Goal: Task Accomplishment & Management: Manage account settings

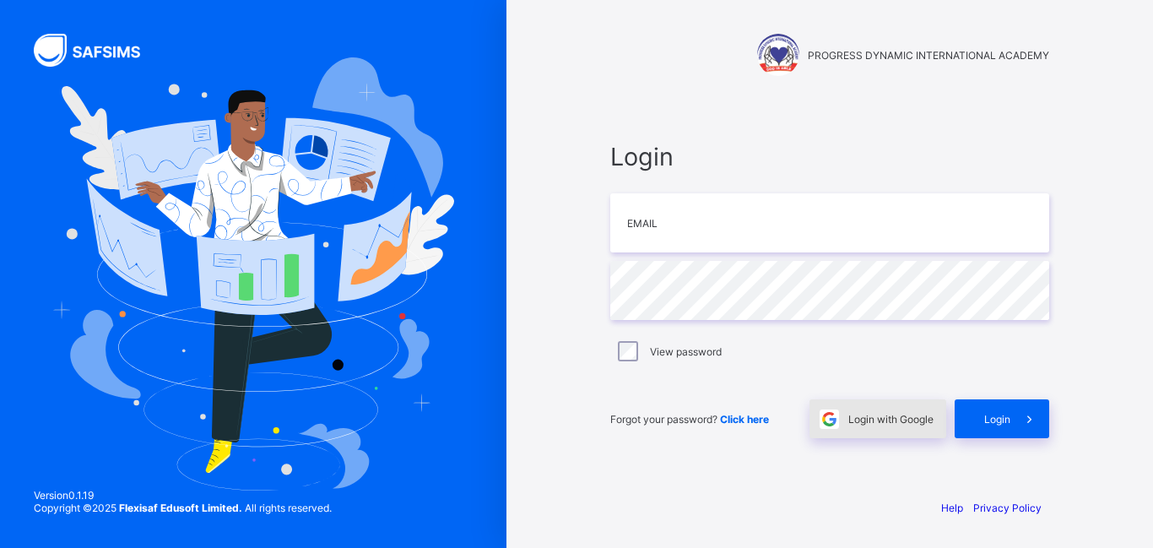
click at [863, 424] on span "Login with Google" at bounding box center [890, 419] width 85 height 13
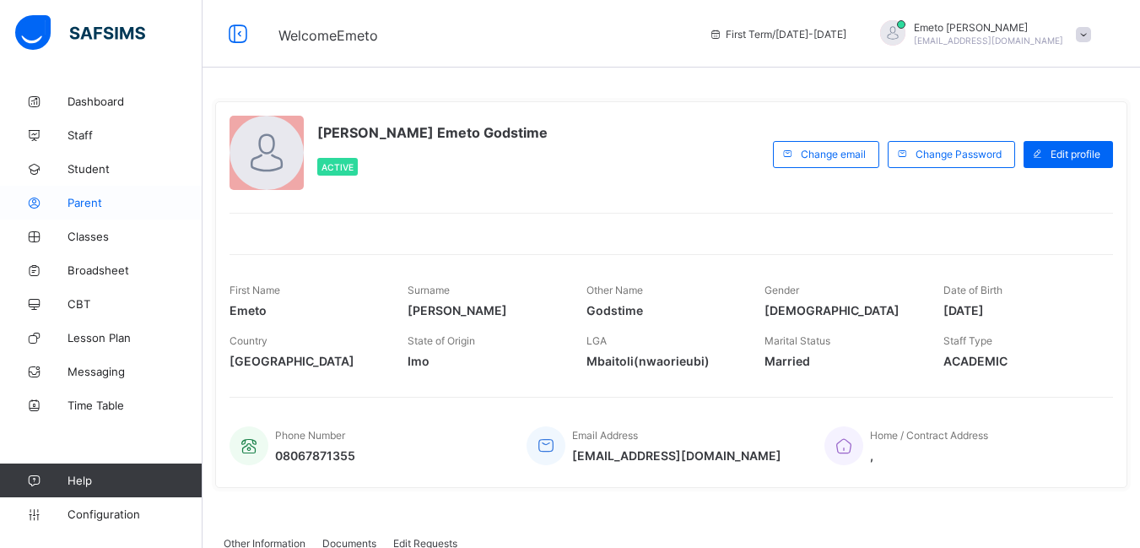
click at [74, 203] on span "Parent" at bounding box center [135, 203] width 135 height 14
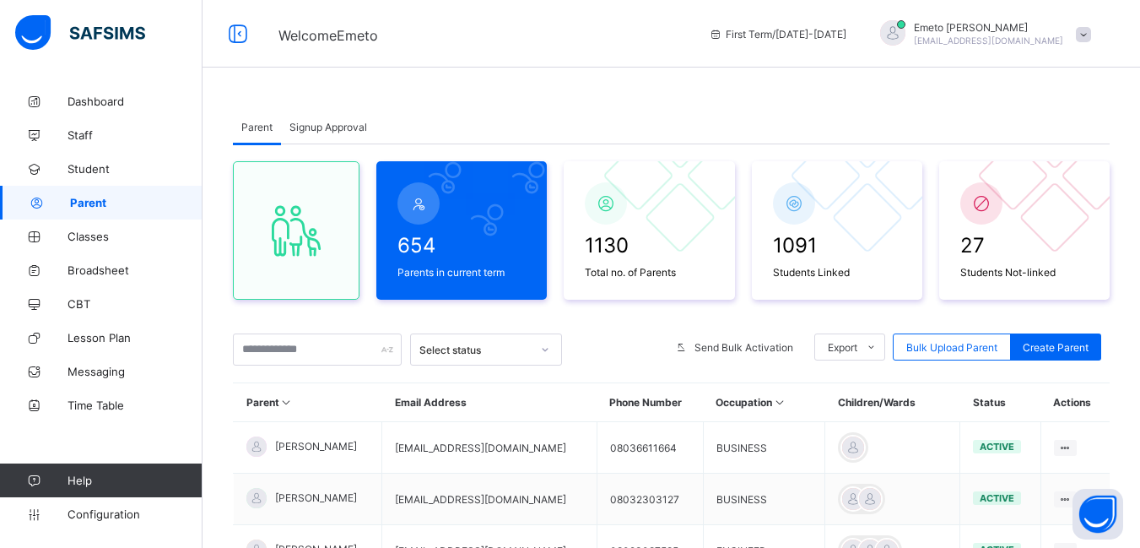
click at [300, 122] on span "Signup Approval" at bounding box center [328, 127] width 78 height 13
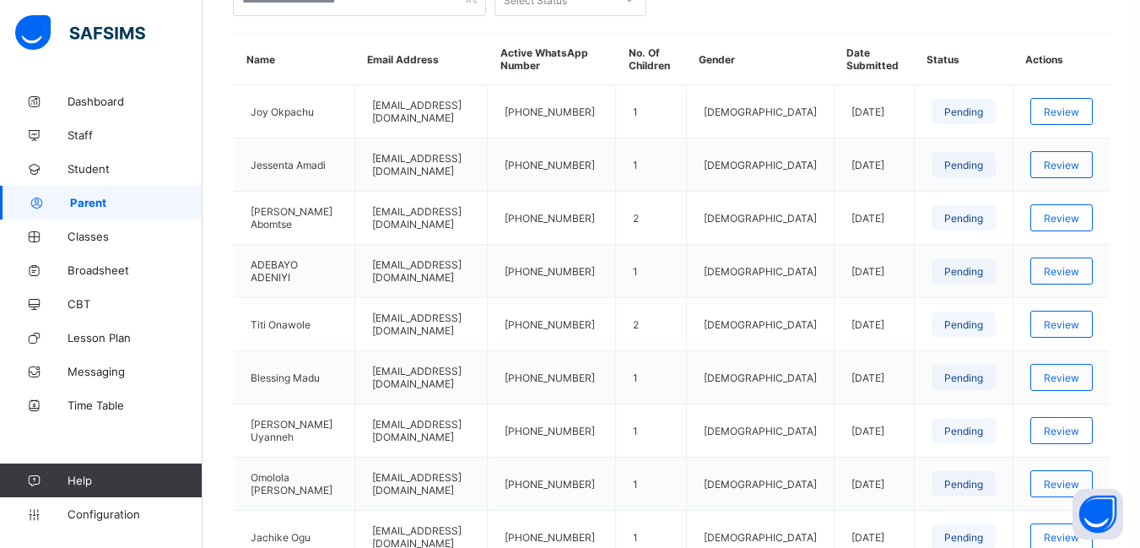
scroll to position [338, 0]
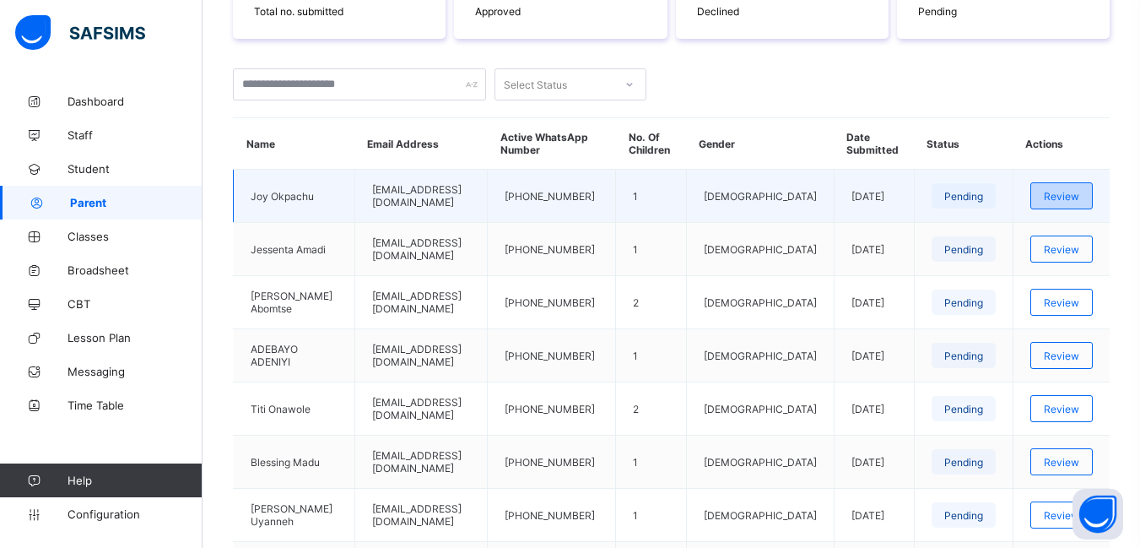
click at [1069, 202] on span "Review" at bounding box center [1061, 196] width 35 height 13
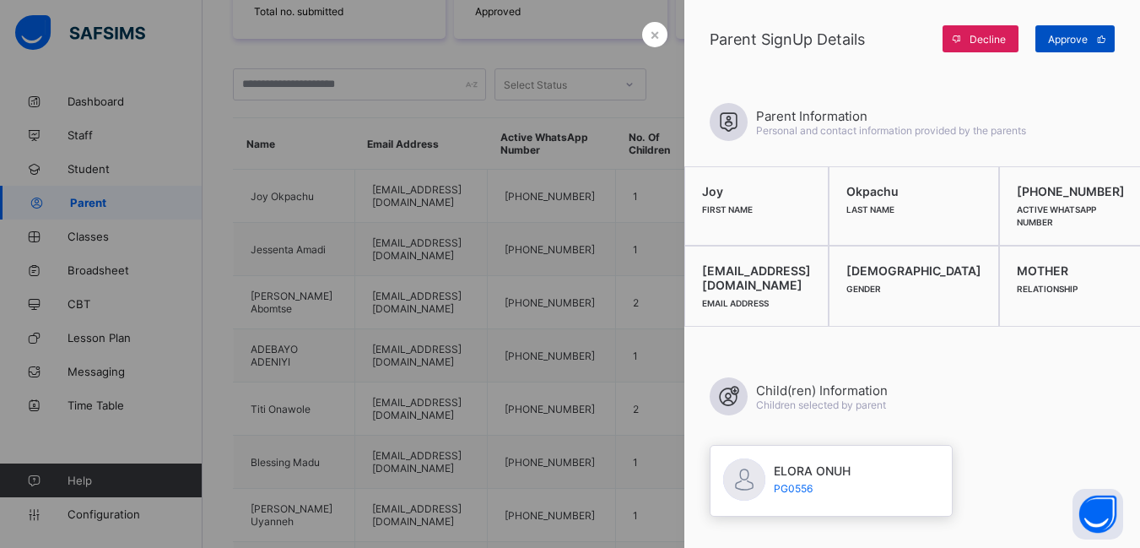
click at [1074, 39] on span "Approve" at bounding box center [1068, 39] width 40 height 13
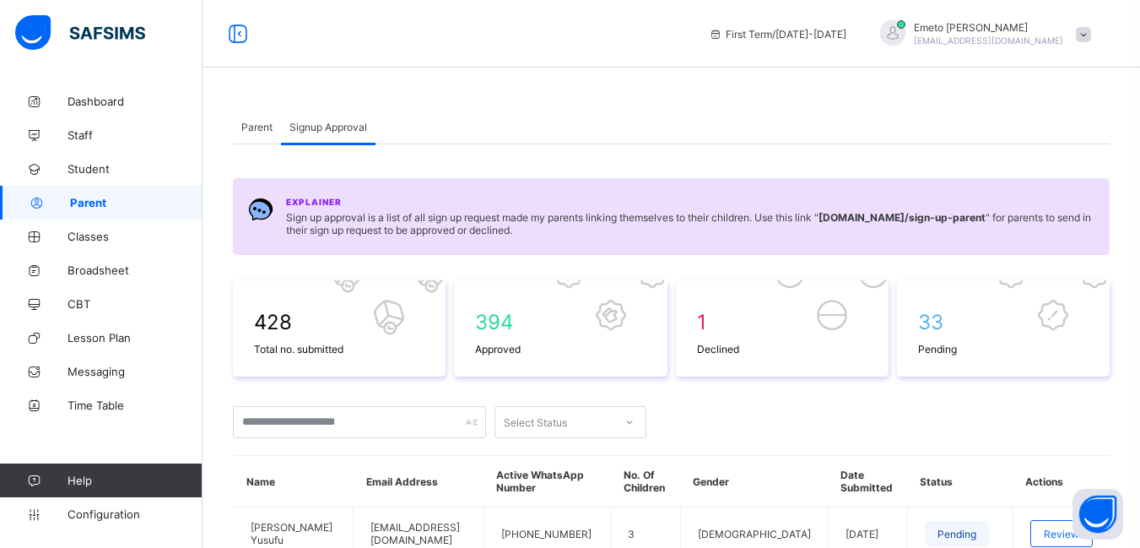
scroll to position [253, 0]
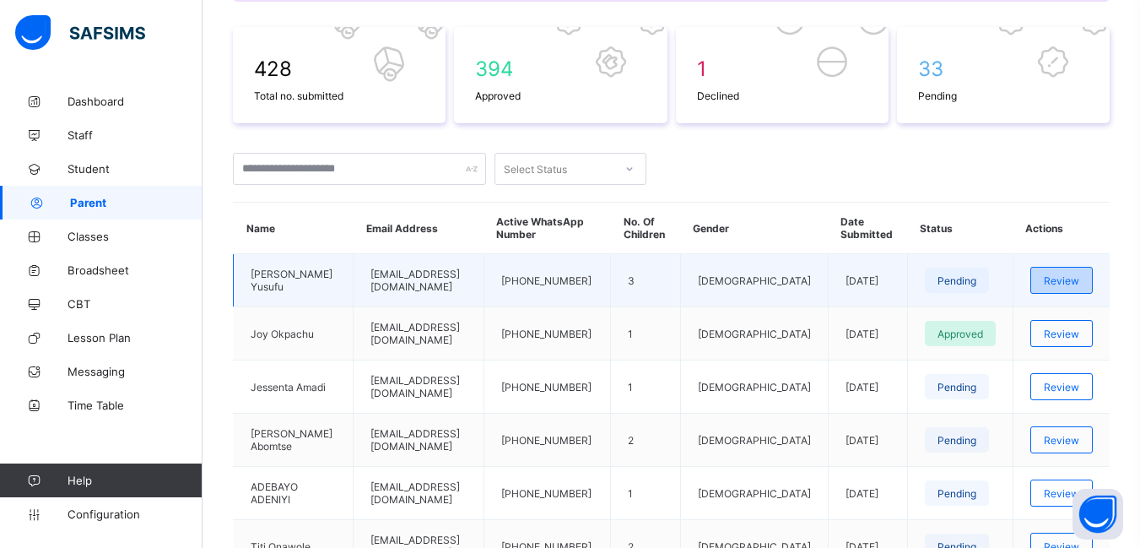
click at [1074, 286] on span "Review" at bounding box center [1061, 280] width 35 height 13
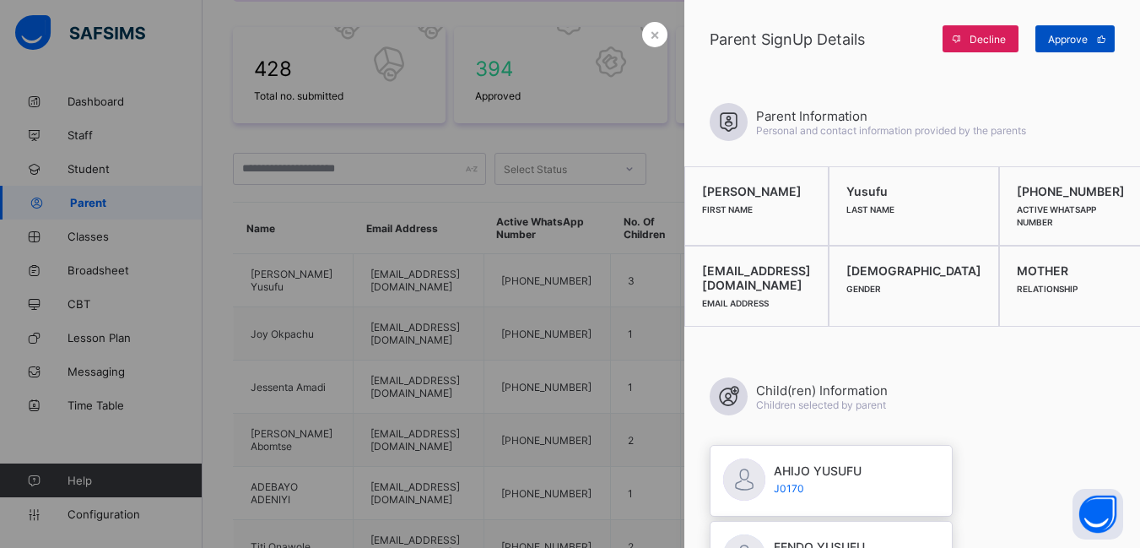
click at [1068, 41] on span "Approve" at bounding box center [1068, 39] width 40 height 13
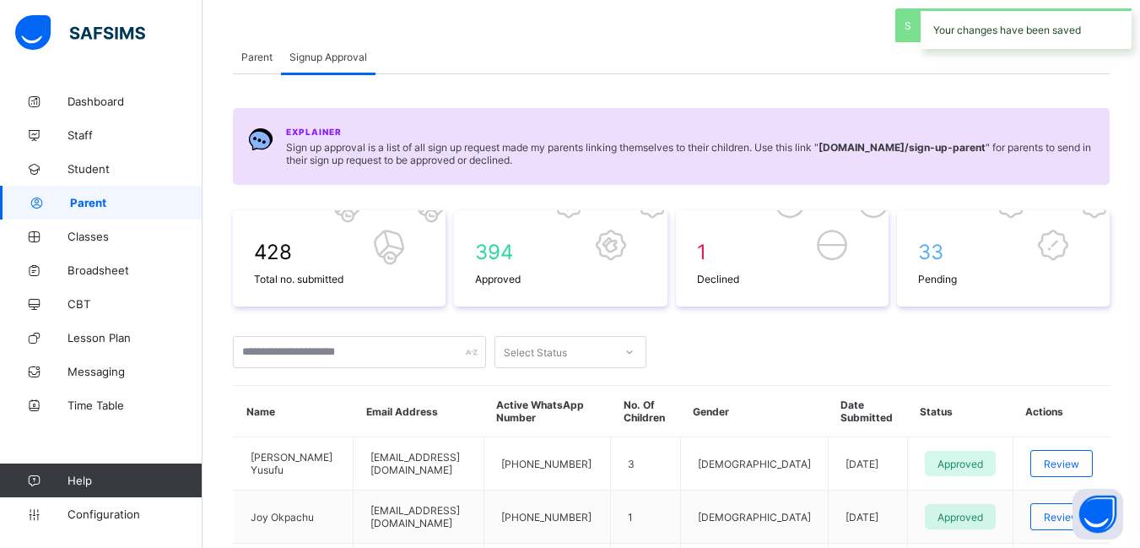
scroll to position [0, 0]
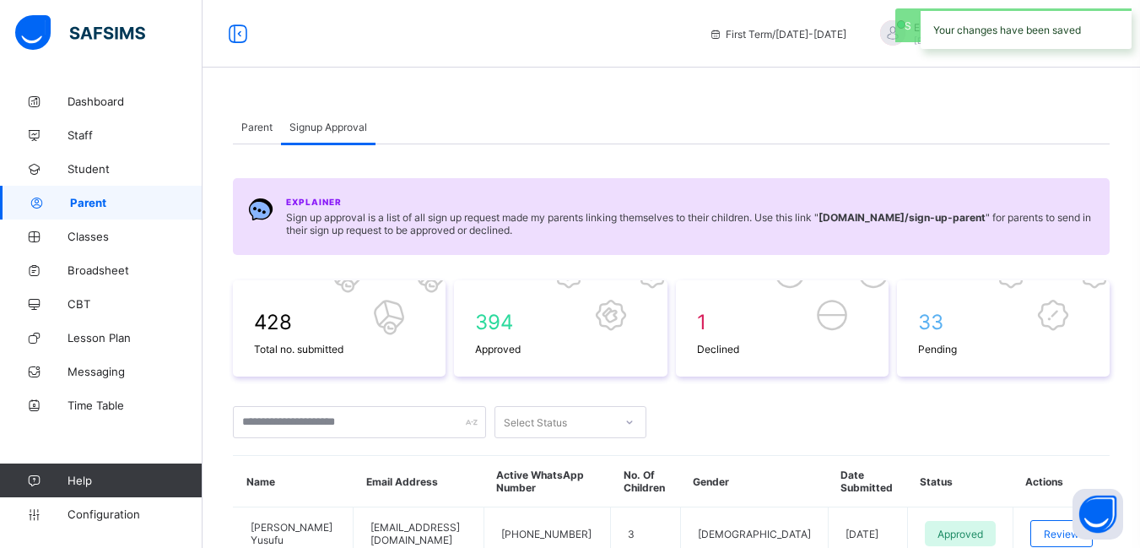
click at [257, 123] on span "Parent" at bounding box center [256, 127] width 31 height 13
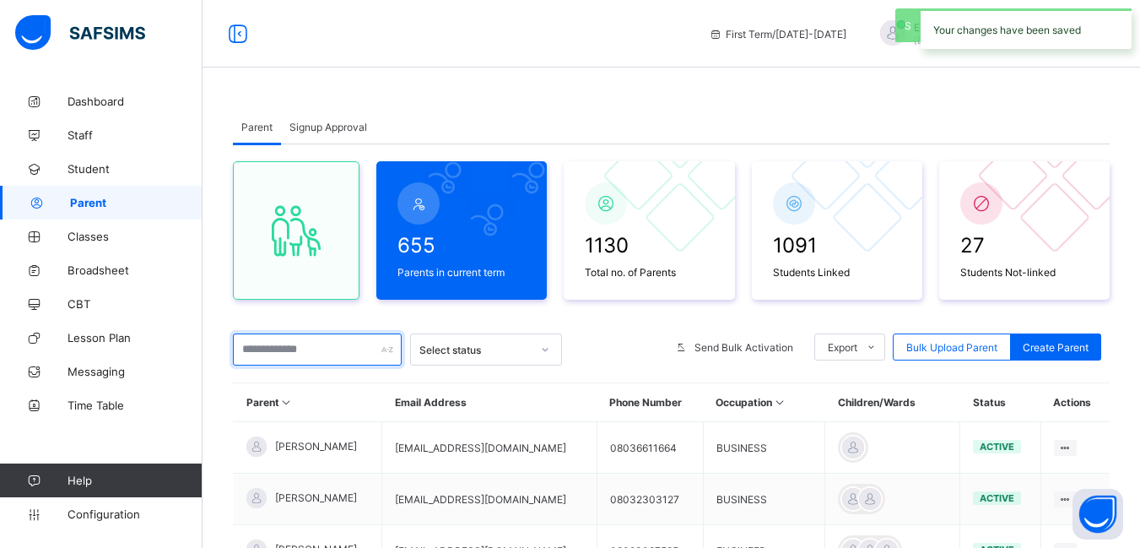
click at [300, 350] on input "text" at bounding box center [317, 349] width 169 height 32
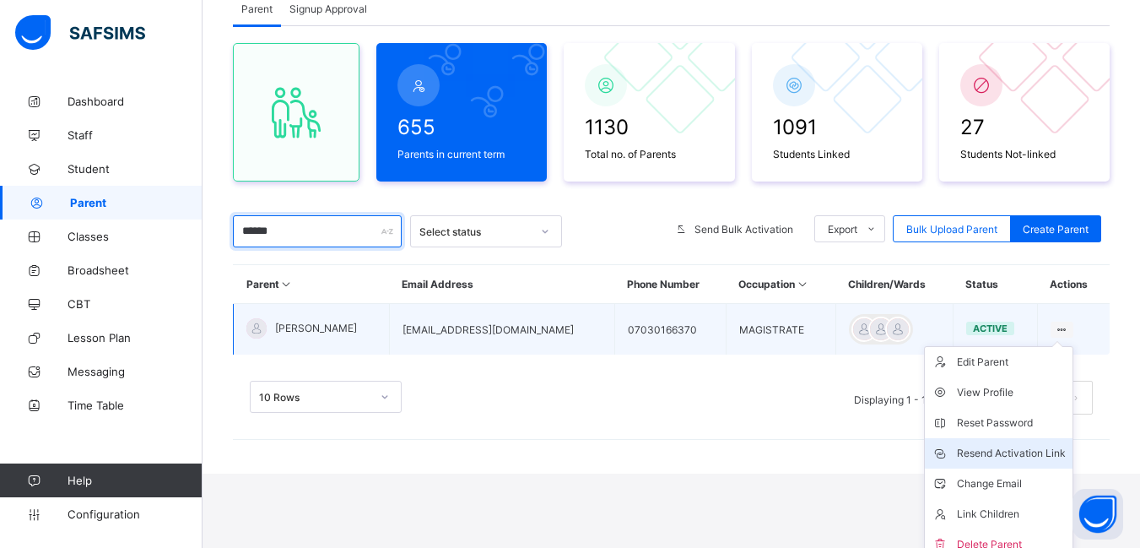
scroll to position [131, 0]
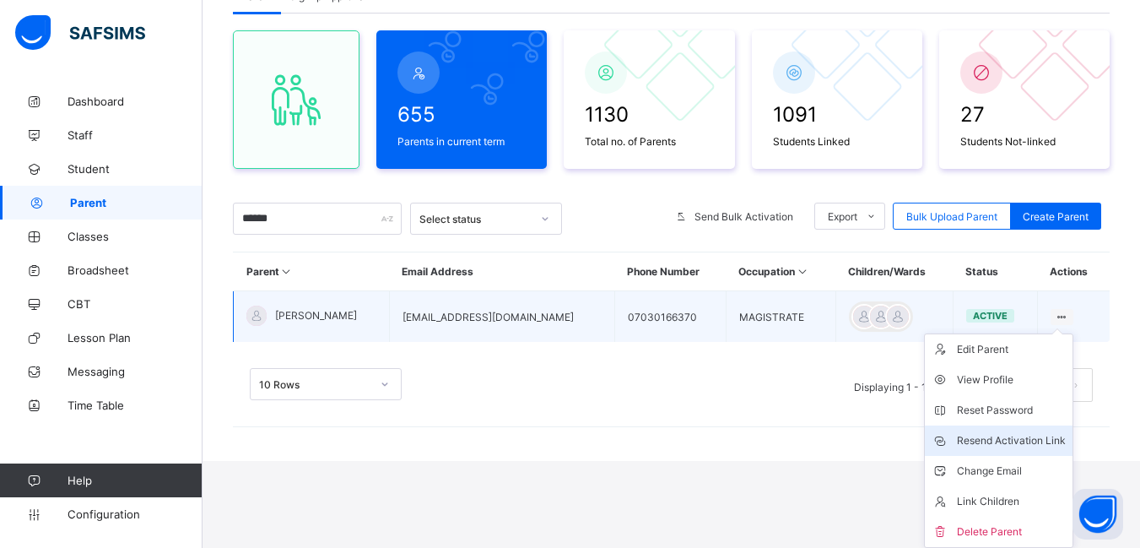
click at [1003, 440] on div "Resend Activation Link" at bounding box center [1011, 440] width 109 height 17
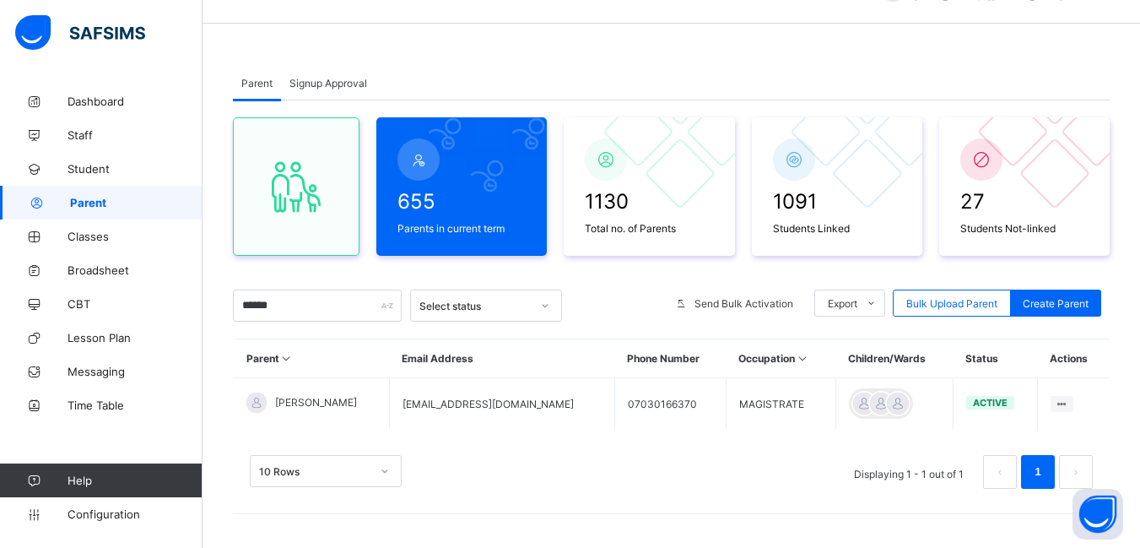
scroll to position [44, 0]
click at [335, 88] on span "Signup Approval" at bounding box center [328, 83] width 78 height 13
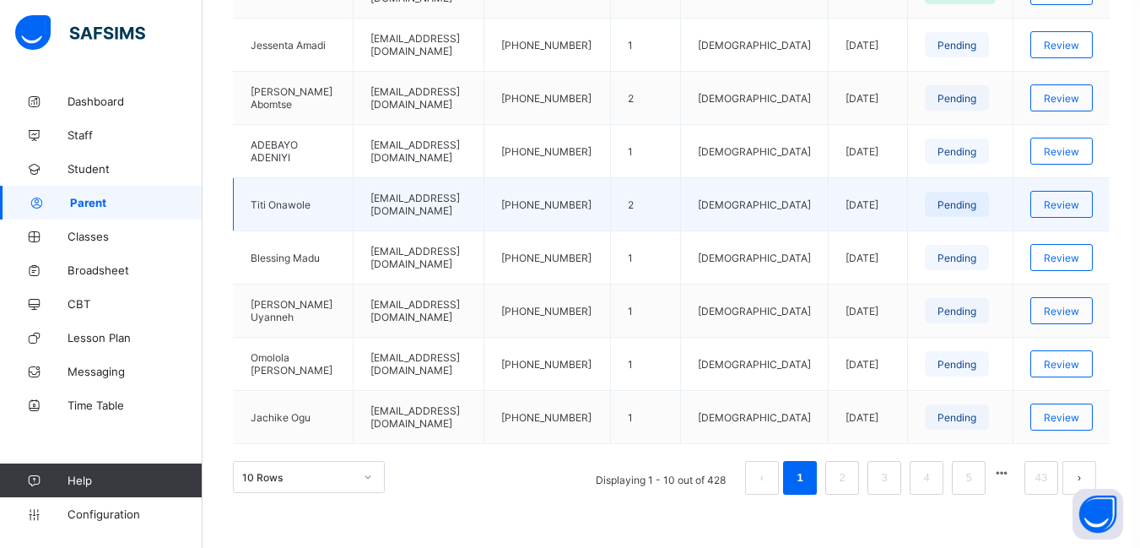
scroll to position [601, 0]
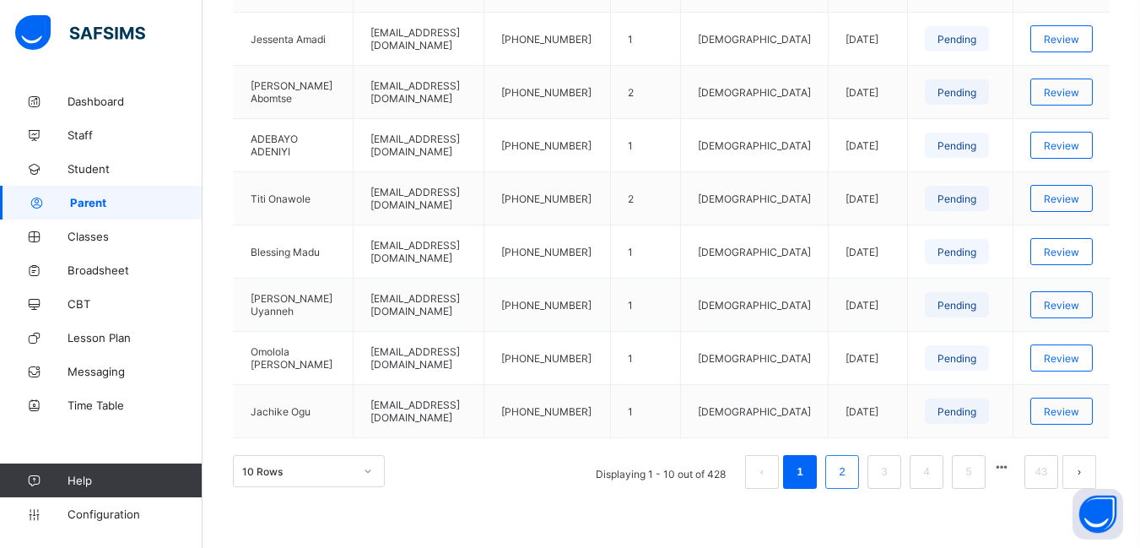
click at [850, 473] on link "2" at bounding box center [842, 472] width 16 height 22
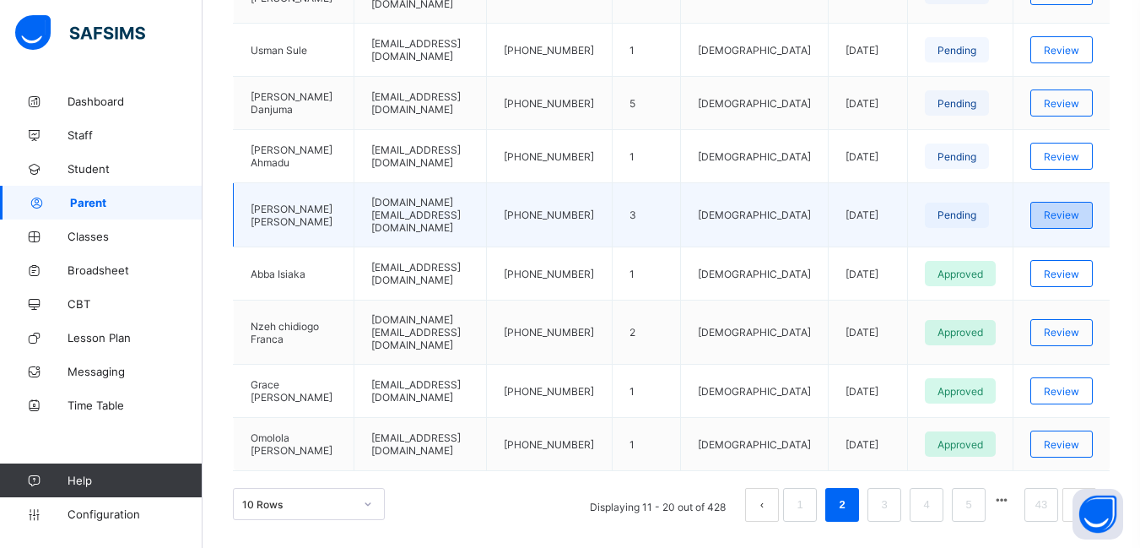
click at [1069, 208] on span "Review" at bounding box center [1061, 214] width 35 height 13
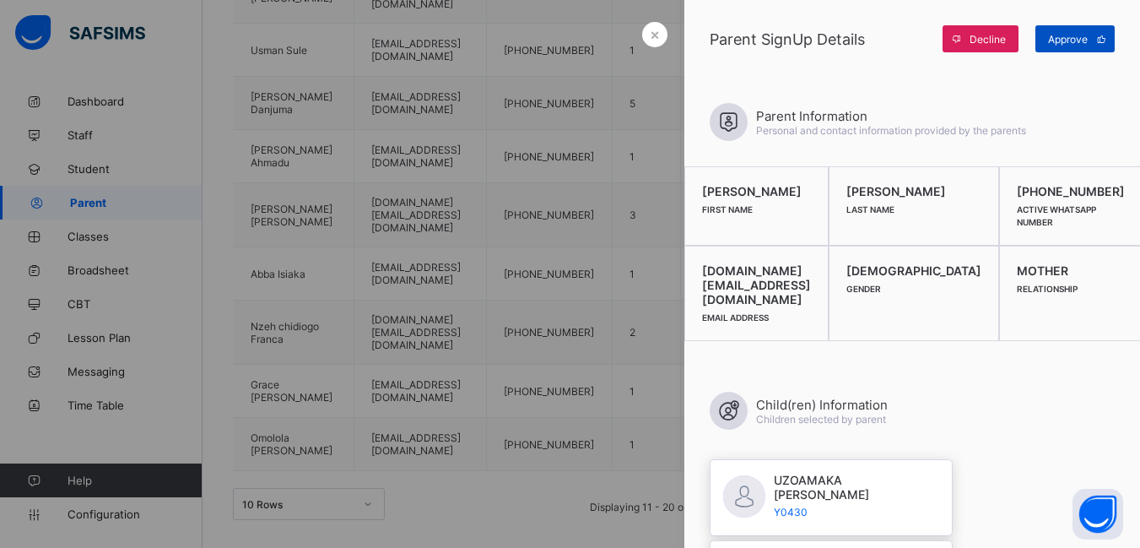
click at [1079, 35] on span "Approve" at bounding box center [1068, 39] width 40 height 13
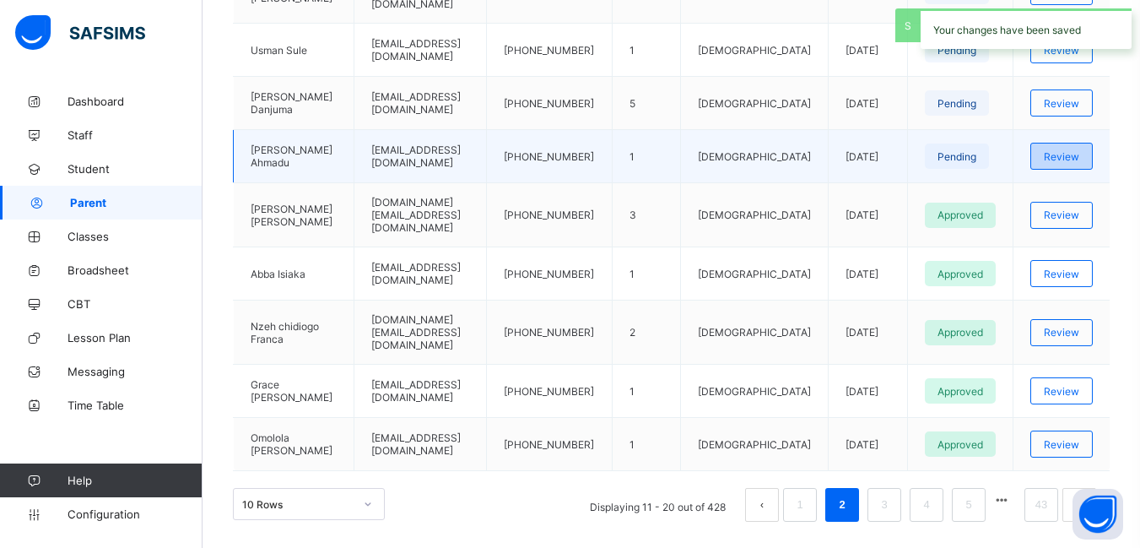
click at [1074, 150] on span "Review" at bounding box center [1061, 156] width 35 height 13
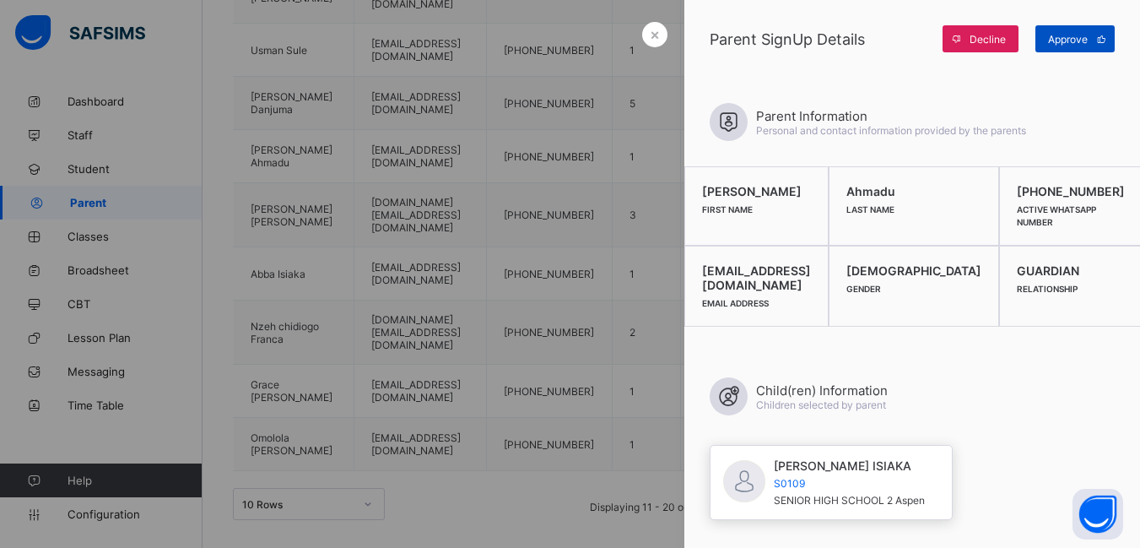
click at [1074, 33] on span "Approve" at bounding box center [1068, 39] width 40 height 13
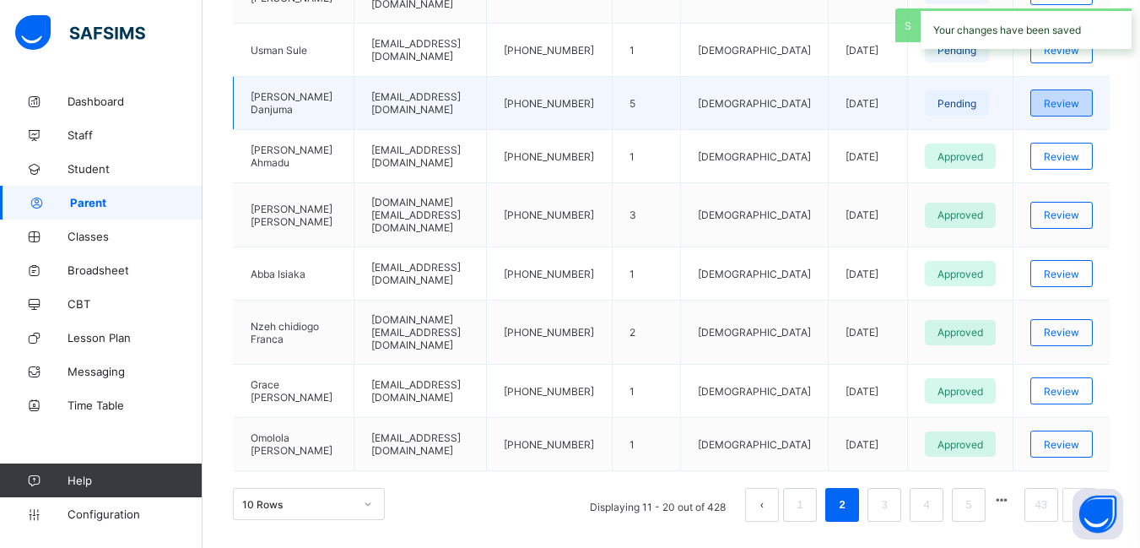
click at [1071, 97] on span "Review" at bounding box center [1061, 103] width 35 height 13
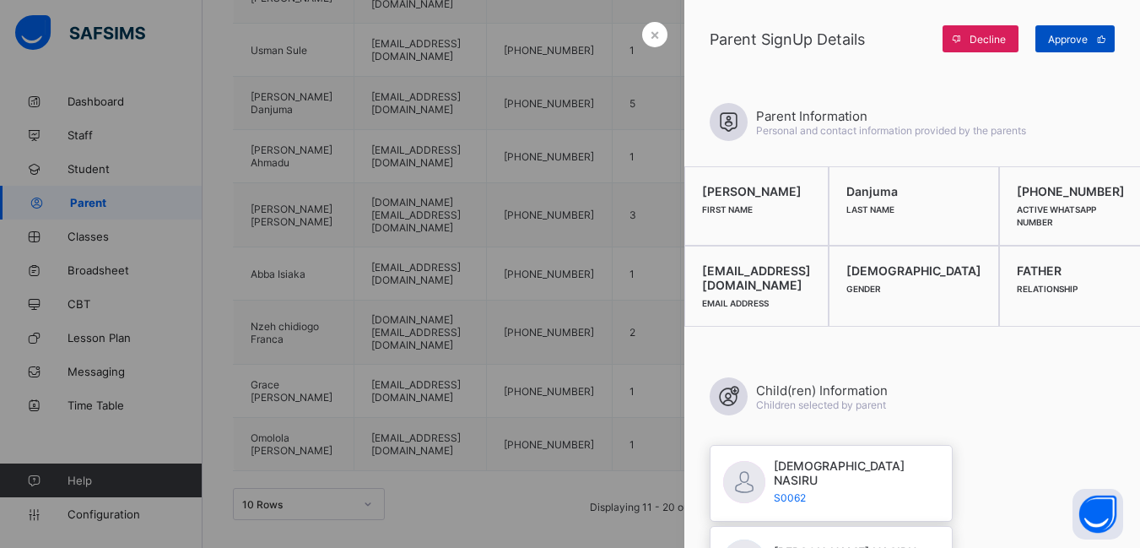
click at [1063, 41] on span "Approve" at bounding box center [1068, 39] width 40 height 13
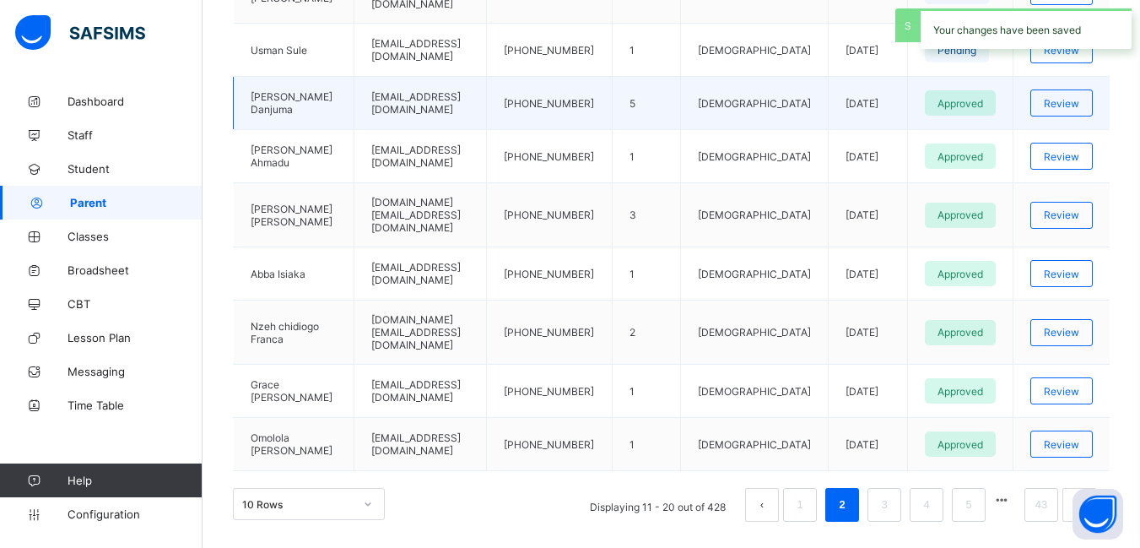
scroll to position [348, 0]
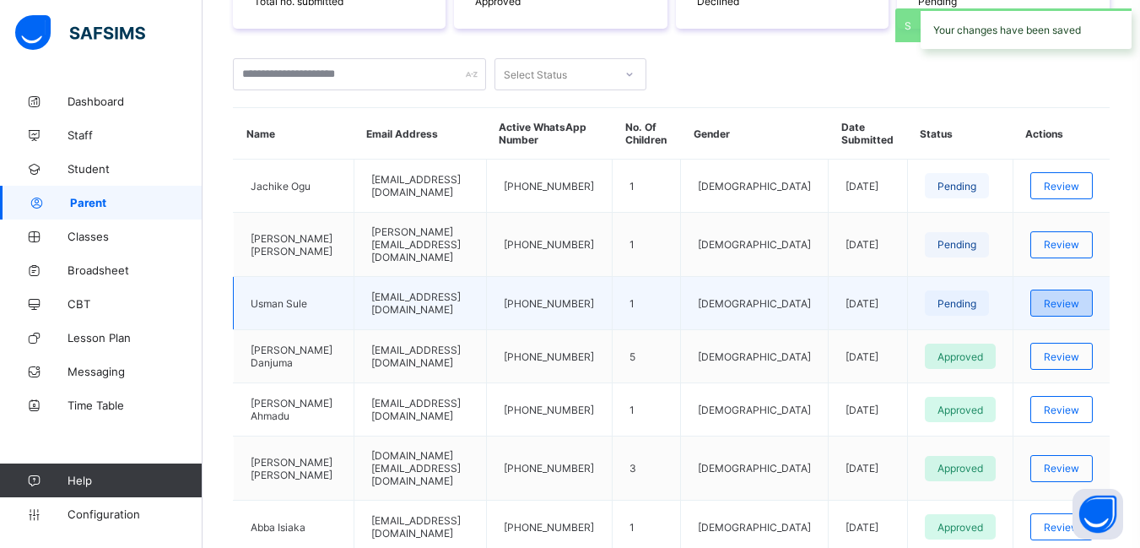
click at [1079, 297] on span "Review" at bounding box center [1061, 303] width 35 height 13
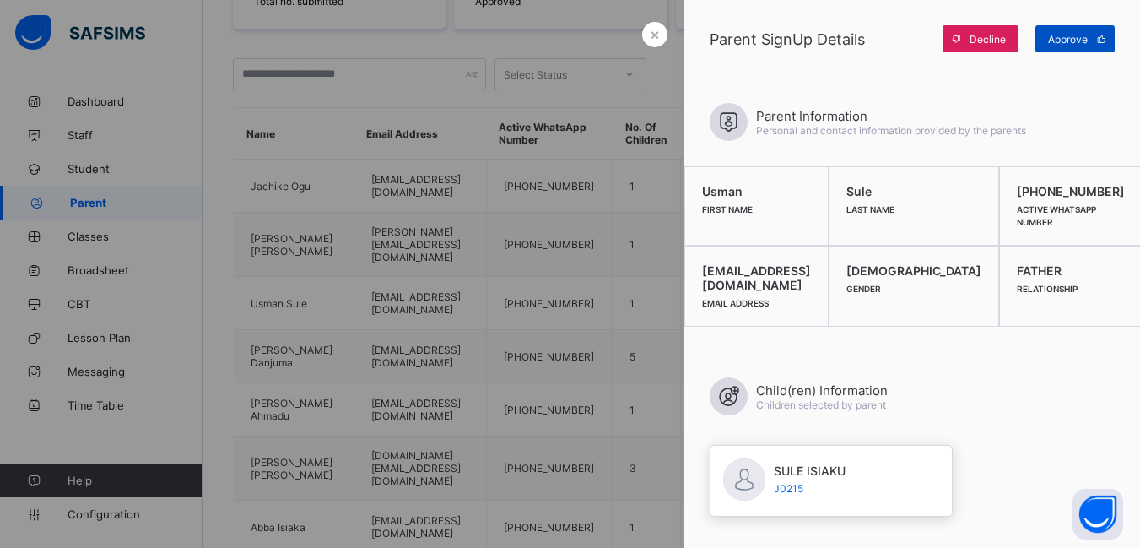
click at [1058, 41] on span "Approve" at bounding box center [1068, 39] width 40 height 13
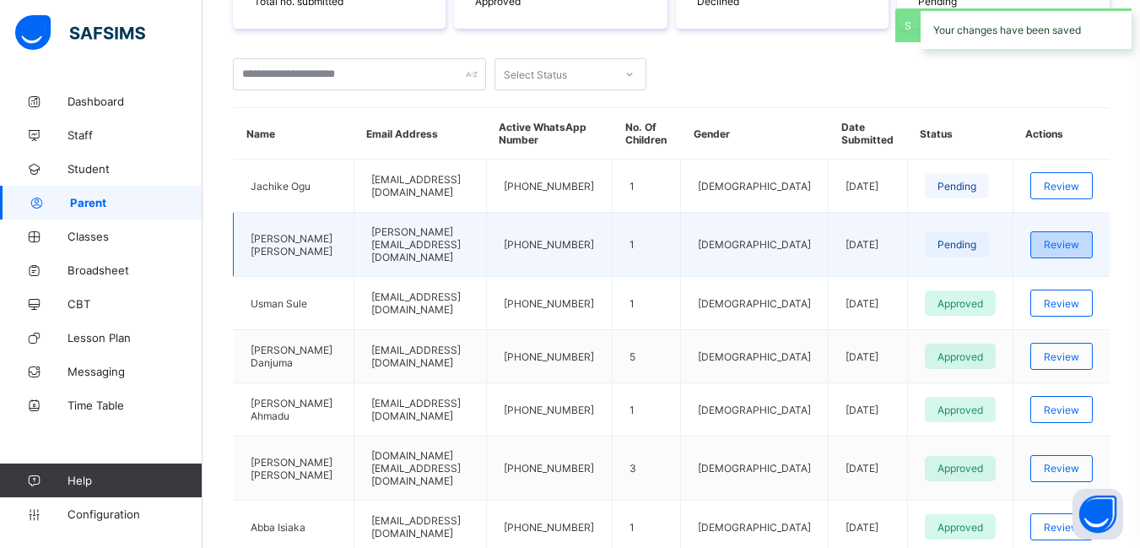
click at [1079, 244] on span "Review" at bounding box center [1061, 244] width 35 height 13
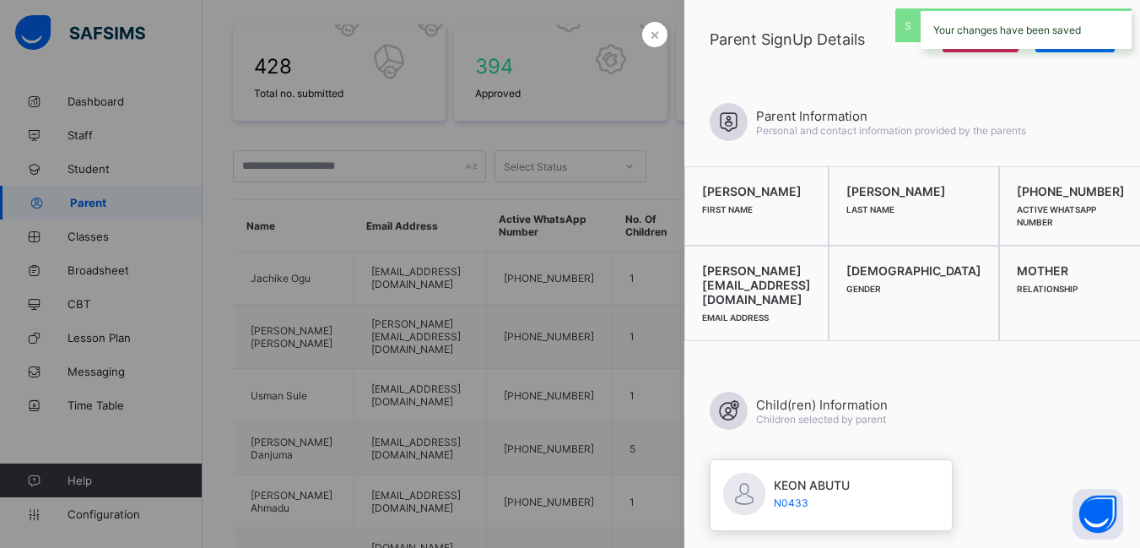
scroll to position [95, 0]
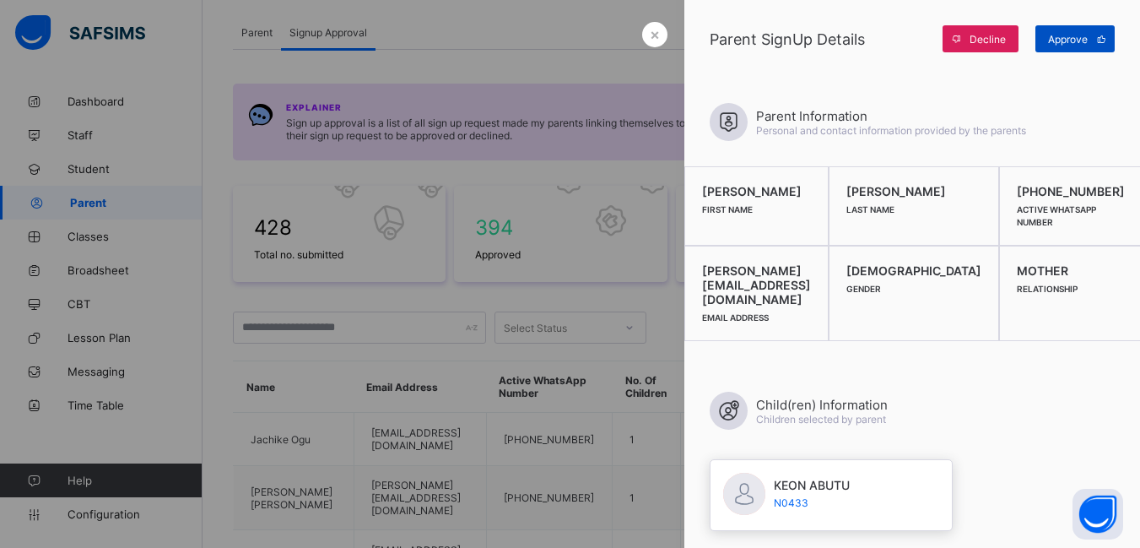
click at [1073, 42] on span "Approve" at bounding box center [1068, 39] width 40 height 13
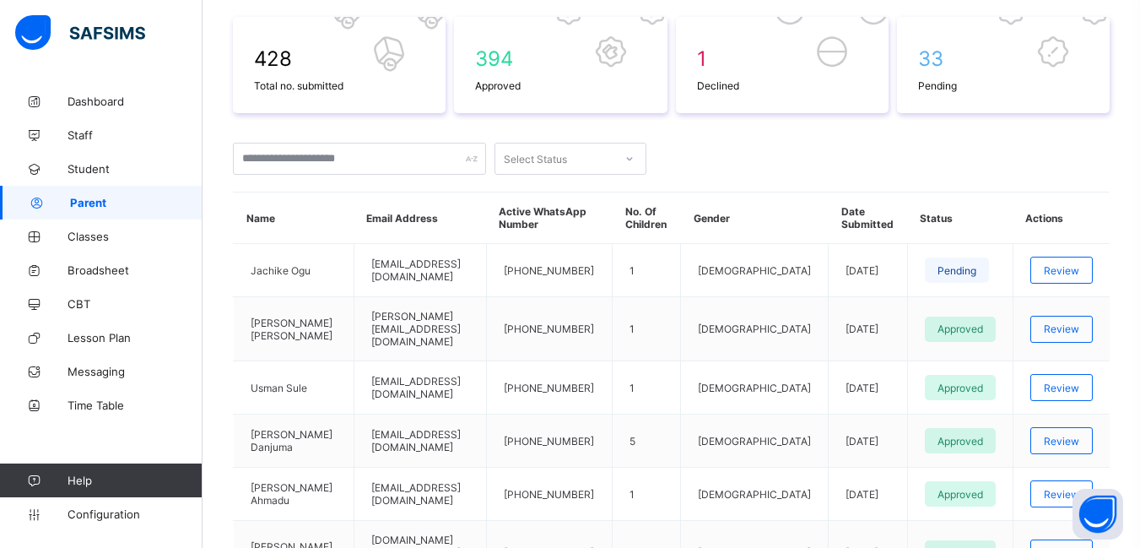
scroll to position [348, 0]
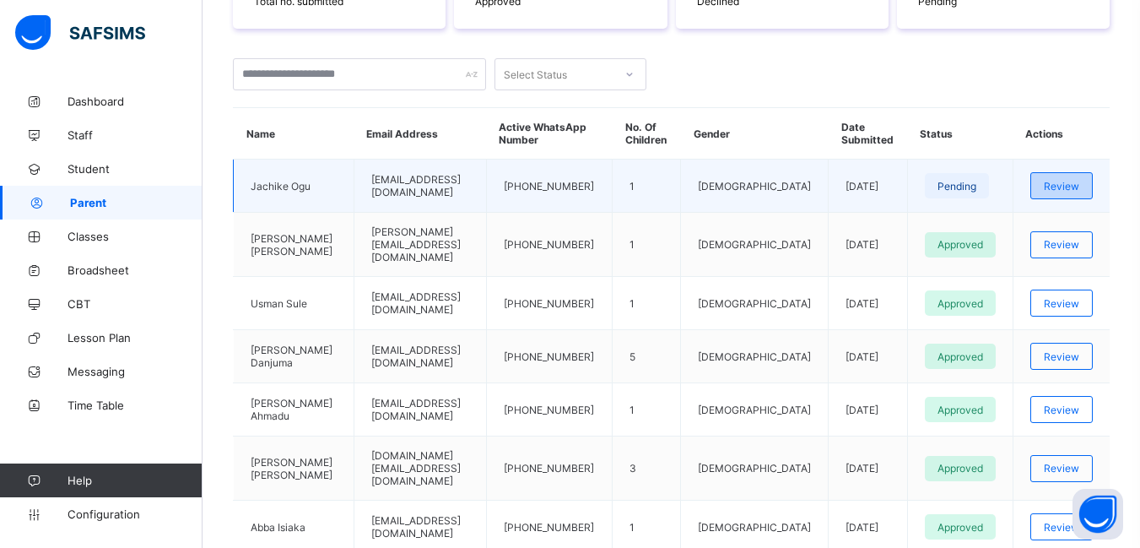
click at [1071, 189] on span "Review" at bounding box center [1061, 186] width 35 height 13
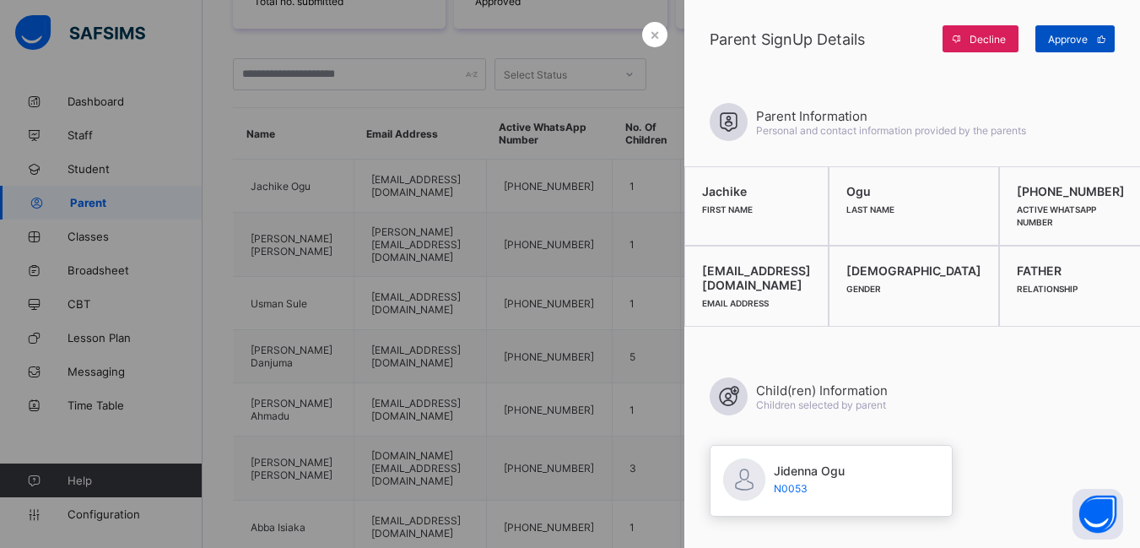
click at [1068, 41] on span "Approve" at bounding box center [1068, 39] width 40 height 13
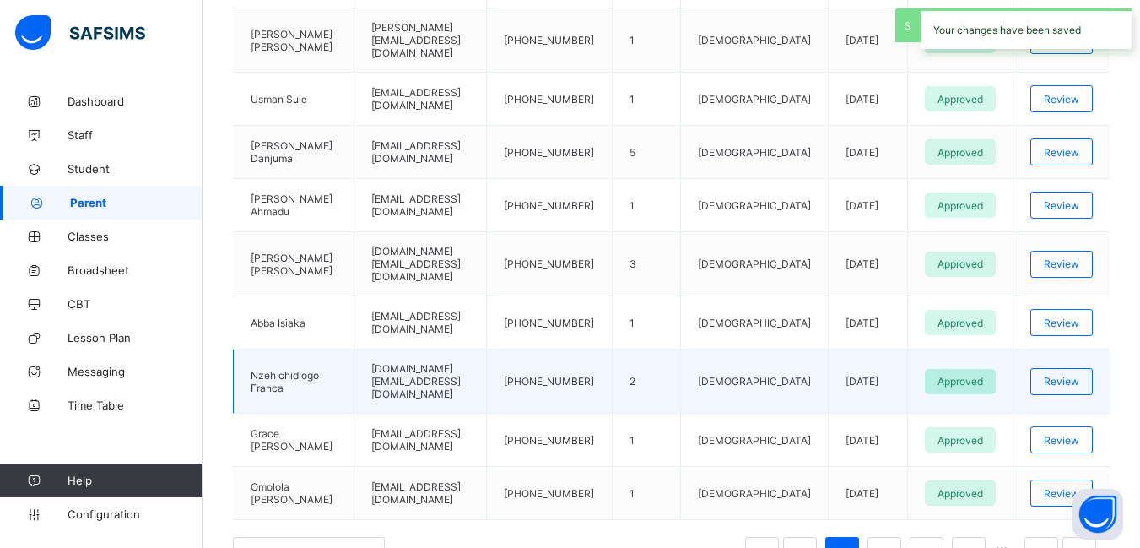
scroll to position [601, 0]
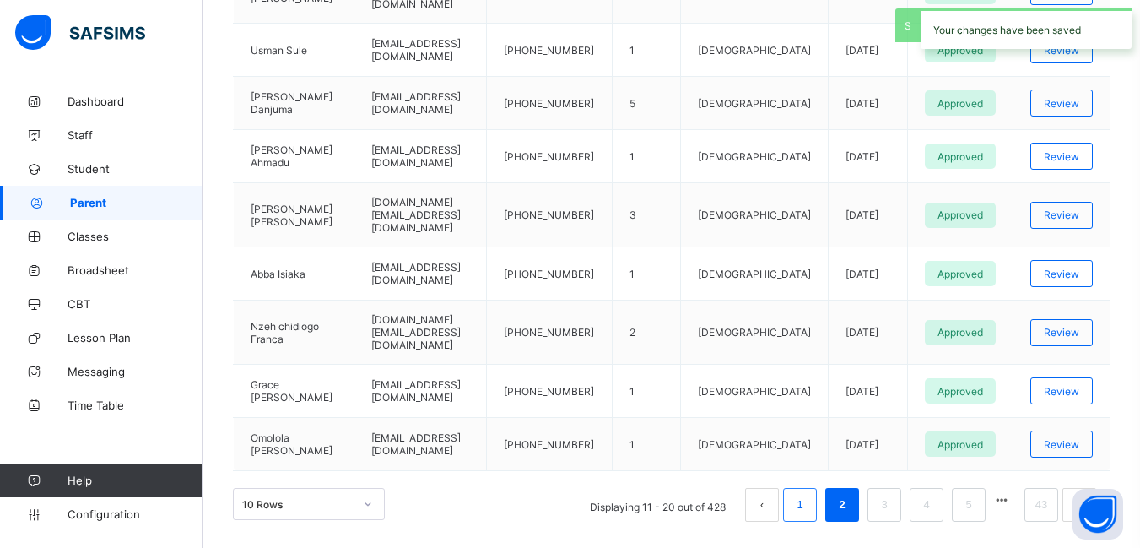
click at [808, 494] on link "1" at bounding box center [800, 505] width 16 height 22
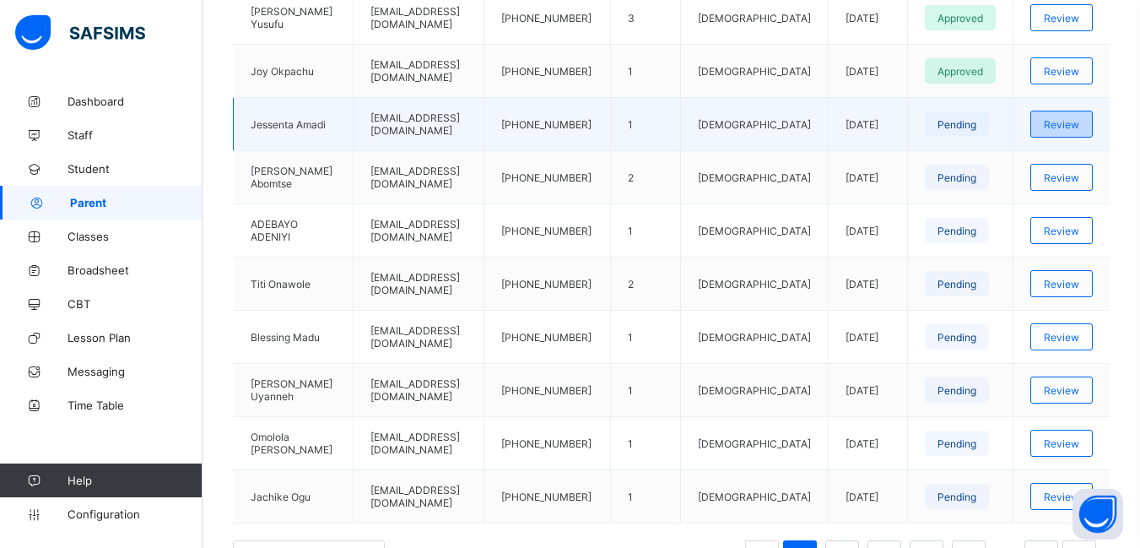
scroll to position [432, 0]
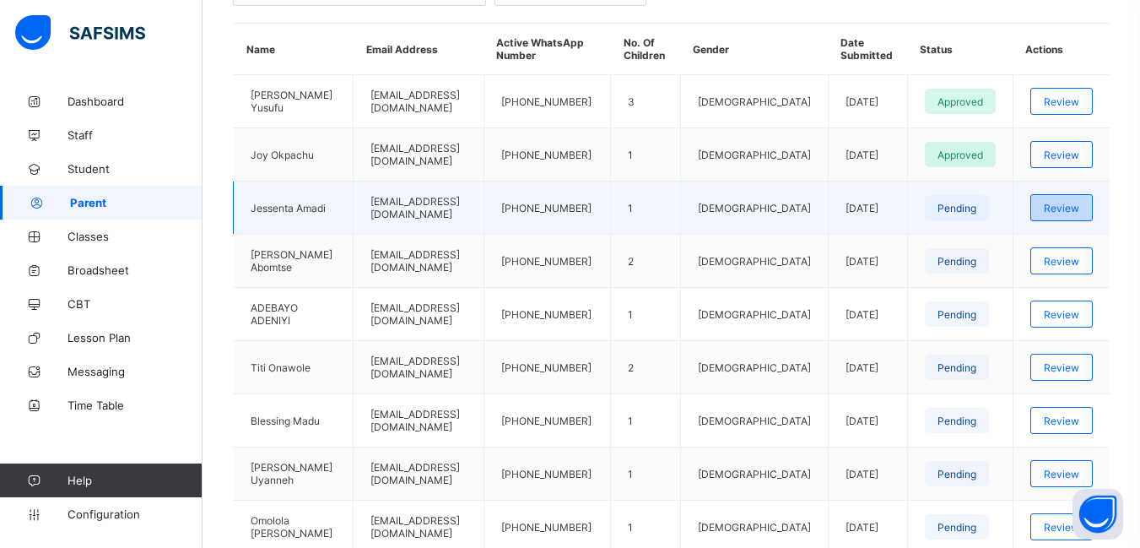
click at [1074, 212] on span "Review" at bounding box center [1061, 208] width 35 height 13
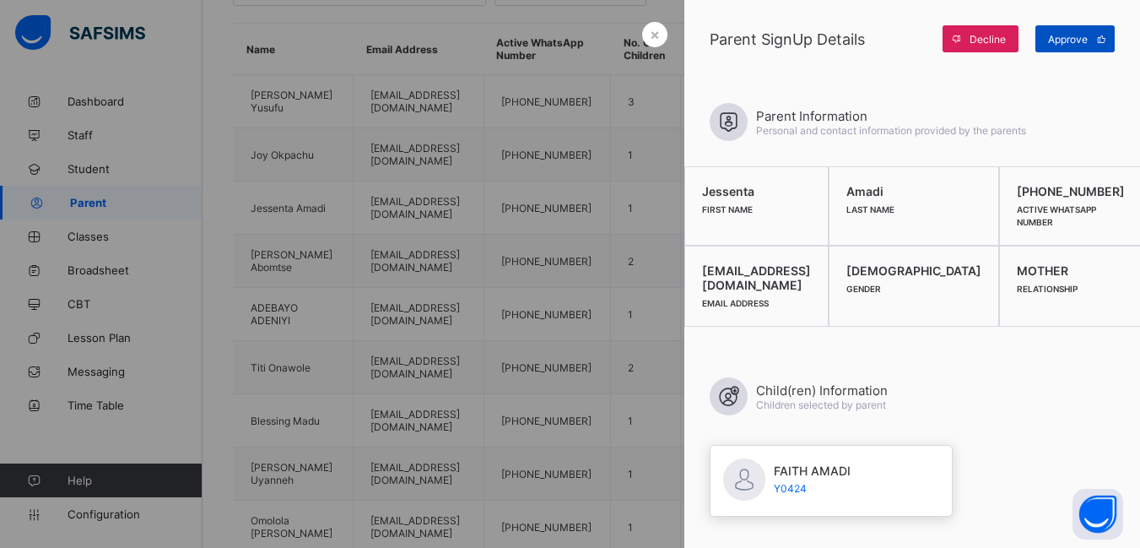
click at [1080, 40] on span "Approve" at bounding box center [1068, 39] width 40 height 13
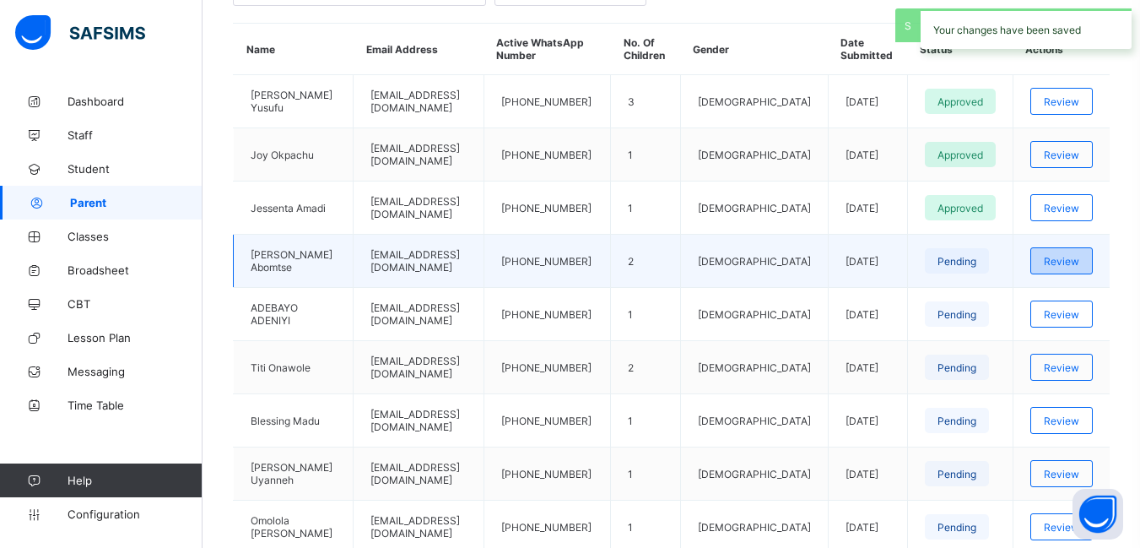
click at [1079, 262] on span "Review" at bounding box center [1061, 261] width 35 height 13
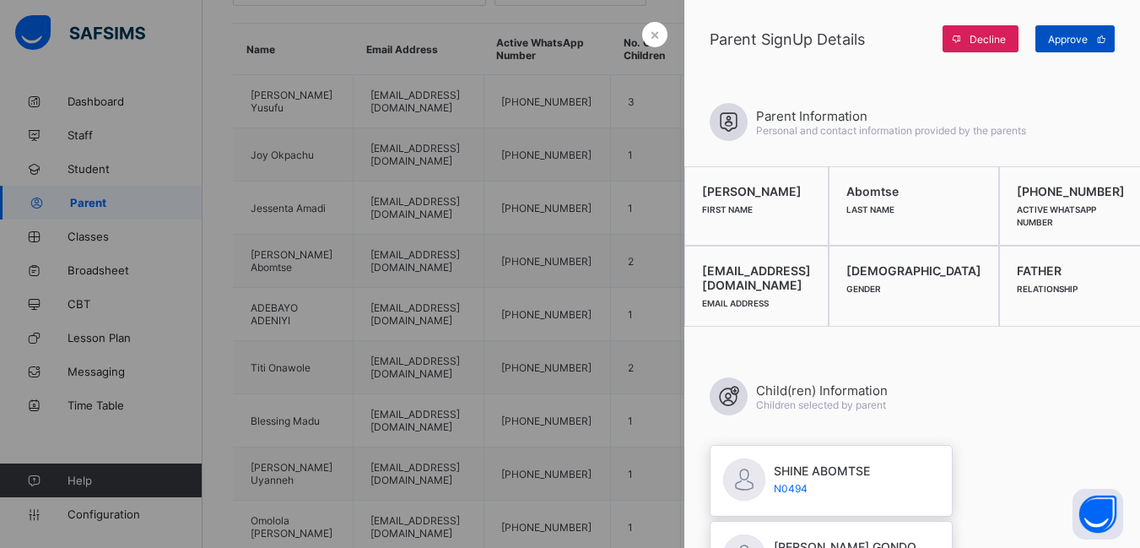
click at [1086, 41] on span "Approve" at bounding box center [1068, 39] width 40 height 13
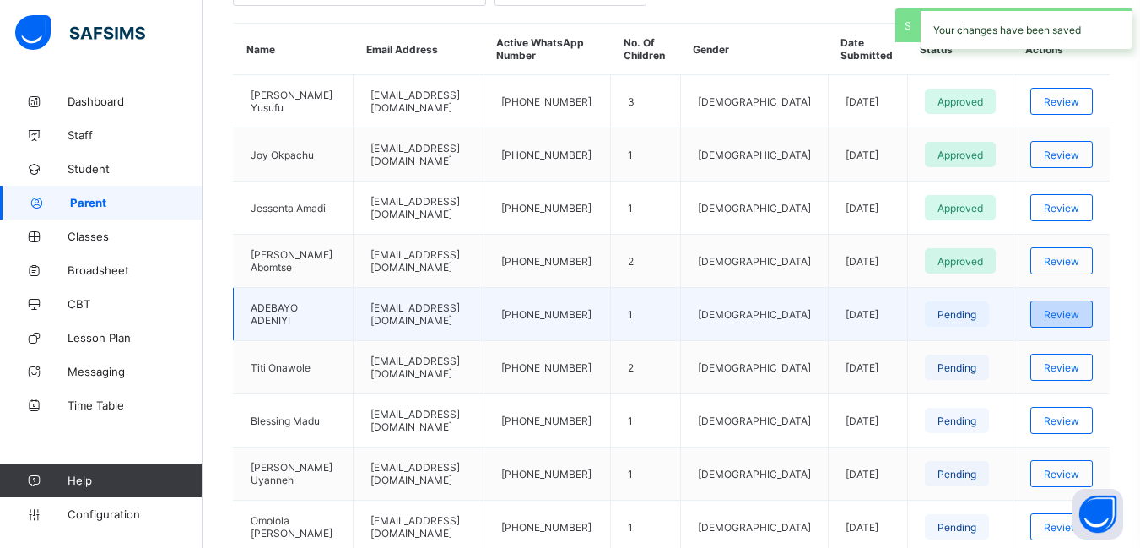
click at [1070, 308] on span "Review" at bounding box center [1061, 314] width 35 height 13
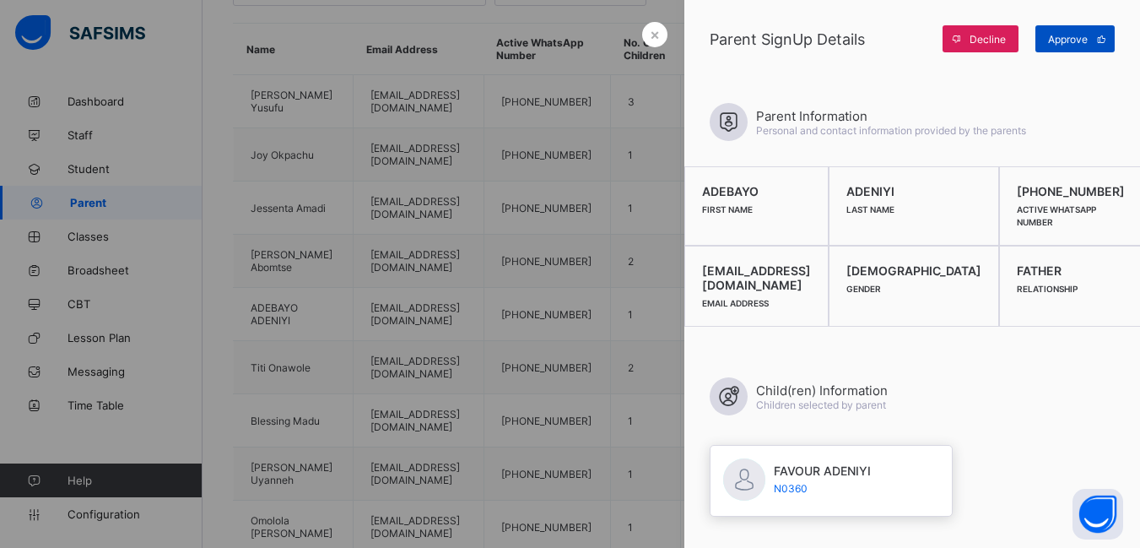
click at [1065, 37] on span "Approve" at bounding box center [1068, 39] width 40 height 13
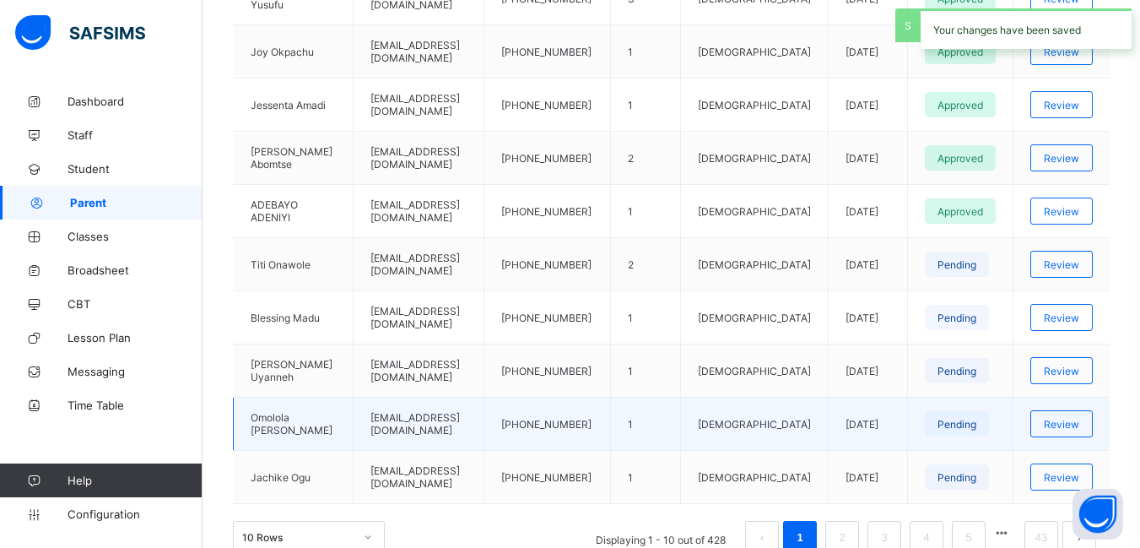
scroll to position [601, 0]
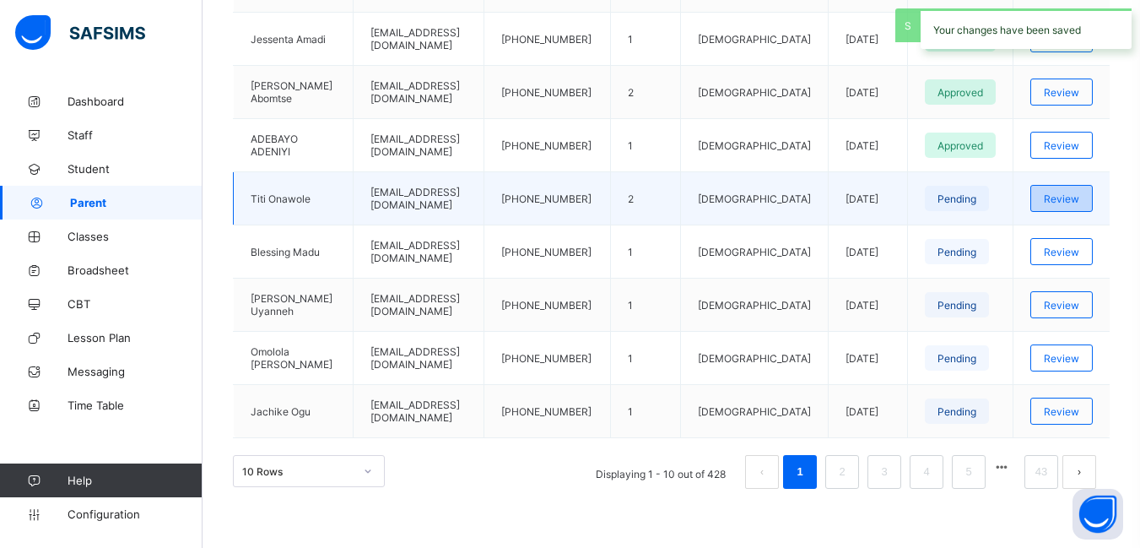
click at [1076, 197] on span "Review" at bounding box center [1061, 198] width 35 height 13
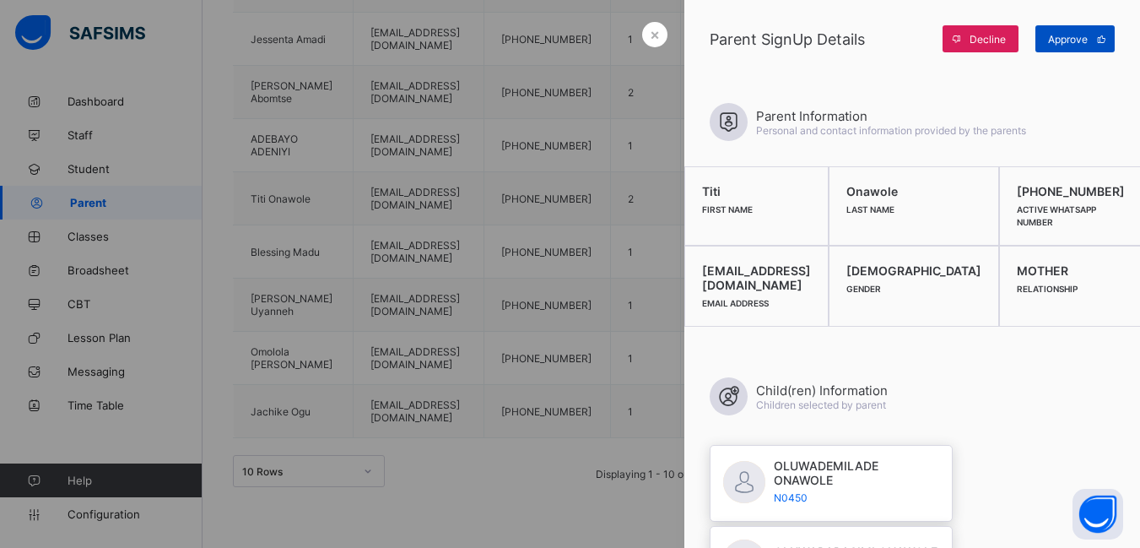
click at [1079, 37] on span "Approve" at bounding box center [1068, 39] width 40 height 13
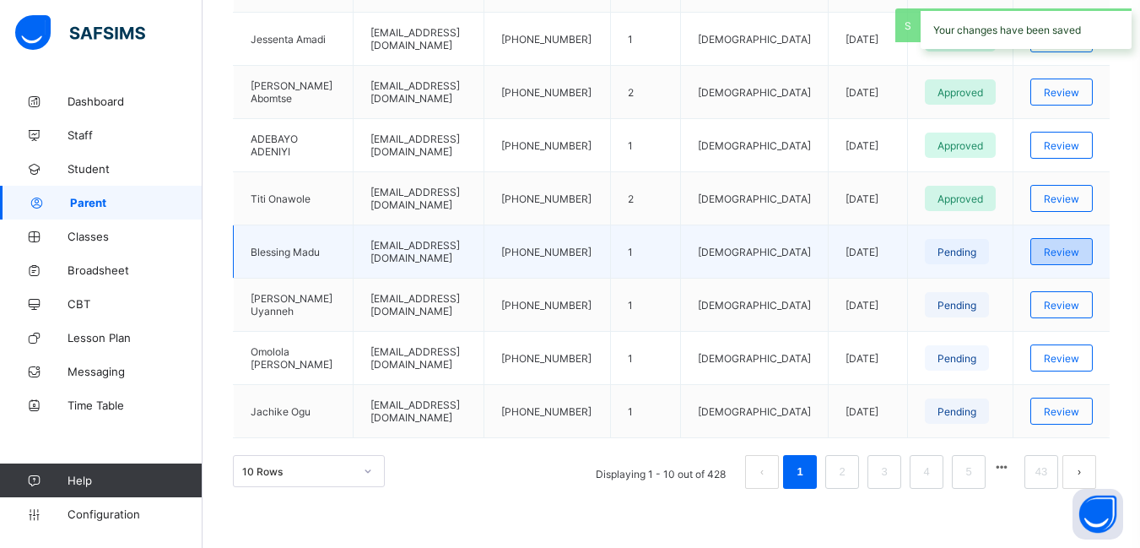
click at [1075, 252] on span "Review" at bounding box center [1061, 252] width 35 height 13
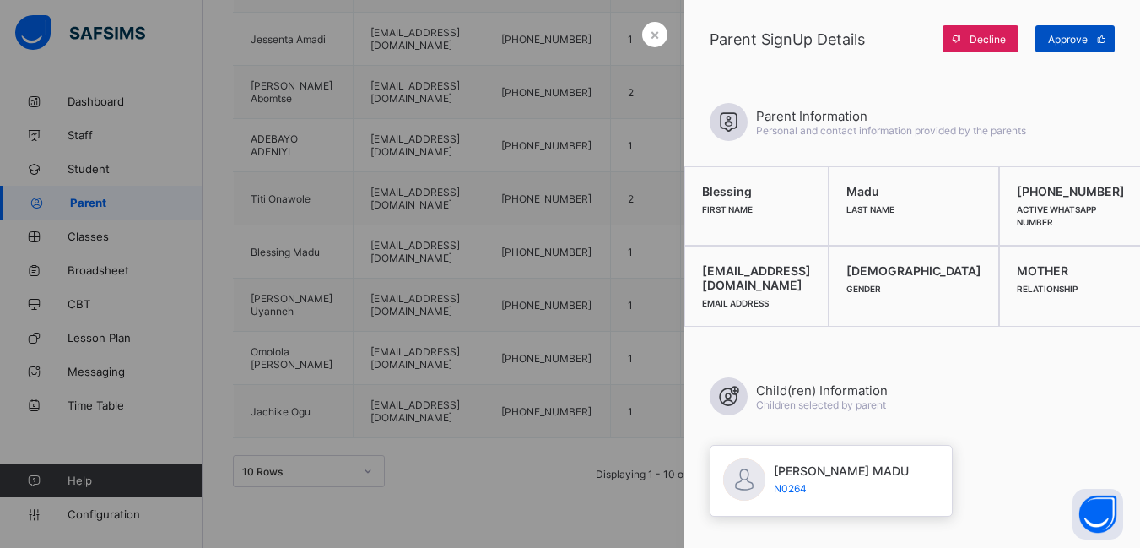
click at [1074, 38] on span "Approve" at bounding box center [1068, 39] width 40 height 13
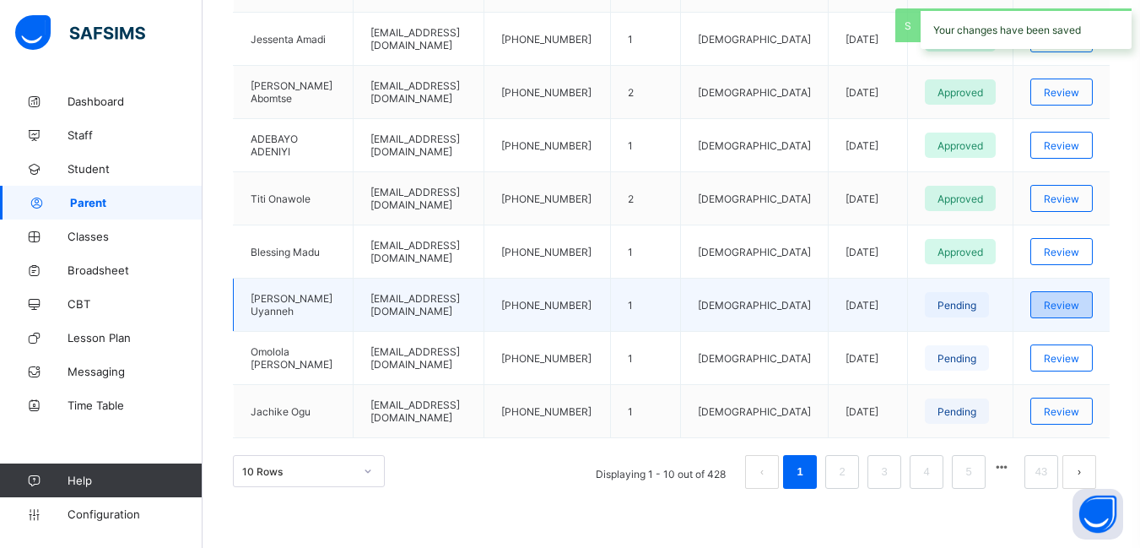
click at [1079, 310] on span "Review" at bounding box center [1061, 305] width 35 height 13
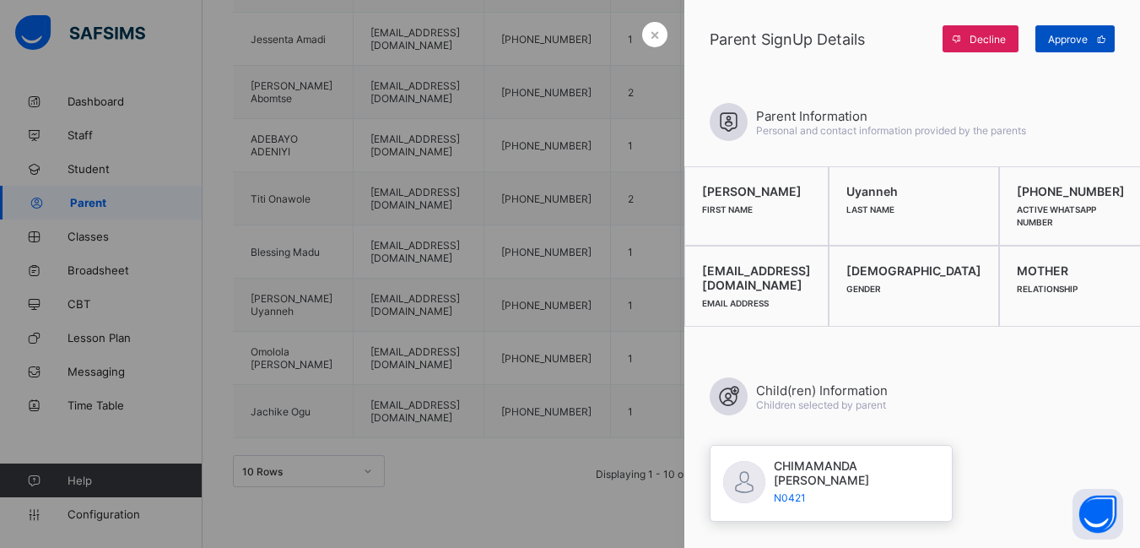
click at [1074, 41] on span "Approve" at bounding box center [1068, 39] width 40 height 13
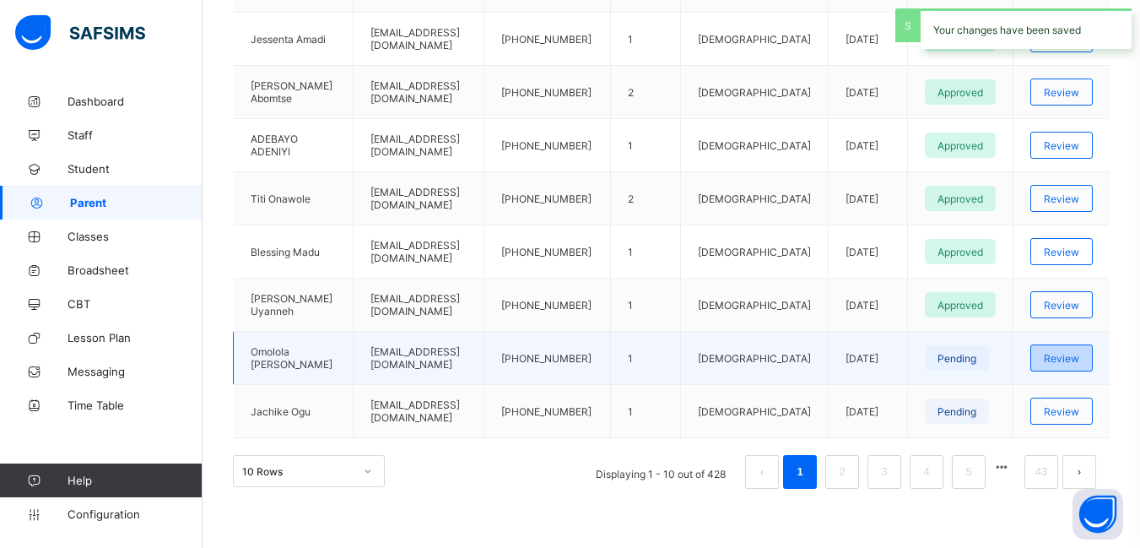
click at [1069, 355] on span "Review" at bounding box center [1061, 358] width 35 height 13
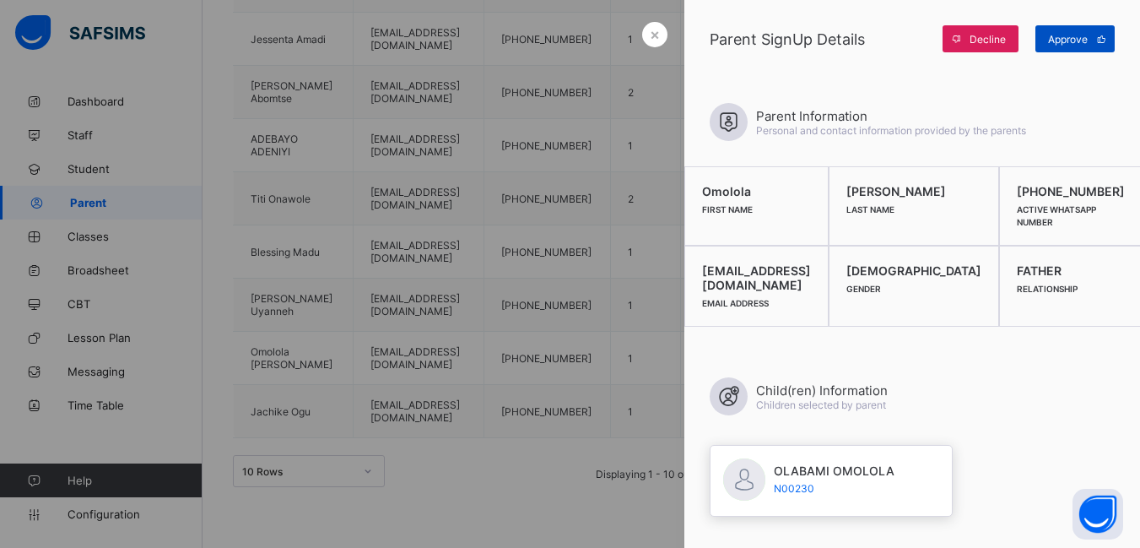
click at [1078, 38] on span "Approve" at bounding box center [1068, 39] width 40 height 13
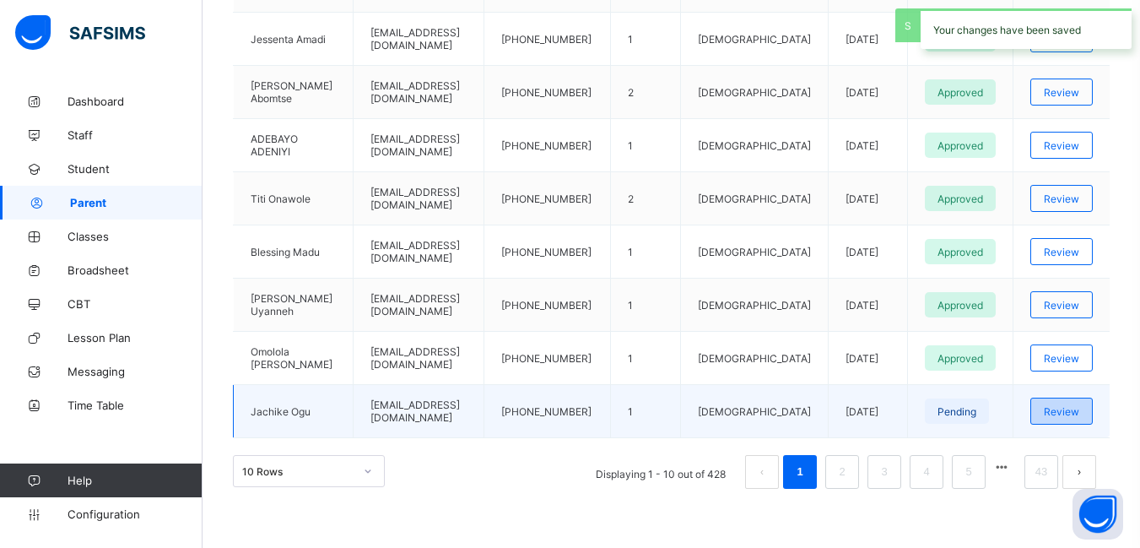
click at [1072, 409] on span "Review" at bounding box center [1061, 411] width 35 height 13
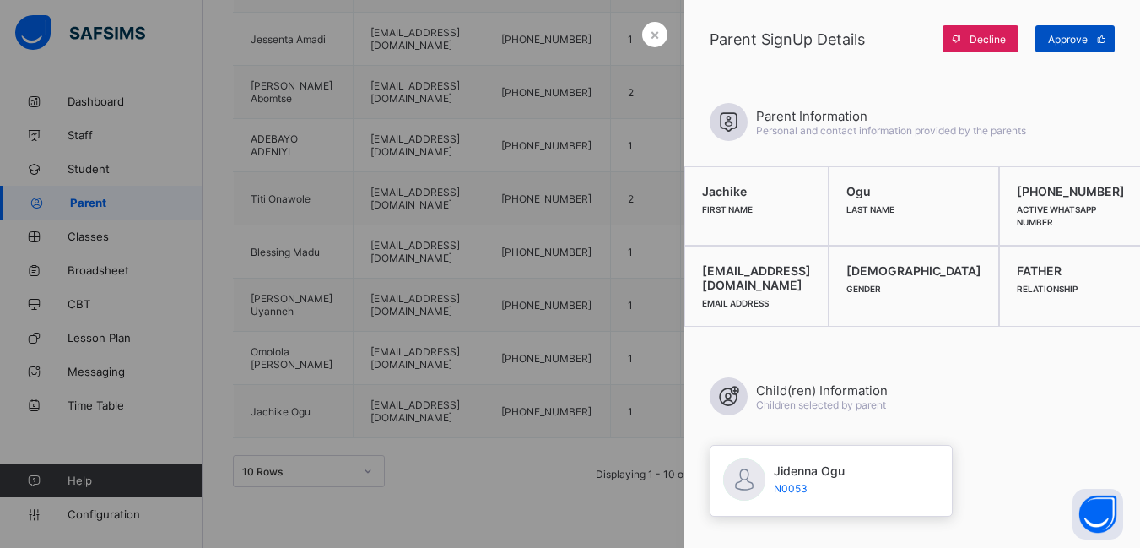
click at [1060, 39] on span "Approve" at bounding box center [1068, 39] width 40 height 13
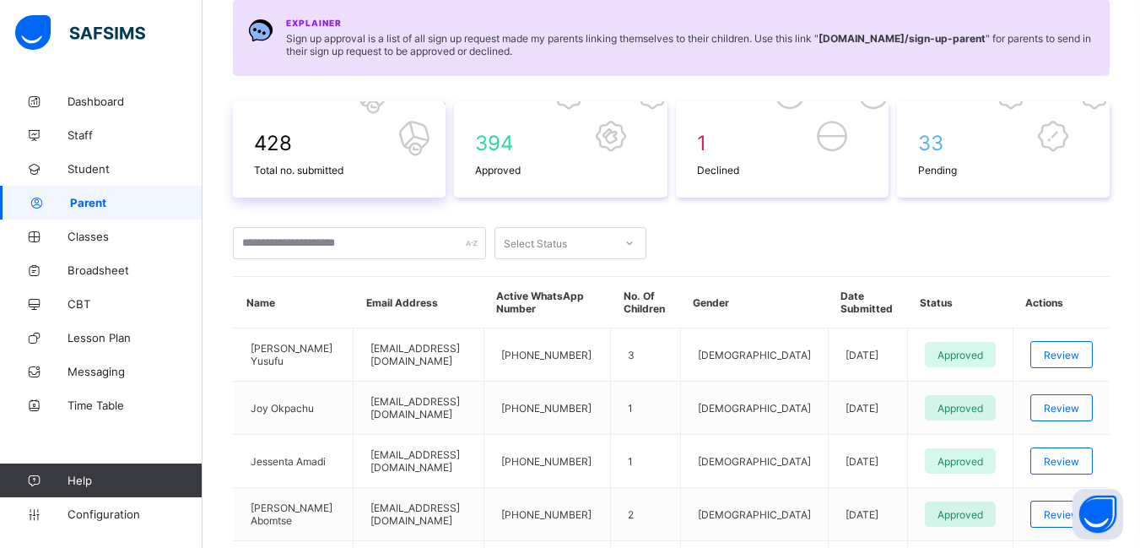
scroll to position [0, 0]
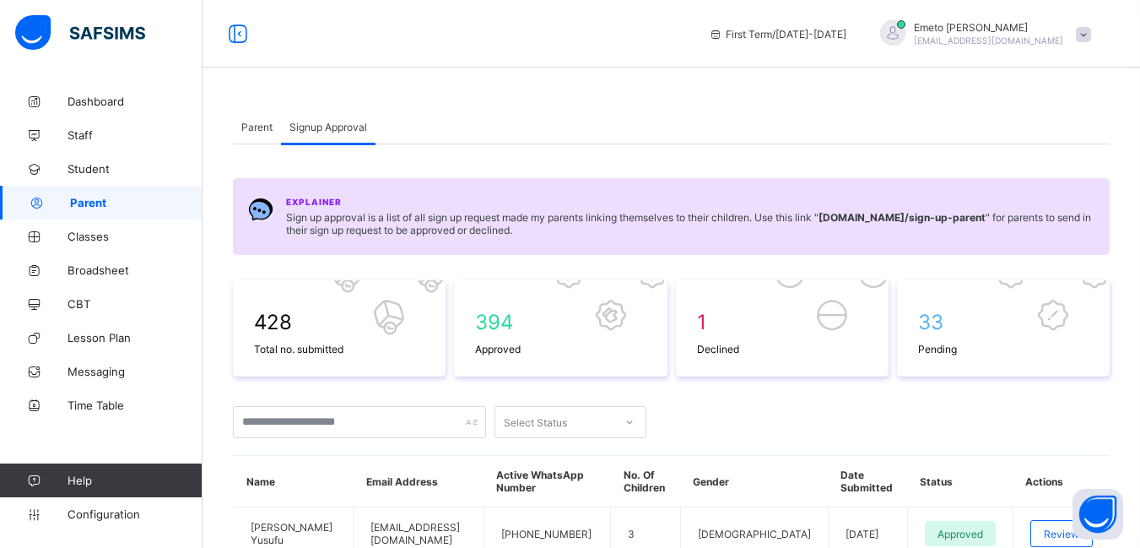
click at [260, 124] on span "Parent" at bounding box center [256, 127] width 31 height 13
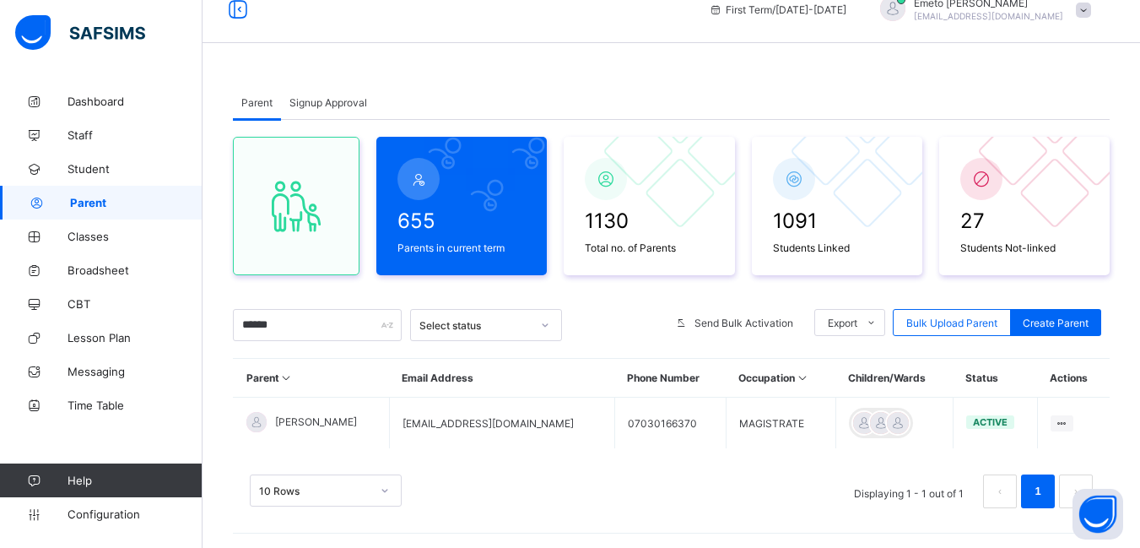
scroll to position [44, 0]
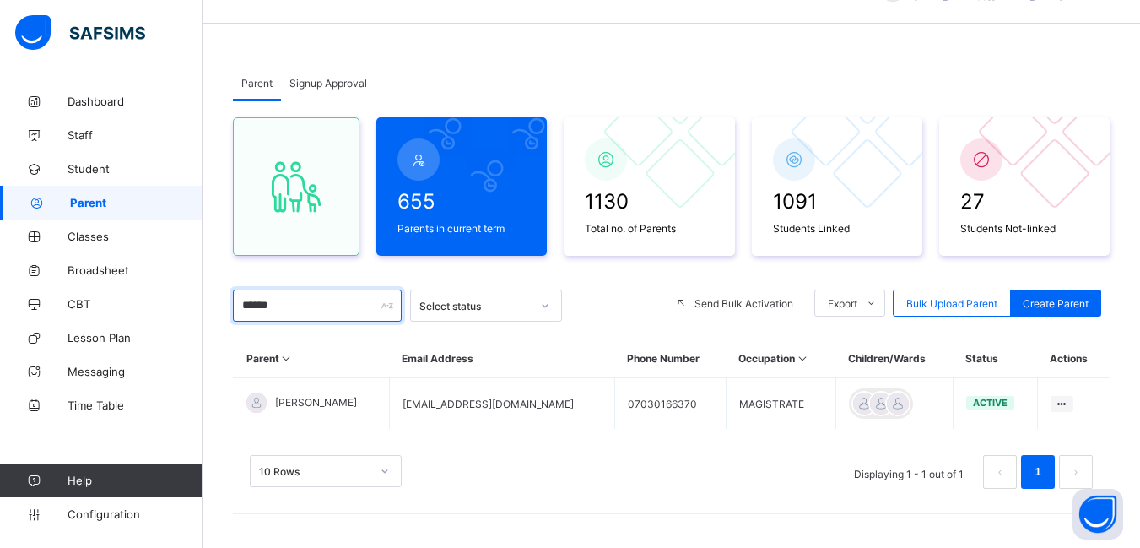
click at [281, 304] on input "******" at bounding box center [317, 305] width 169 height 32
type input "*"
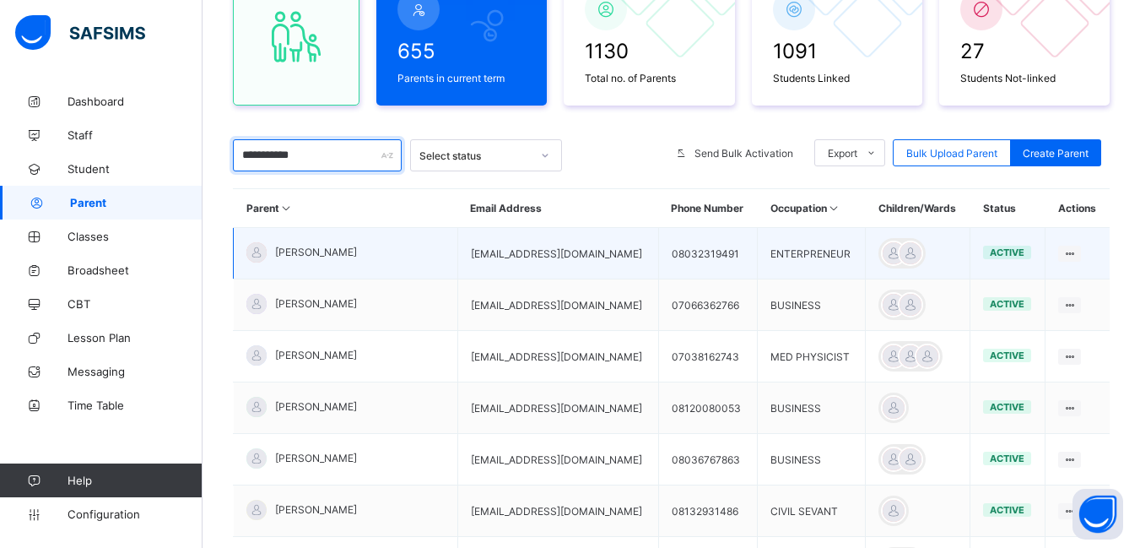
scroll to position [170, 0]
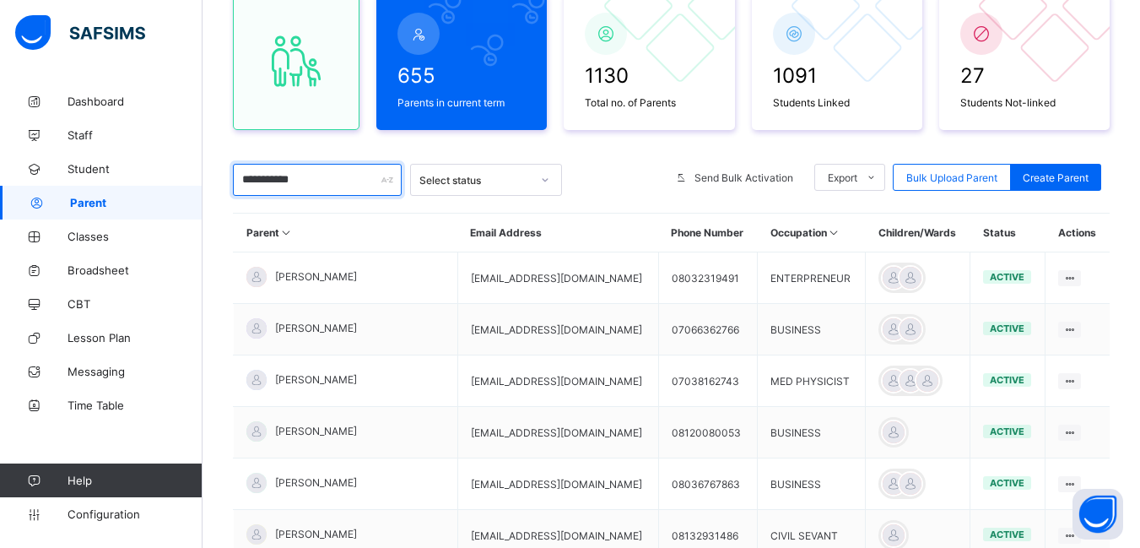
click at [334, 185] on input "**********" at bounding box center [317, 180] width 169 height 32
type input "*"
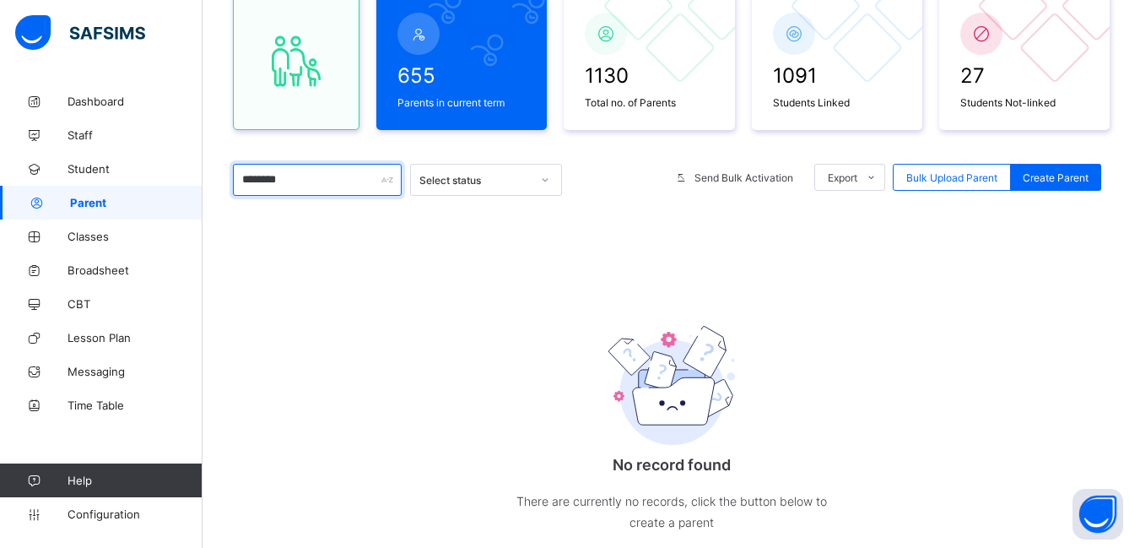
click at [252, 183] on input "********" at bounding box center [317, 180] width 169 height 32
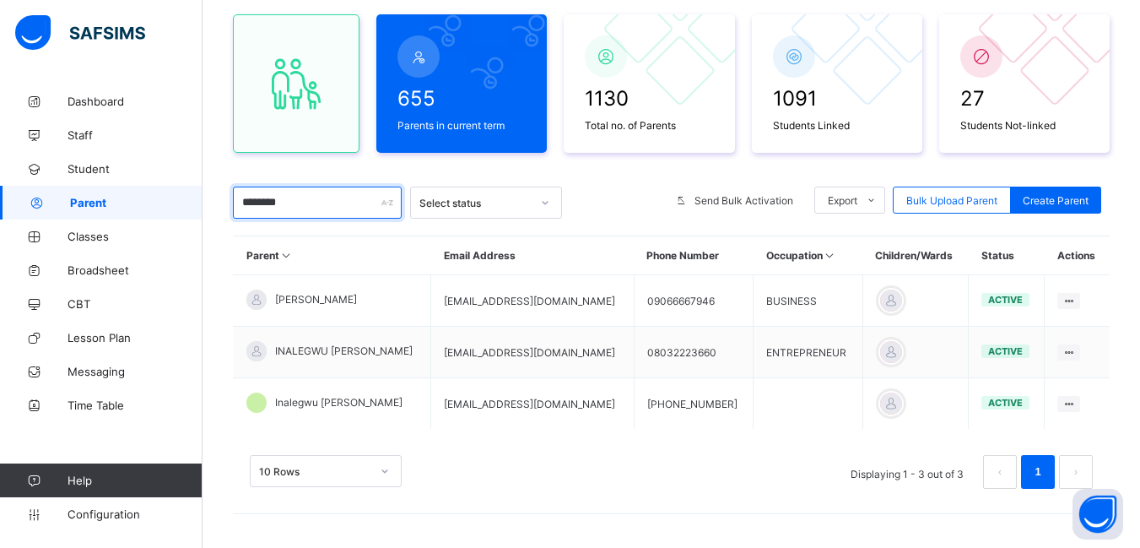
scroll to position [147, 0]
click at [311, 208] on input "********" at bounding box center [317, 203] width 169 height 32
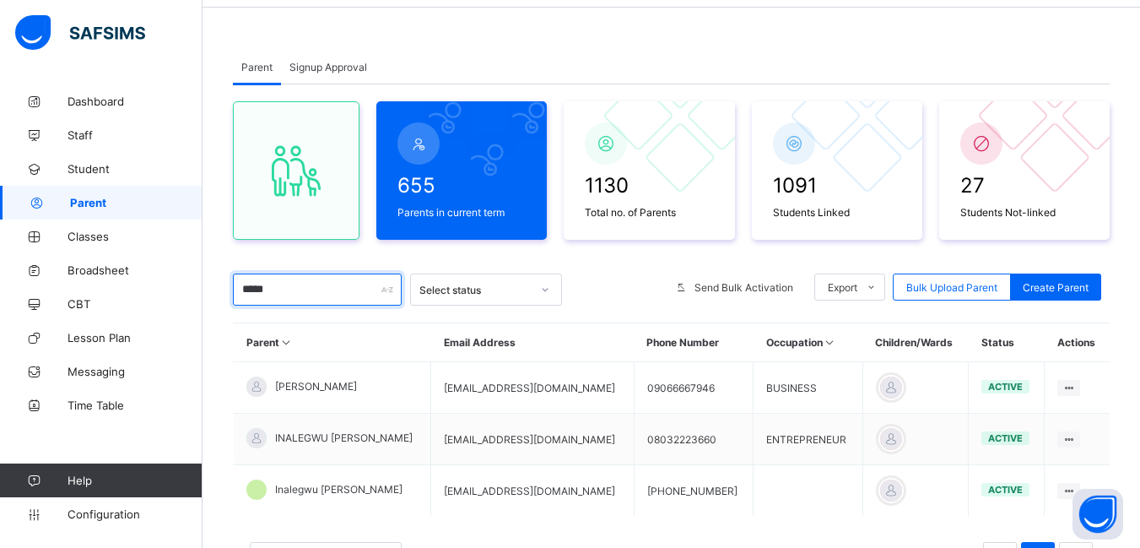
scroll to position [0, 0]
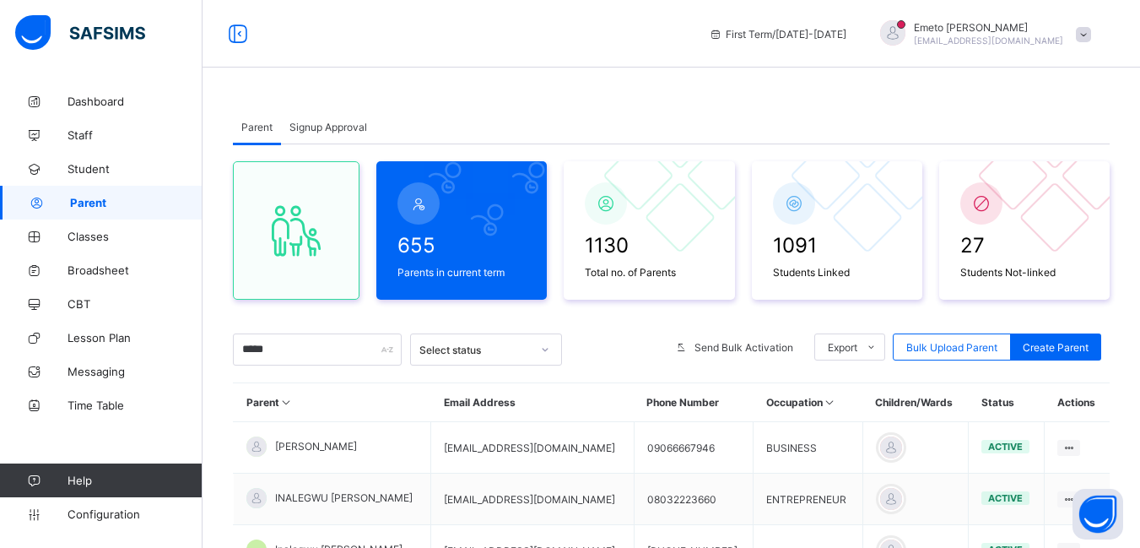
click at [320, 124] on span "Signup Approval" at bounding box center [328, 127] width 78 height 13
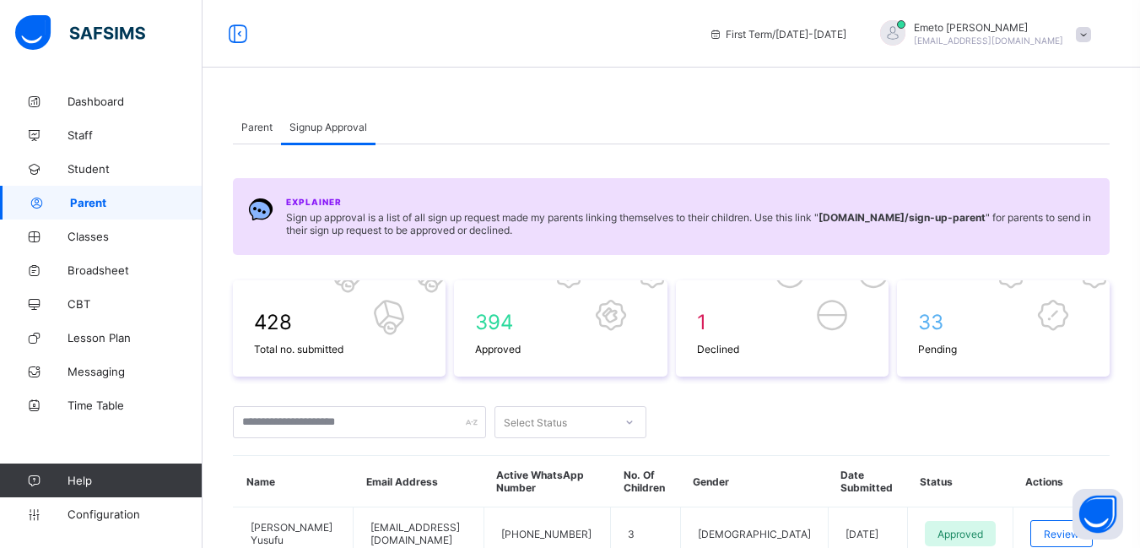
click at [247, 128] on span "Parent" at bounding box center [256, 127] width 31 height 13
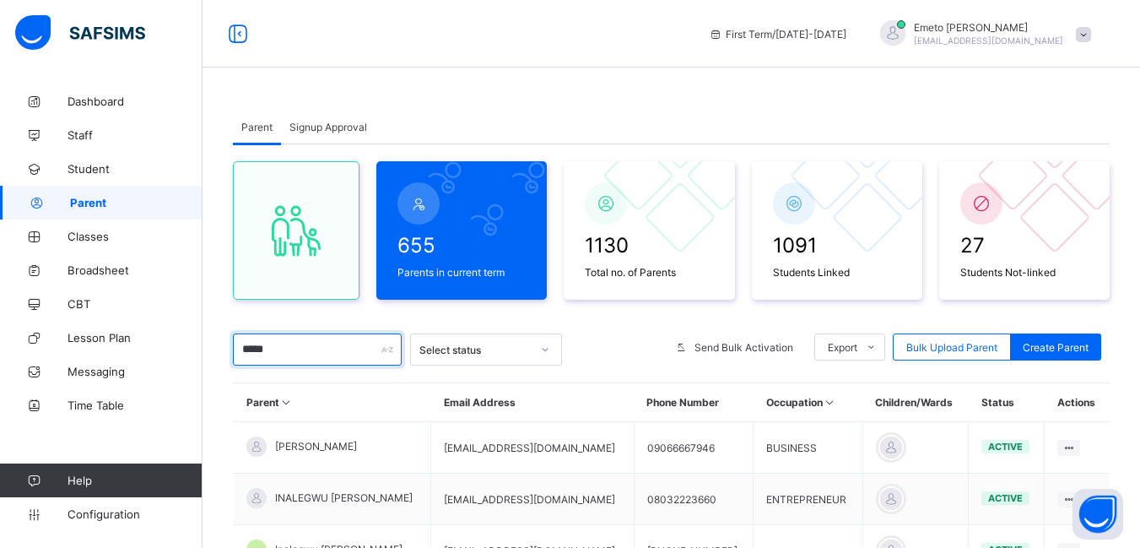
click at [313, 355] on input "*****" at bounding box center [317, 349] width 169 height 32
type input "*"
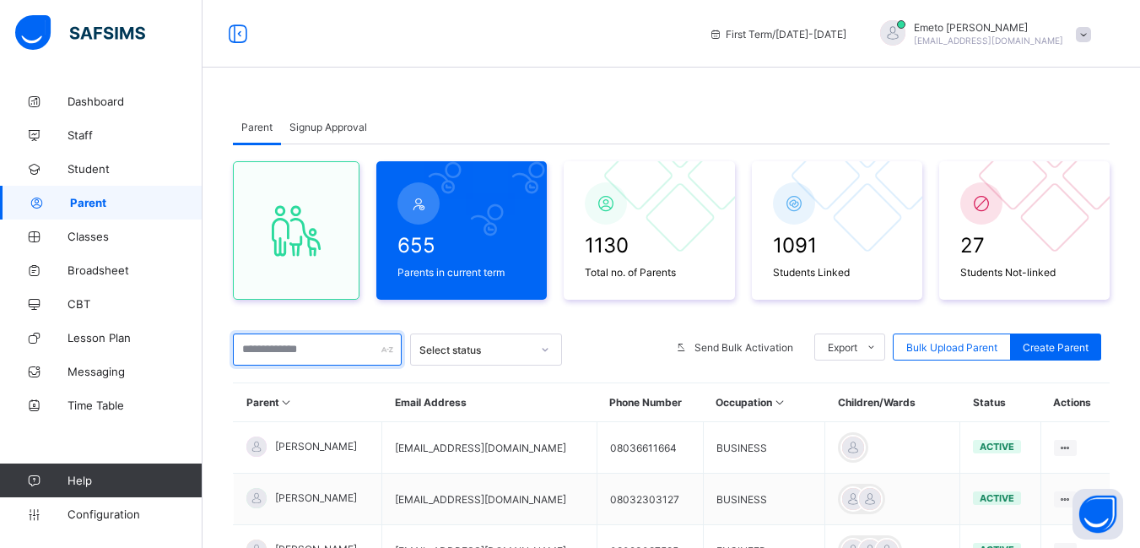
click at [255, 348] on input "text" at bounding box center [317, 349] width 169 height 32
click at [268, 345] on input "text" at bounding box center [317, 349] width 169 height 32
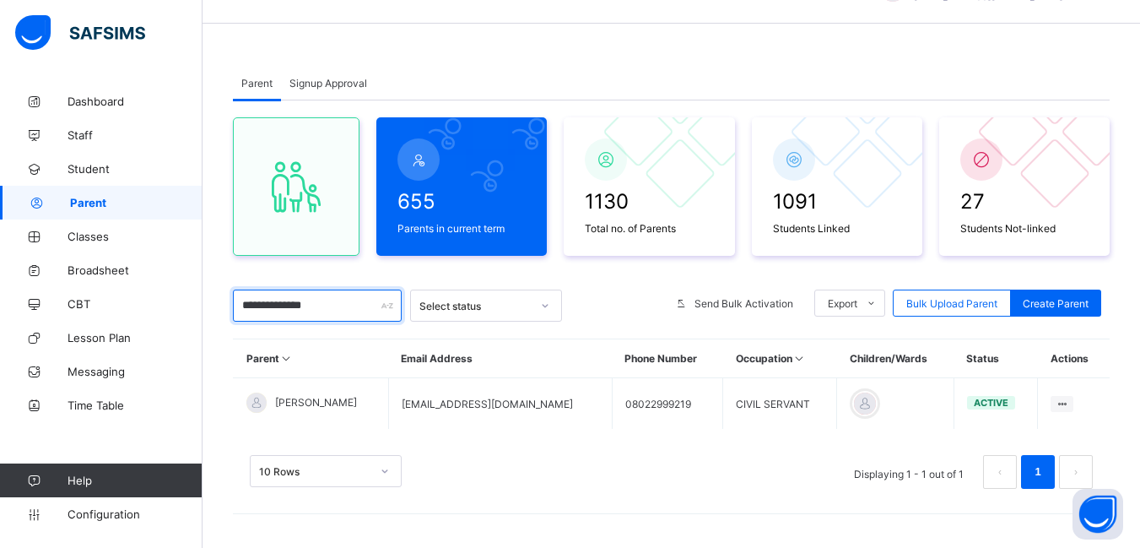
scroll to position [44, 0]
type input "*"
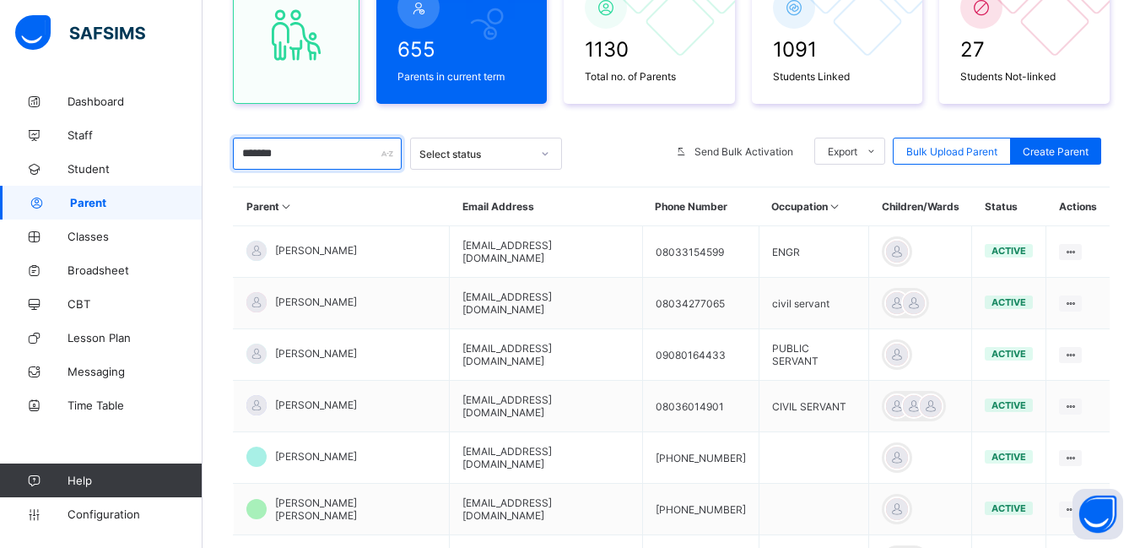
scroll to position [228, 0]
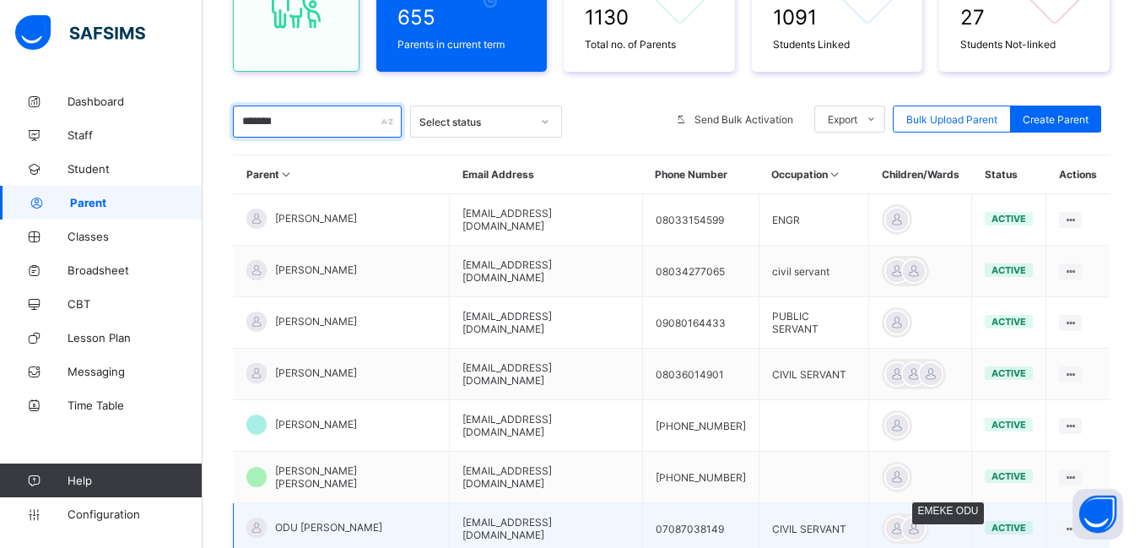
type input "*******"
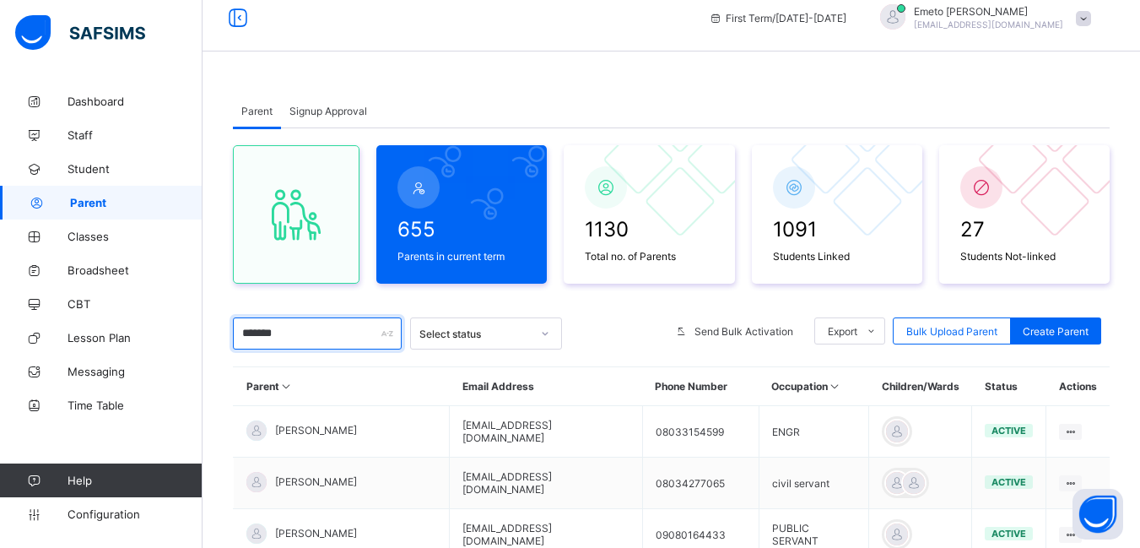
scroll to position [0, 0]
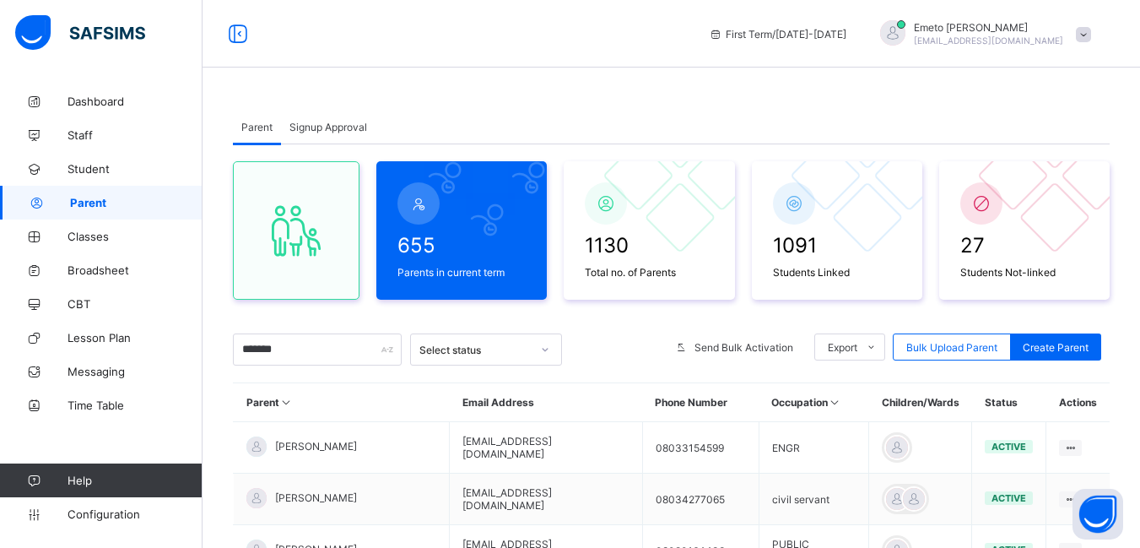
click at [337, 126] on span "Signup Approval" at bounding box center [328, 127] width 78 height 13
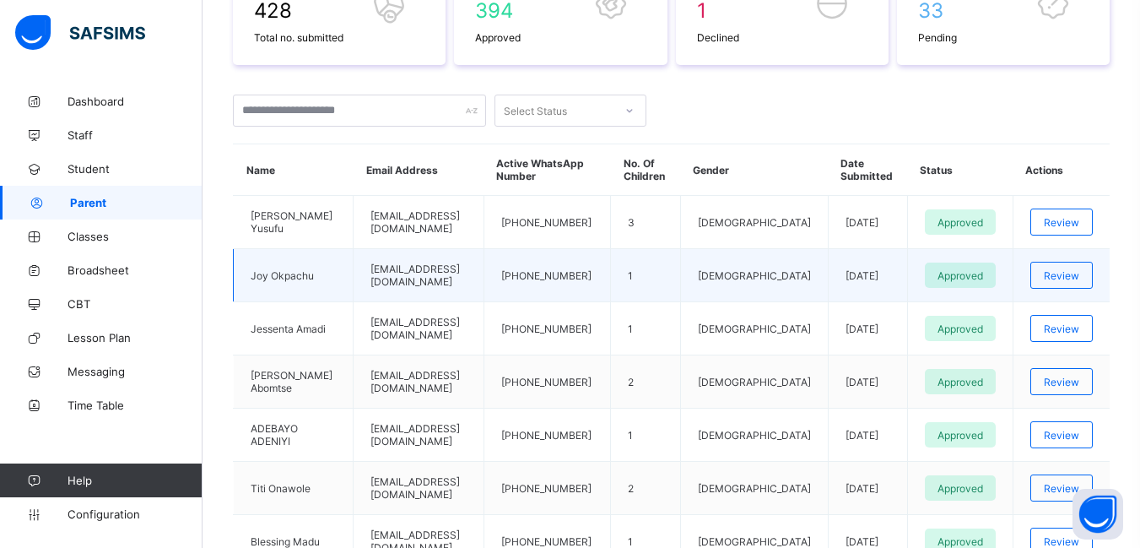
scroll to position [338, 0]
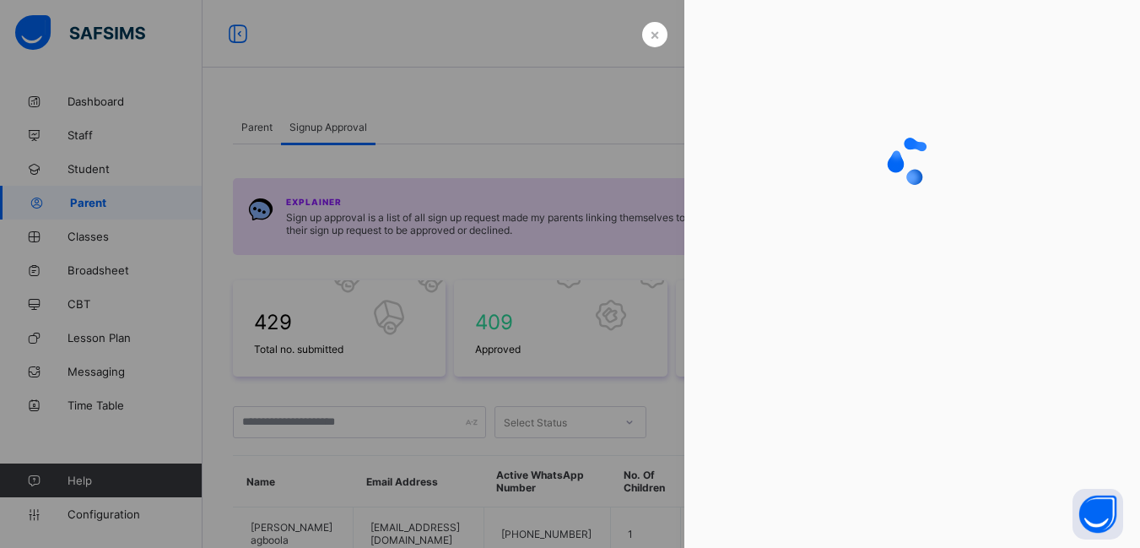
scroll to position [253, 0]
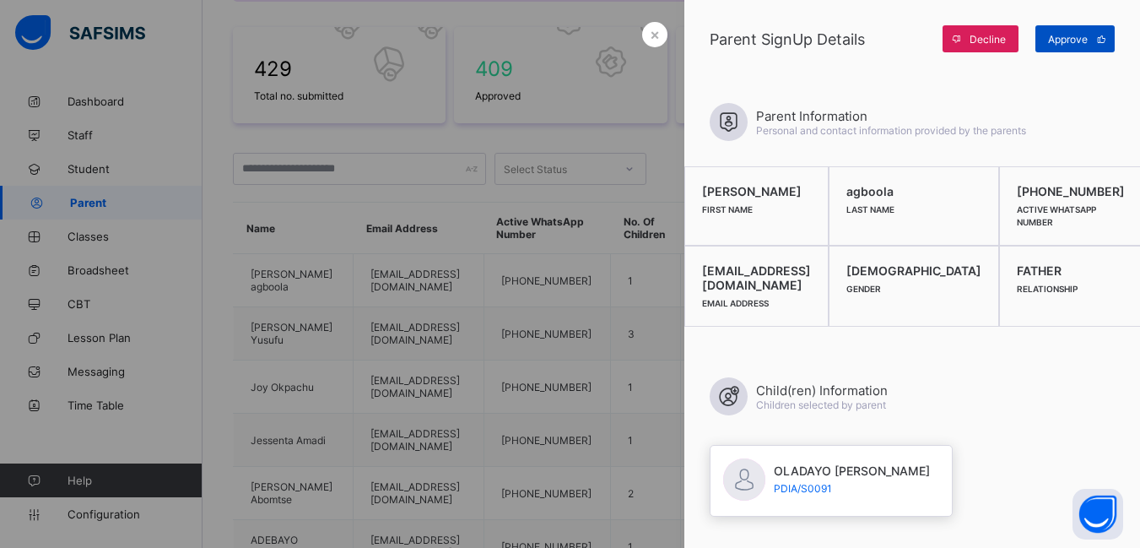
click at [1069, 36] on span "Approve" at bounding box center [1068, 39] width 40 height 13
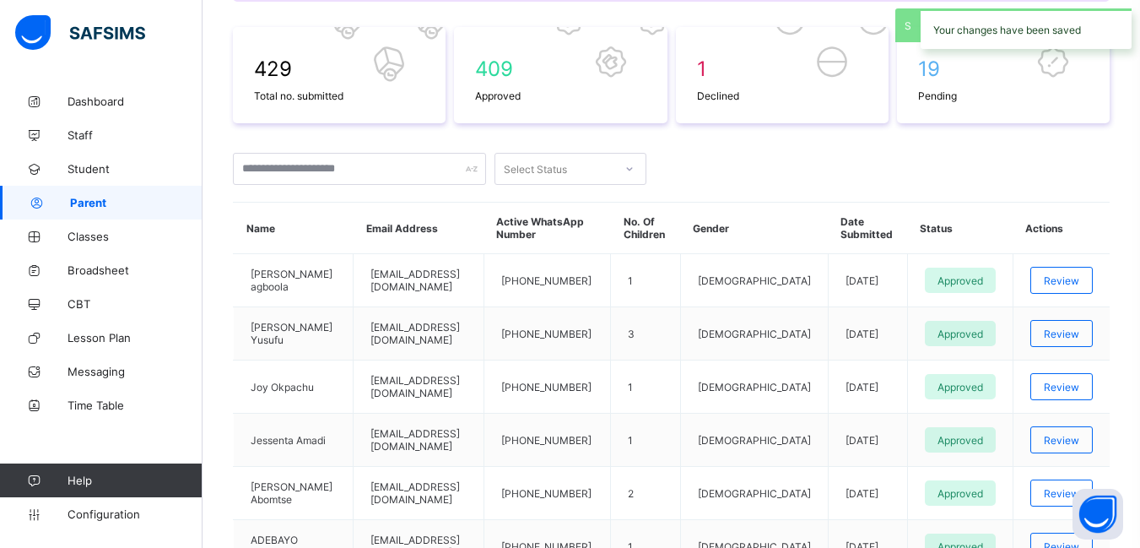
scroll to position [0, 0]
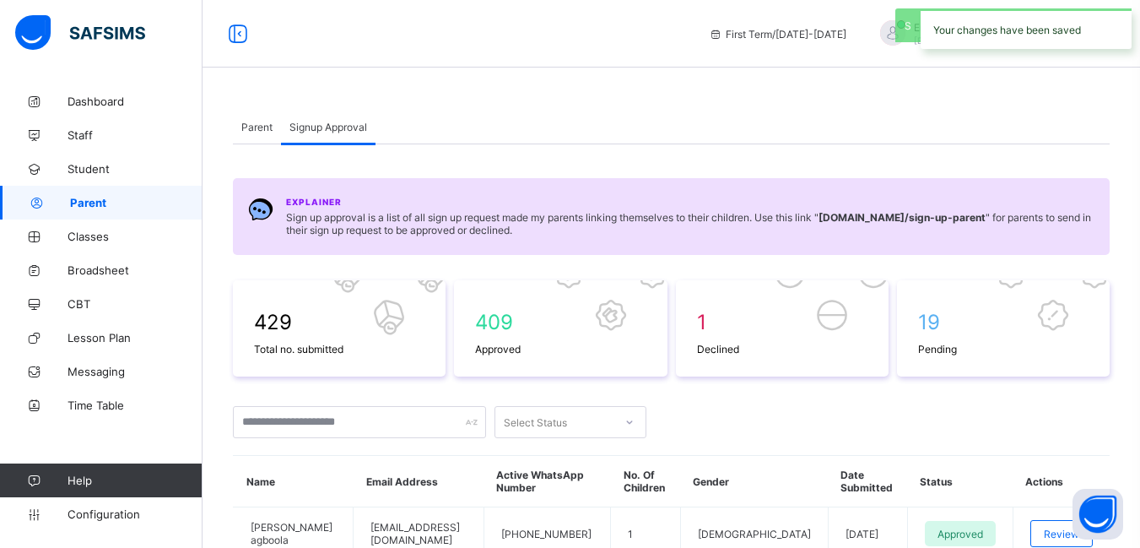
click at [257, 125] on span "Parent" at bounding box center [256, 127] width 31 height 13
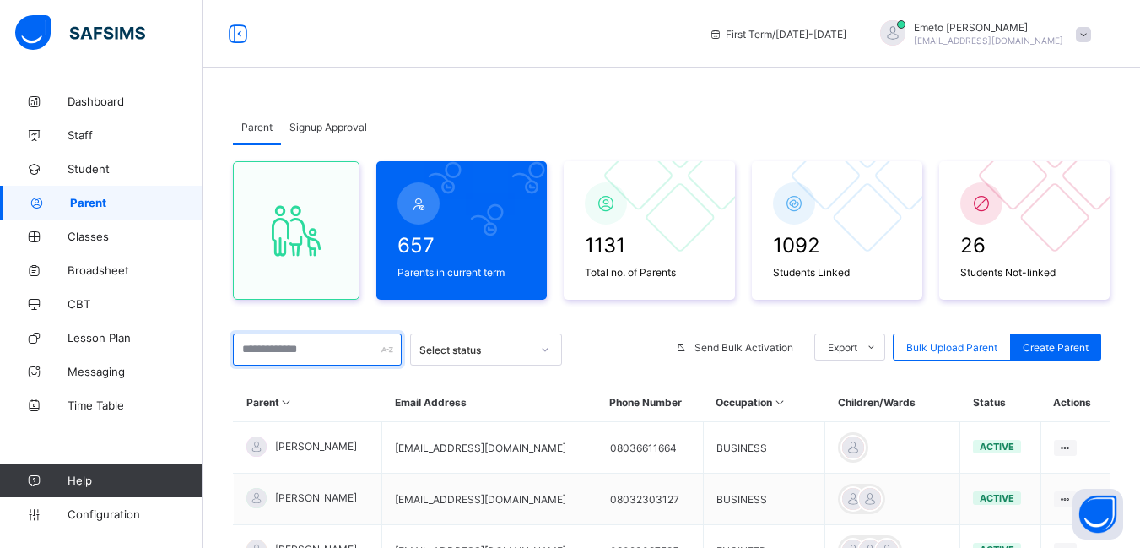
click at [280, 347] on input "text" at bounding box center [317, 349] width 169 height 32
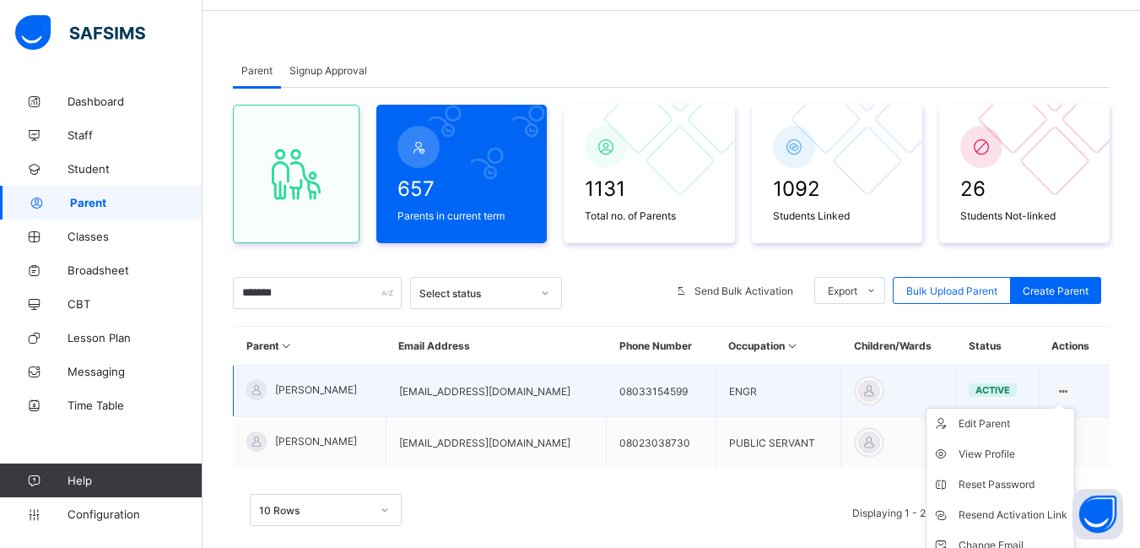
scroll to position [131, 0]
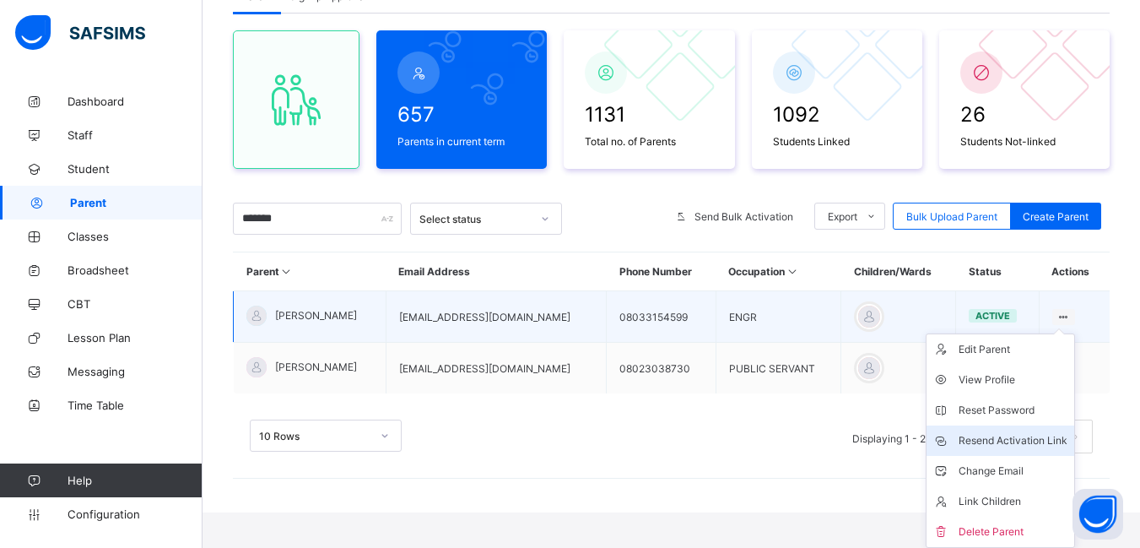
click at [1035, 438] on div "Resend Activation Link" at bounding box center [1013, 440] width 109 height 17
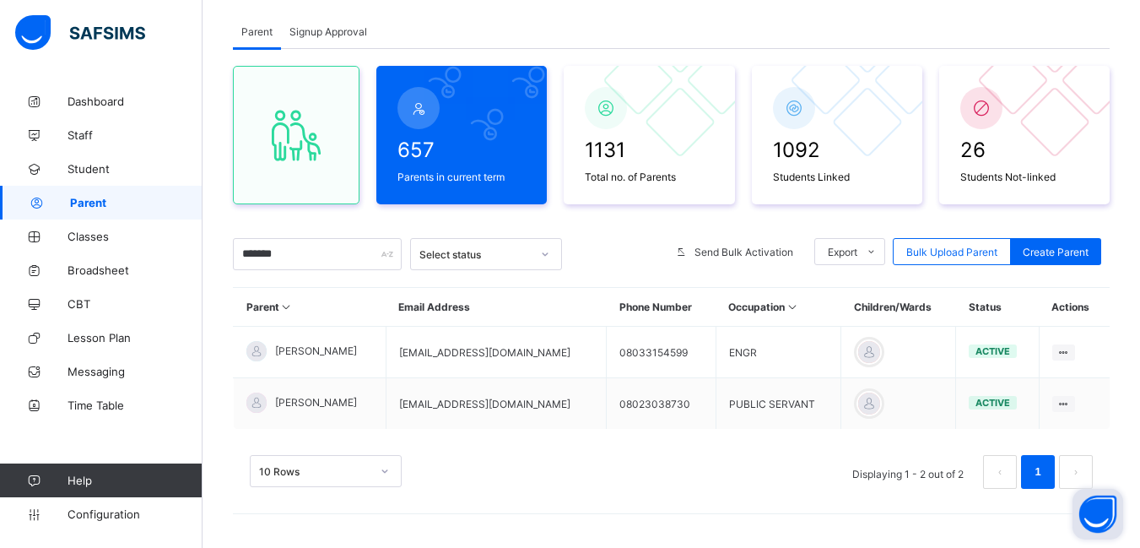
scroll to position [95, 0]
click at [790, 14] on div "Parent Signup Approval Parent Signup Approval 657 Parents in current term 1131 …" at bounding box center [672, 268] width 938 height 559
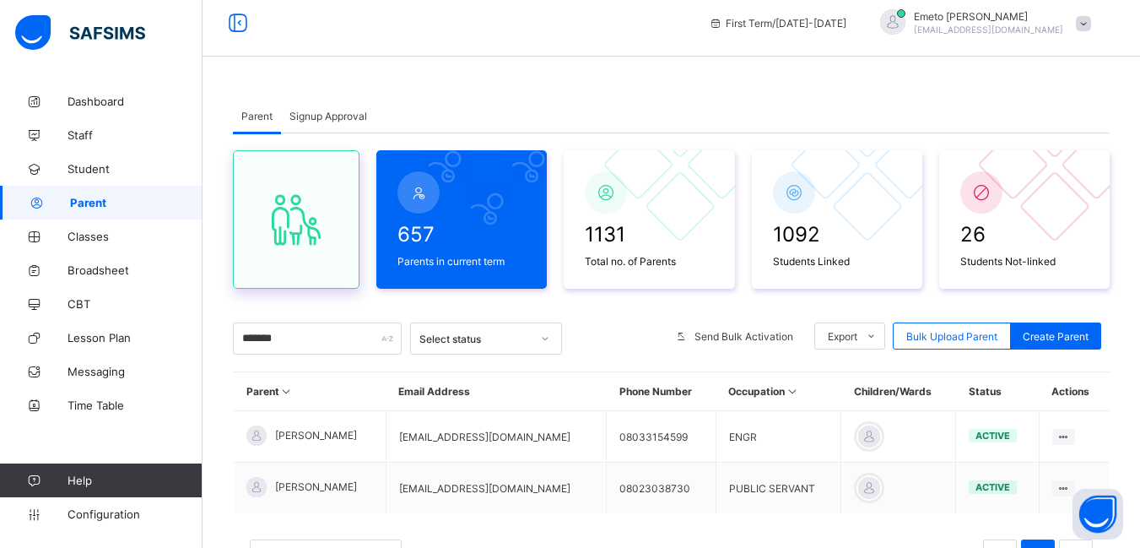
scroll to position [0, 0]
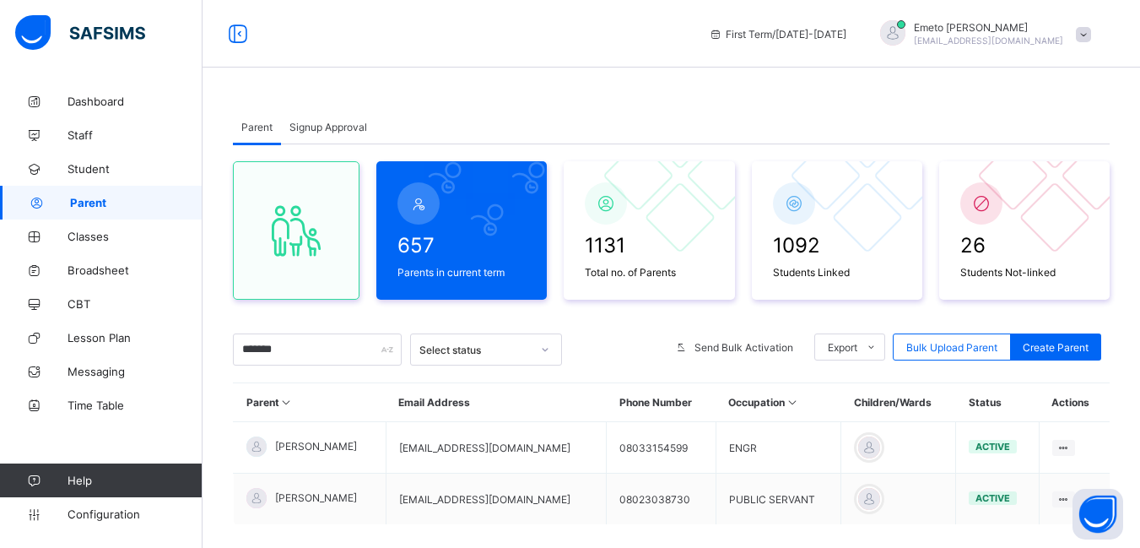
click at [325, 127] on span "Signup Approval" at bounding box center [328, 127] width 78 height 13
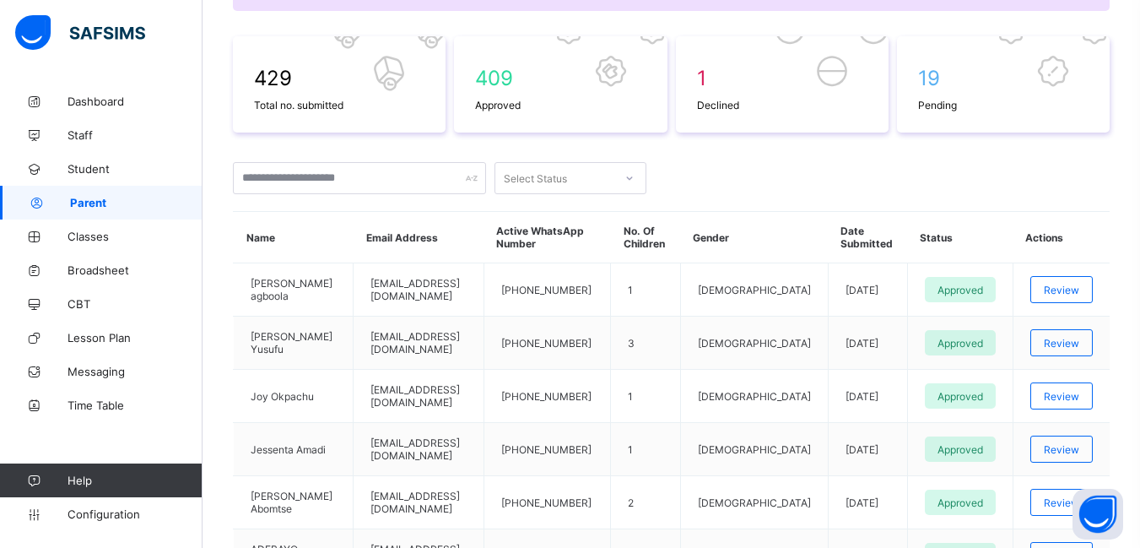
scroll to position [84, 0]
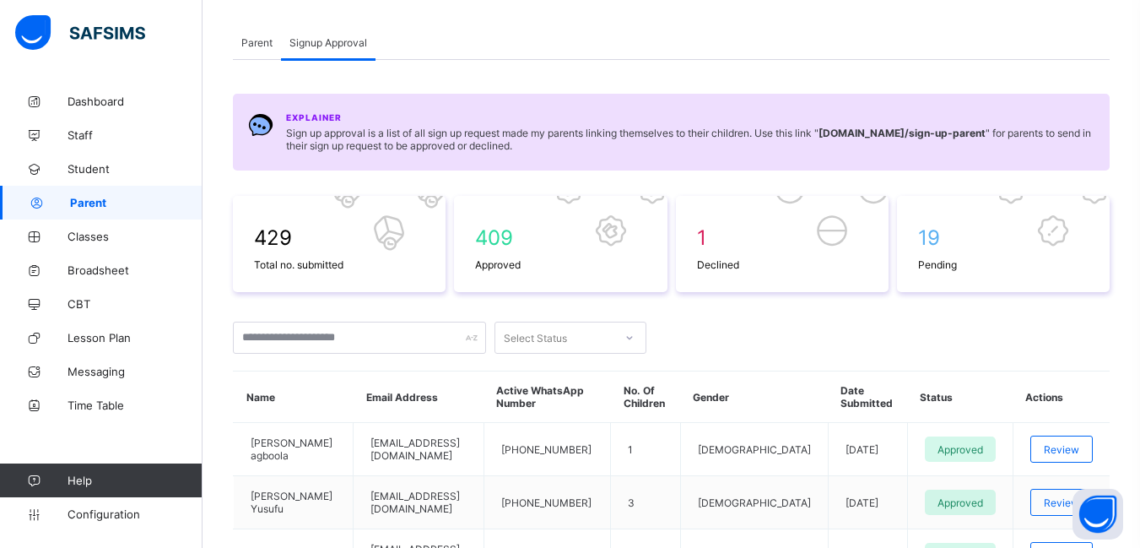
click at [260, 43] on span "Parent" at bounding box center [256, 42] width 31 height 13
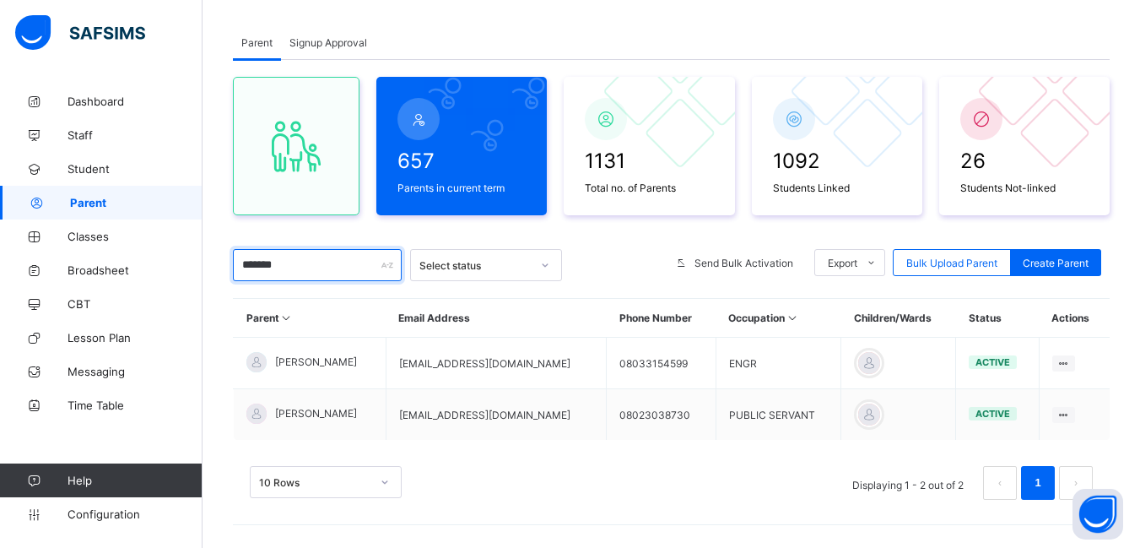
click at [300, 274] on input "*******" at bounding box center [317, 265] width 169 height 32
type input "*"
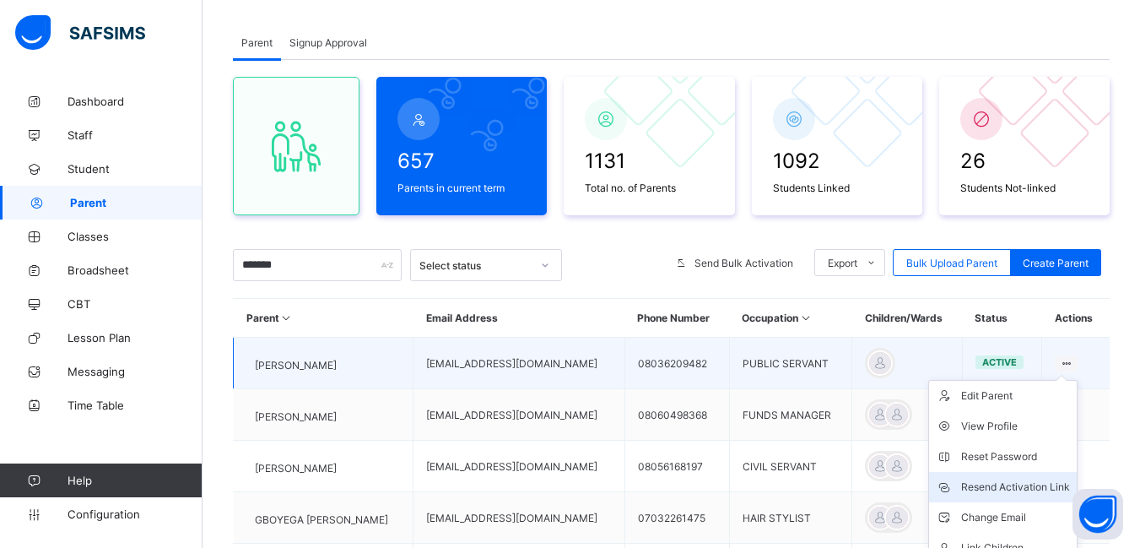
click at [1008, 488] on div "Resend Activation Link" at bounding box center [1015, 487] width 109 height 17
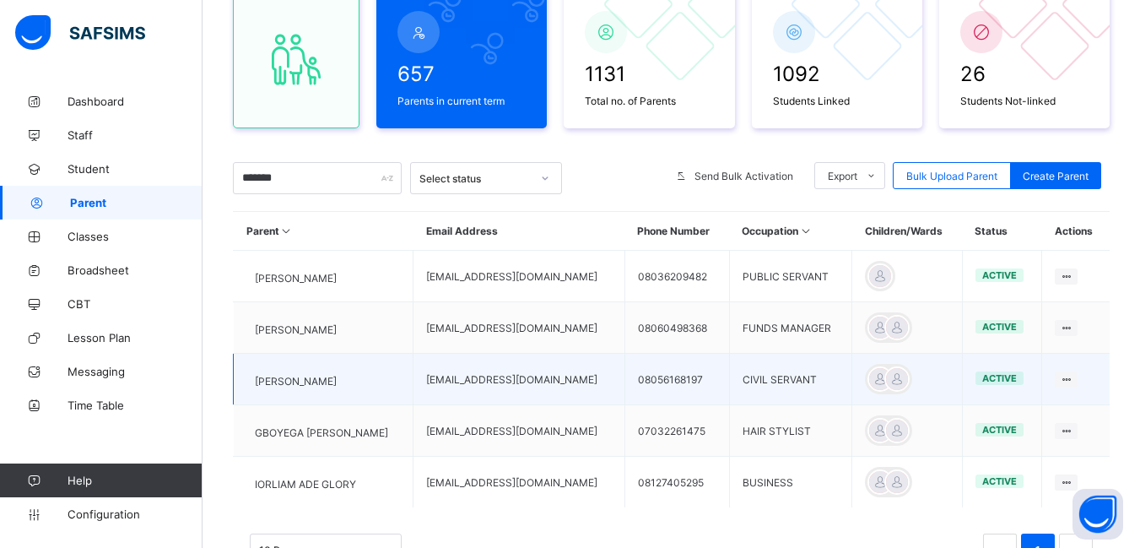
scroll to position [250, 0]
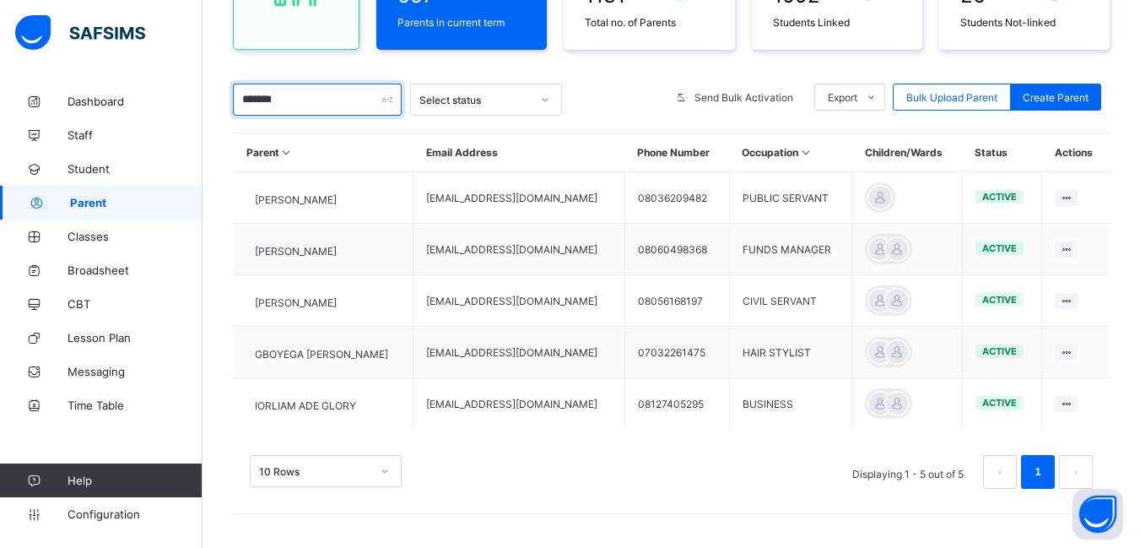
click at [307, 111] on input "*******" at bounding box center [317, 100] width 169 height 32
type input "*"
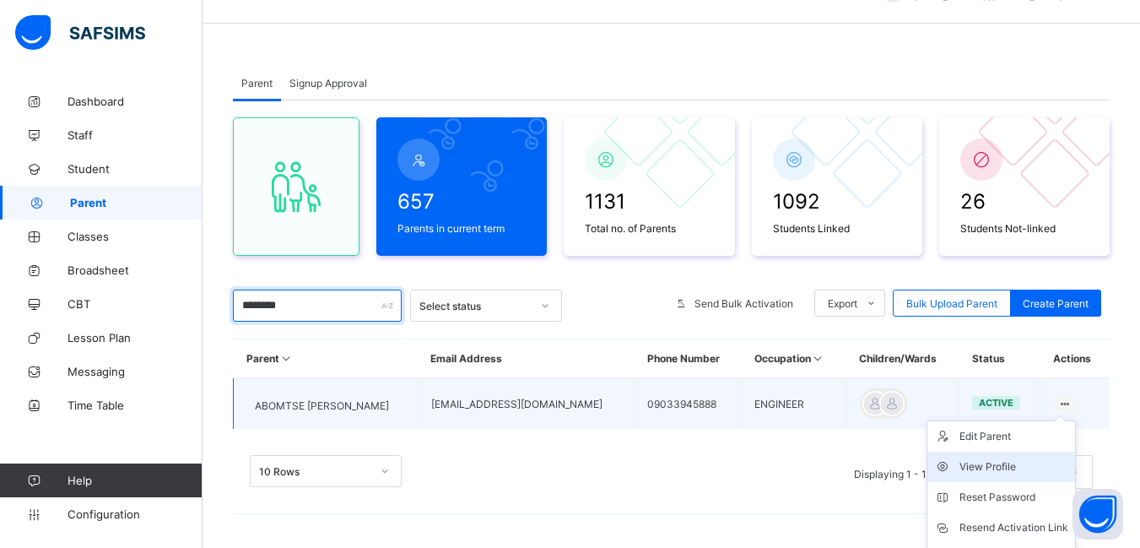
scroll to position [131, 0]
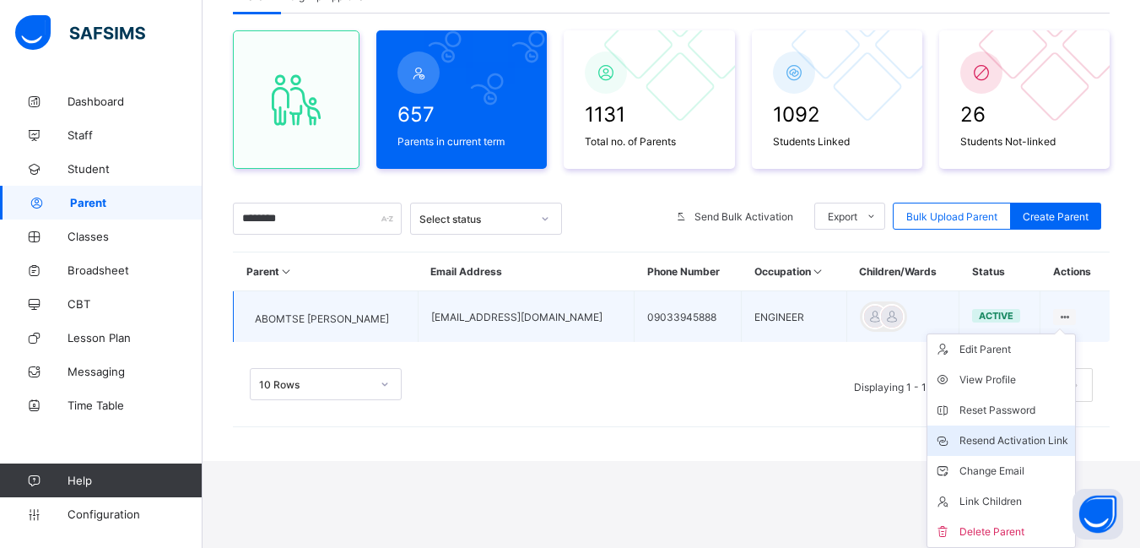
click at [1022, 441] on div "Resend Activation Link" at bounding box center [1014, 440] width 109 height 17
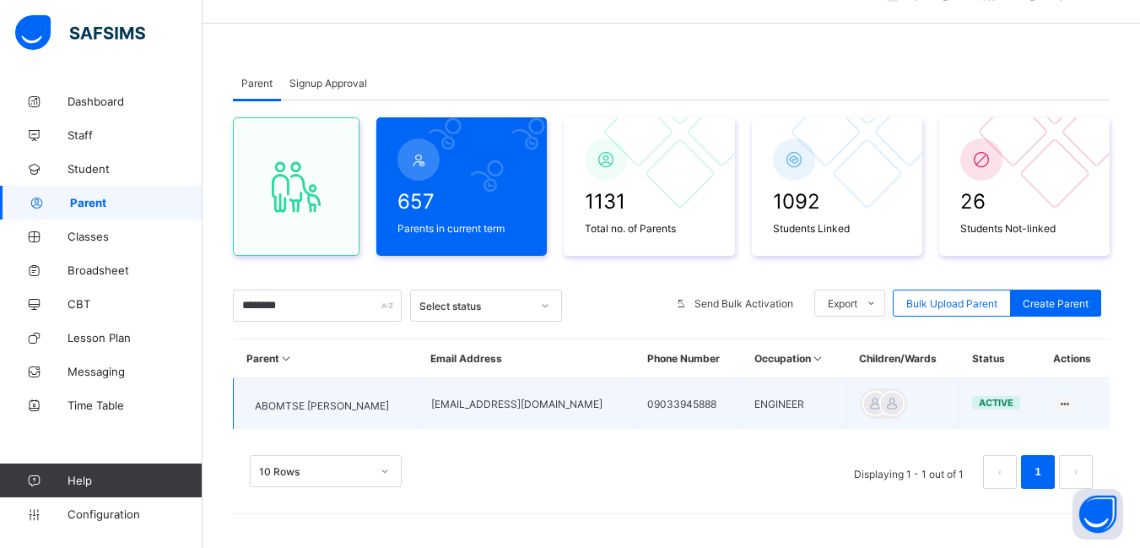
scroll to position [44, 0]
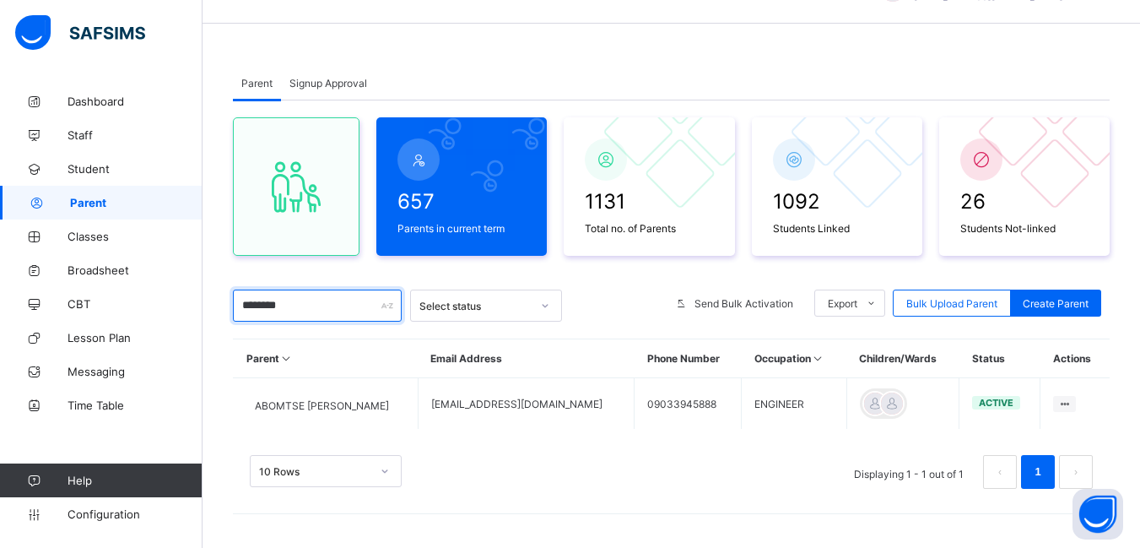
click at [322, 306] on input "********" at bounding box center [317, 305] width 169 height 32
type input "*"
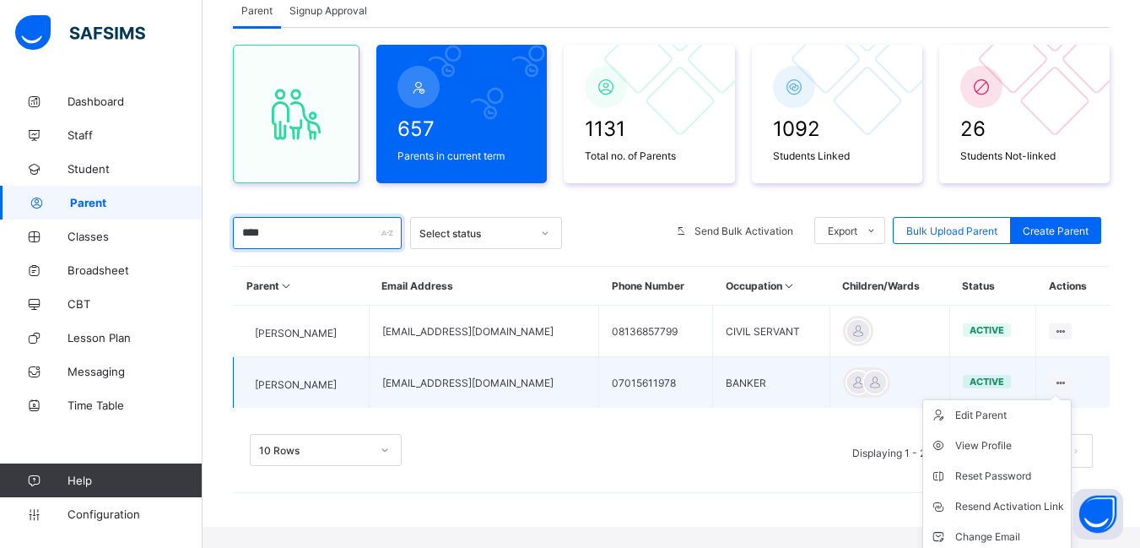
scroll to position [182, 0]
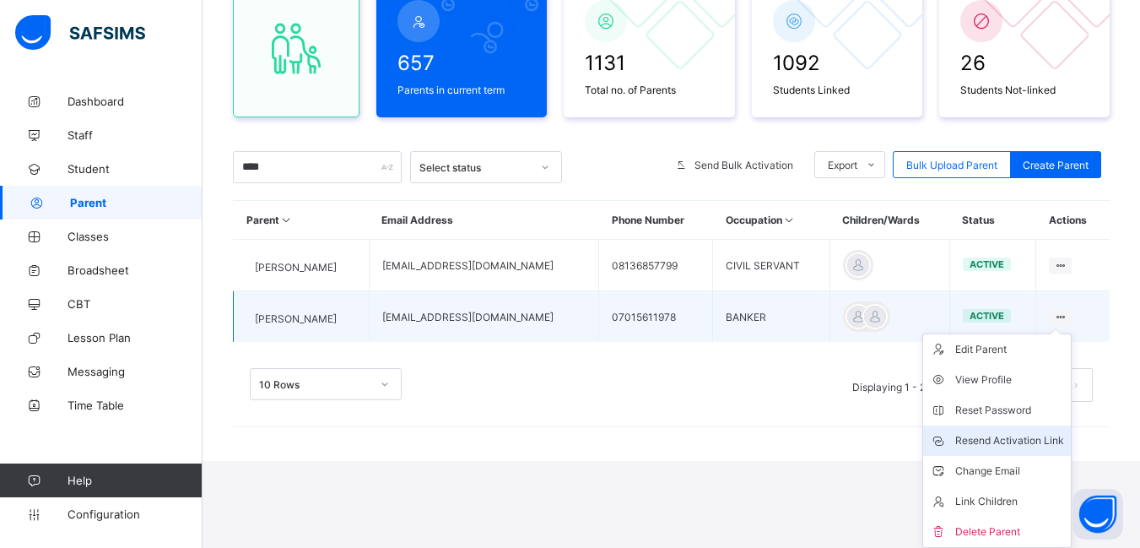
click at [1033, 439] on div "Resend Activation Link" at bounding box center [1009, 440] width 109 height 17
click at [1054, 437] on div "Resend Activation Link" at bounding box center [1009, 440] width 109 height 17
click at [1041, 437] on div "Resend Activation Link" at bounding box center [1009, 440] width 109 height 17
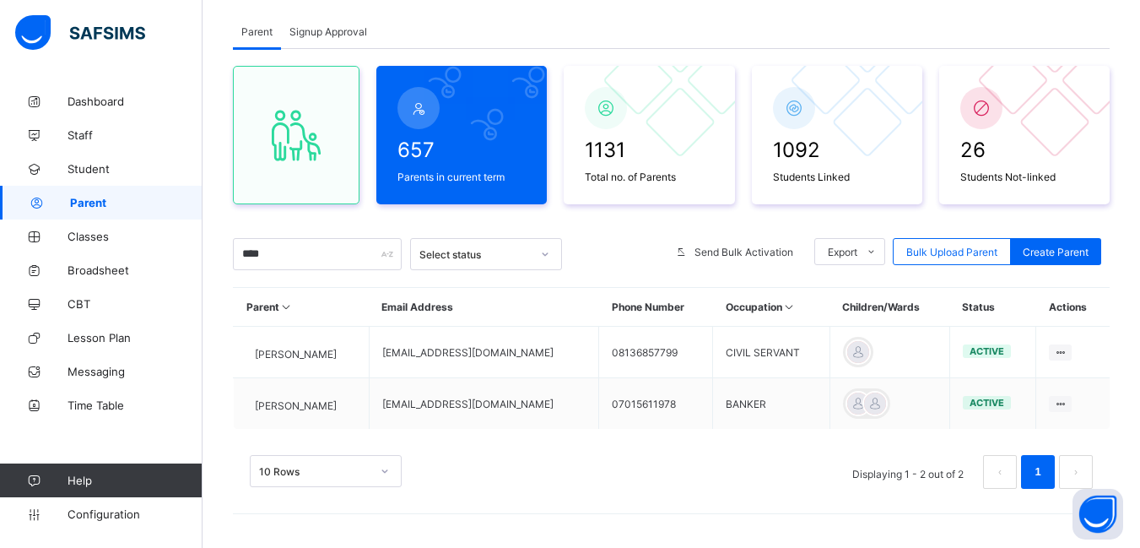
scroll to position [95, 0]
click at [263, 253] on input "****" at bounding box center [317, 254] width 169 height 32
type input "*"
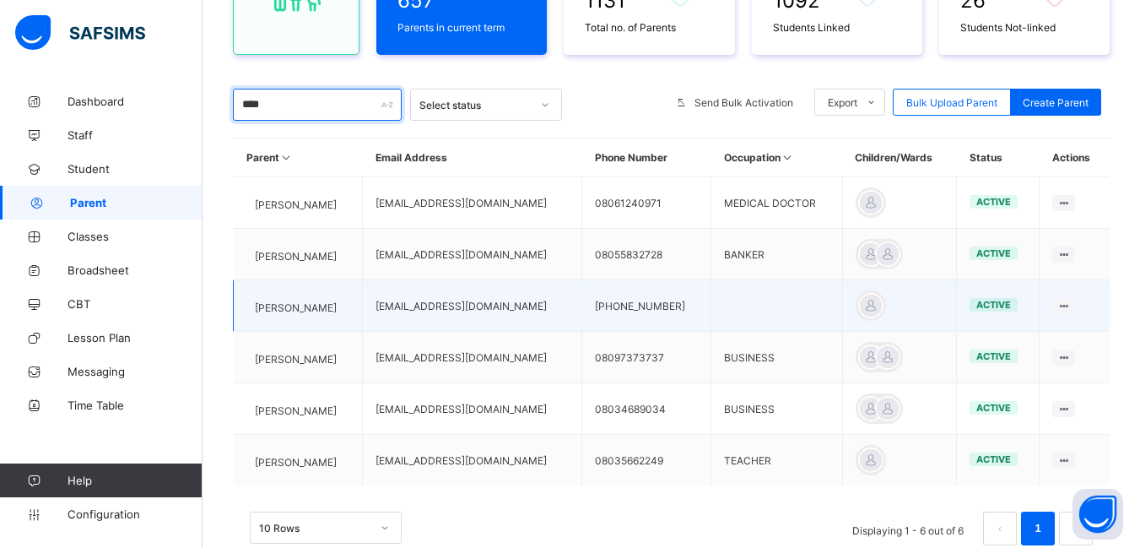
scroll to position [264, 0]
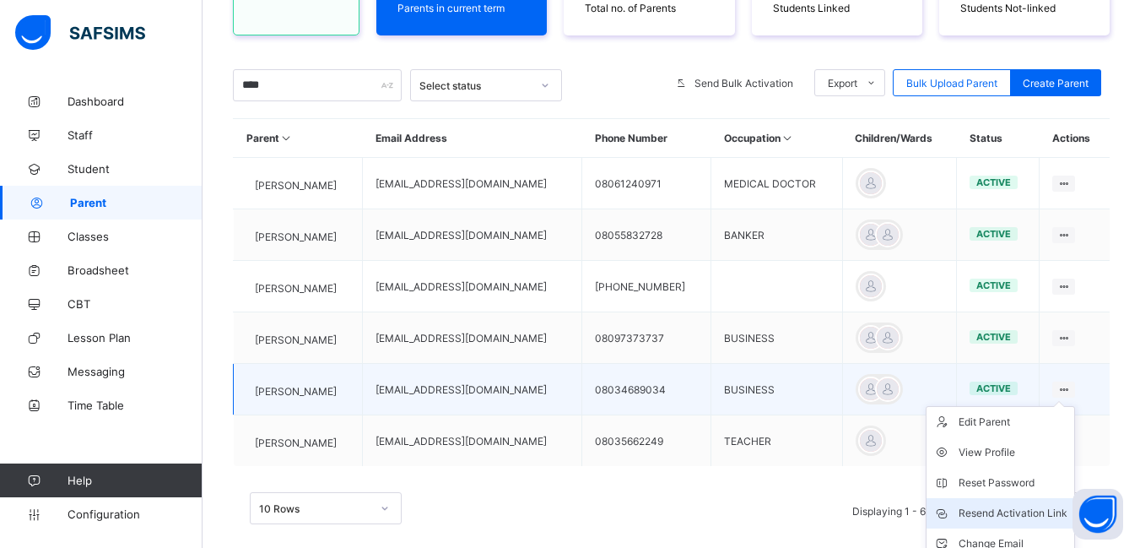
click at [1026, 509] on div "Resend Activation Link" at bounding box center [1013, 513] width 109 height 17
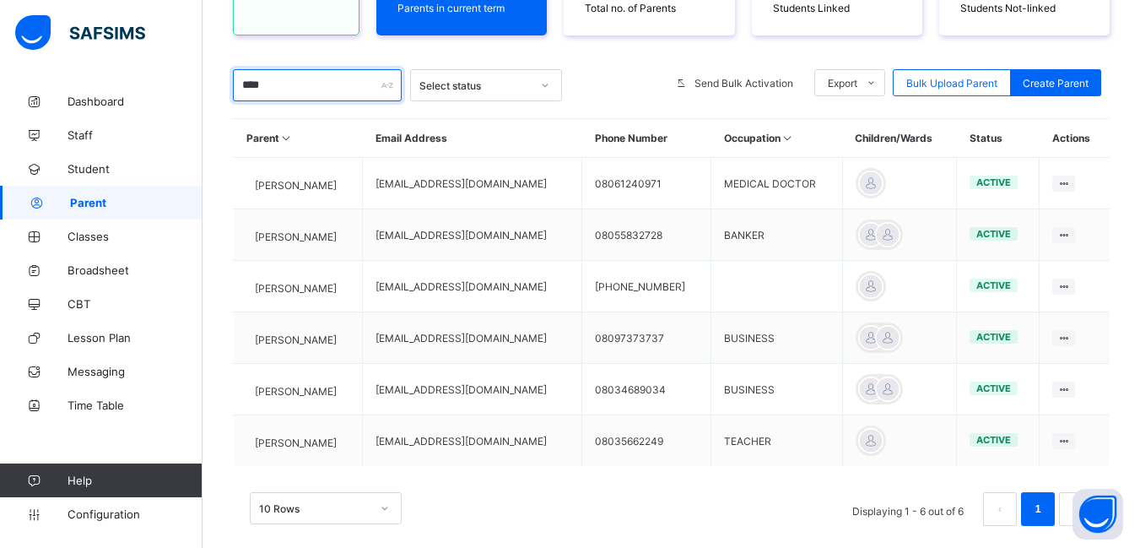
click at [327, 91] on input "****" at bounding box center [317, 85] width 169 height 32
type input "*"
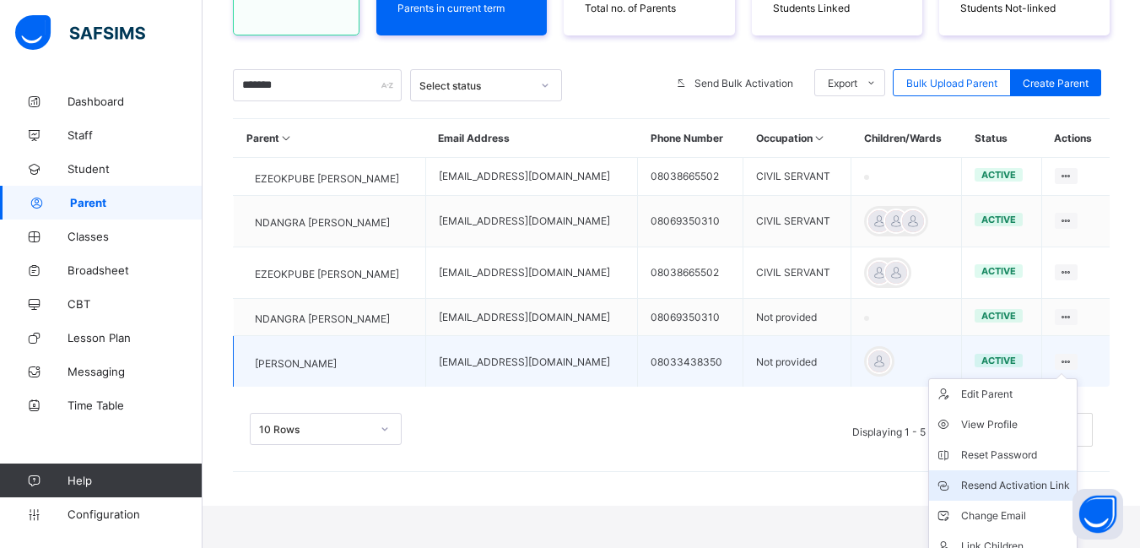
click at [1026, 494] on div "Resend Activation Link" at bounding box center [1015, 485] width 109 height 17
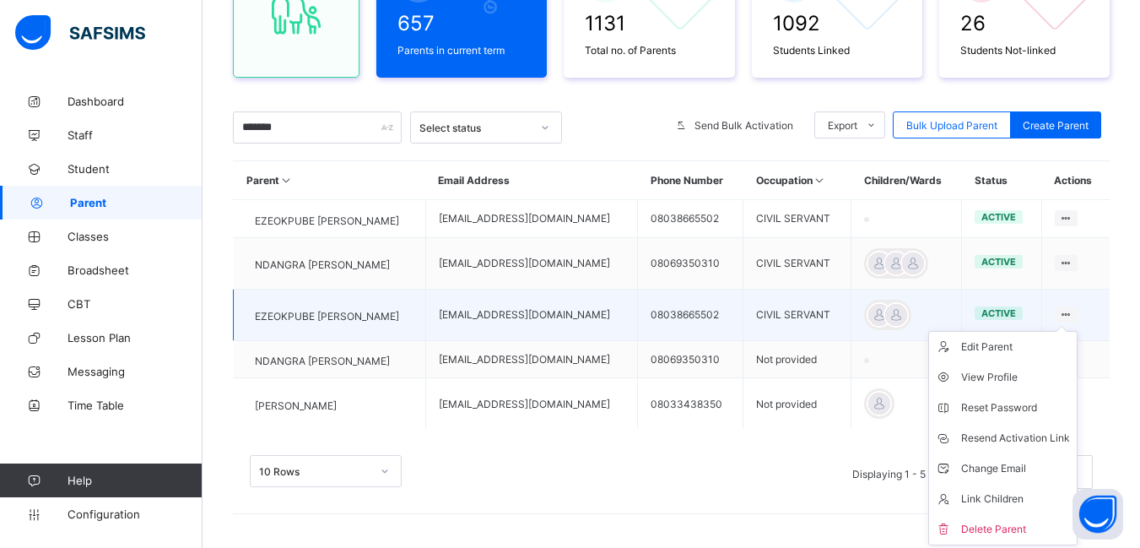
scroll to position [235, 0]
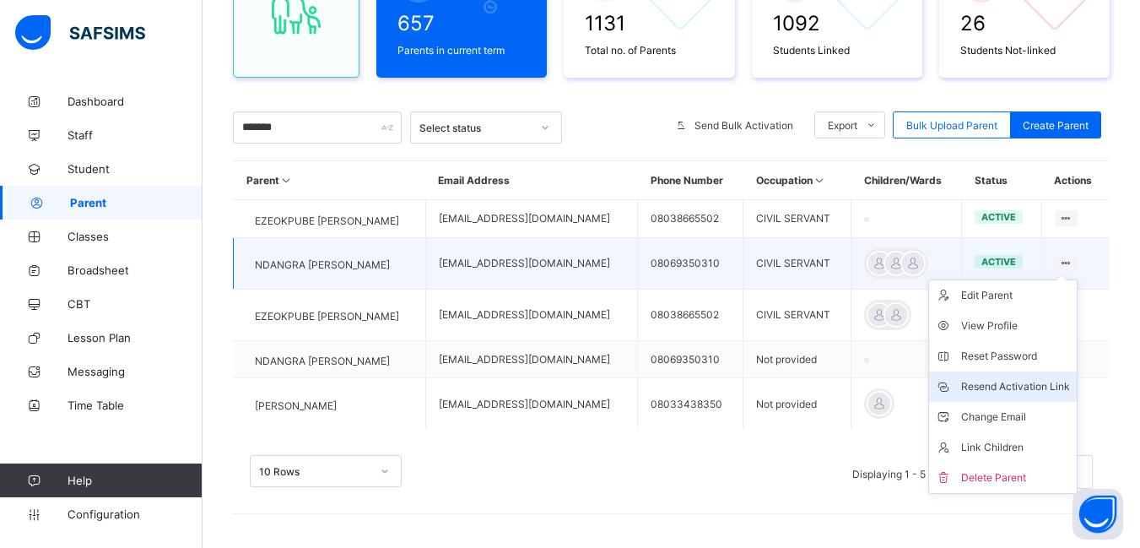
click at [1047, 381] on div "Resend Activation Link" at bounding box center [1015, 386] width 109 height 17
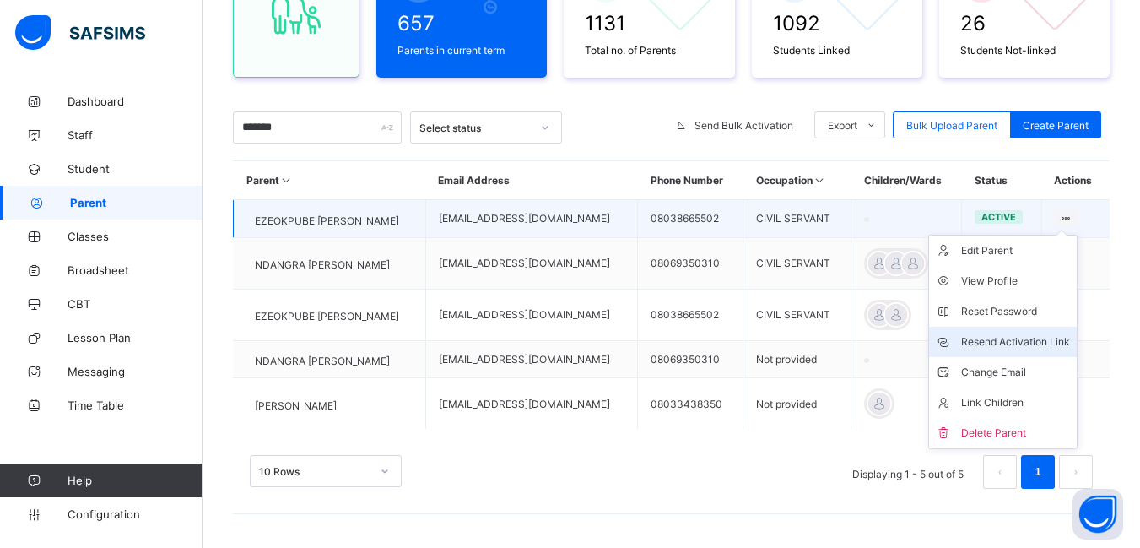
click at [1041, 333] on div "Resend Activation Link" at bounding box center [1015, 341] width 109 height 17
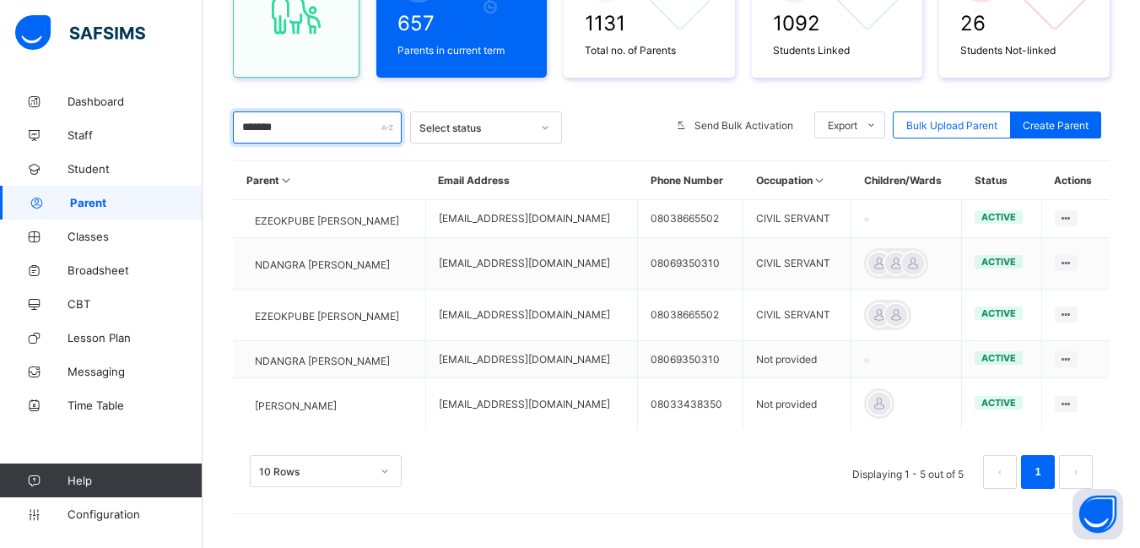
click at [333, 111] on input "*******" at bounding box center [317, 127] width 169 height 32
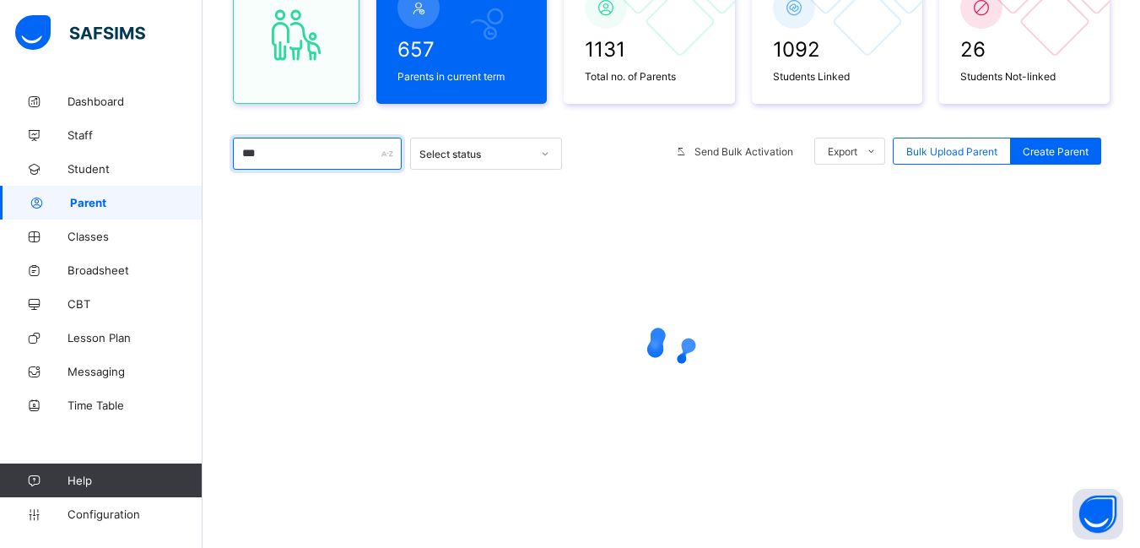
scroll to position [196, 0]
type input "*"
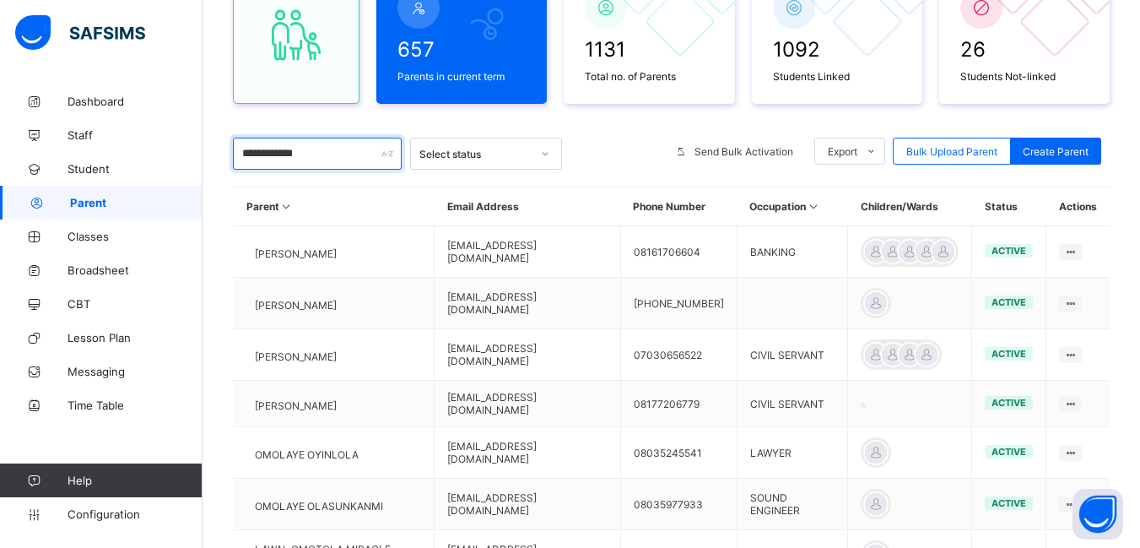
scroll to position [235, 0]
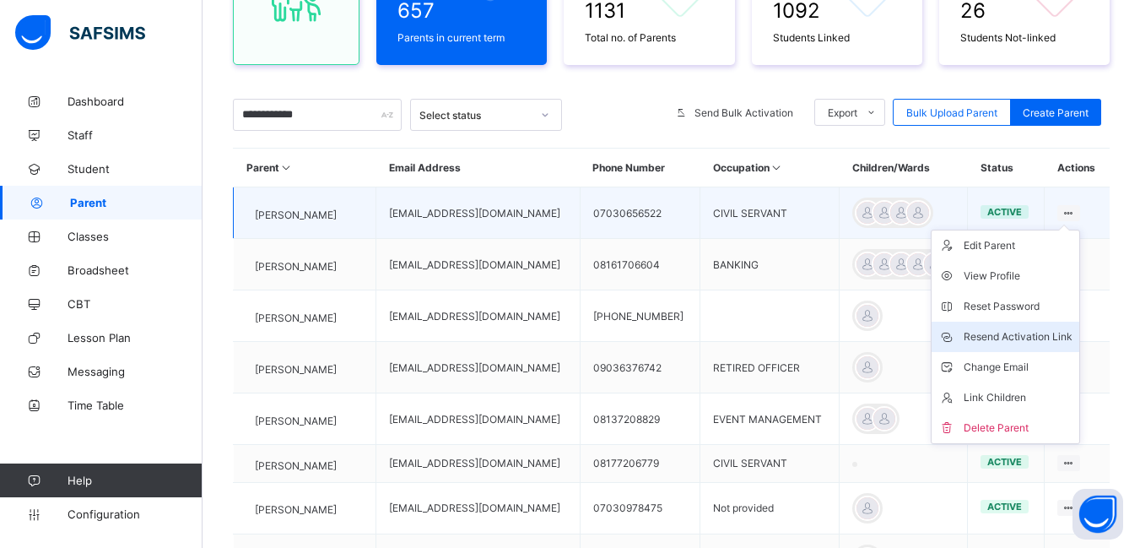
click at [1045, 335] on div "Resend Activation Link" at bounding box center [1018, 336] width 109 height 17
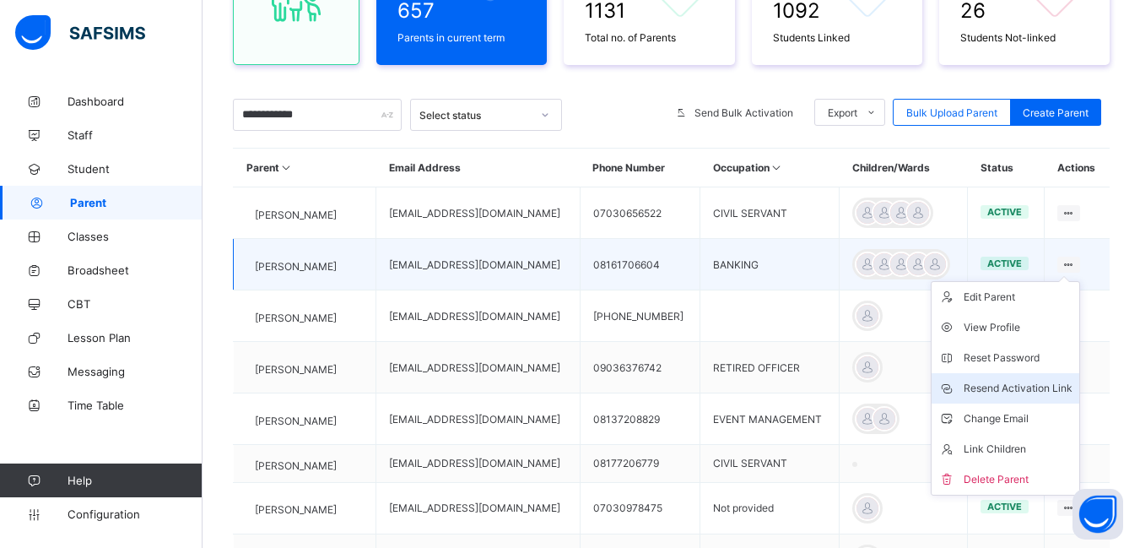
click at [1038, 387] on div "Resend Activation Link" at bounding box center [1018, 388] width 109 height 17
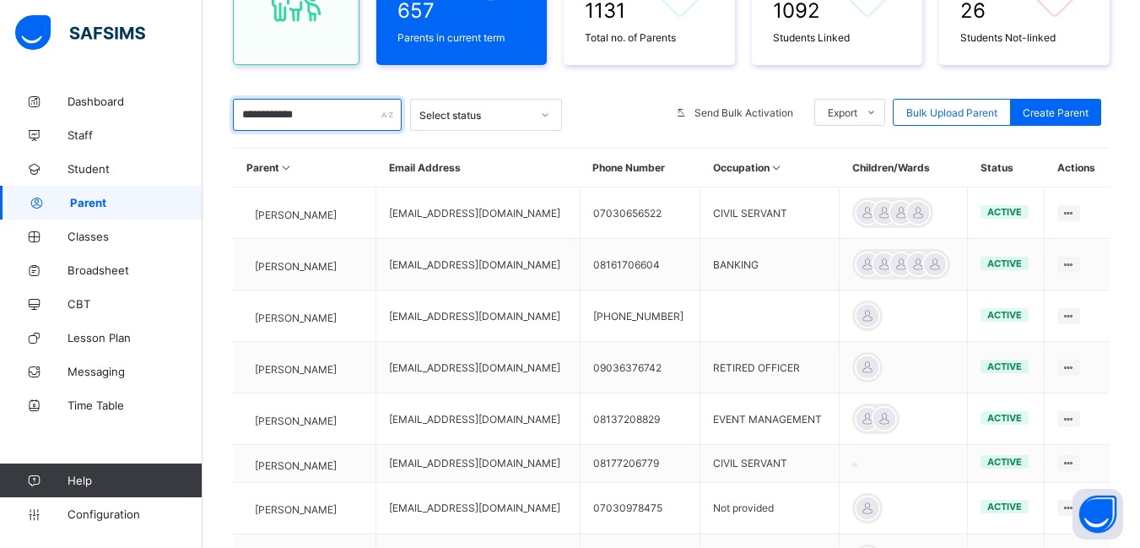
click at [323, 113] on input "**********" at bounding box center [317, 115] width 169 height 32
type input "*"
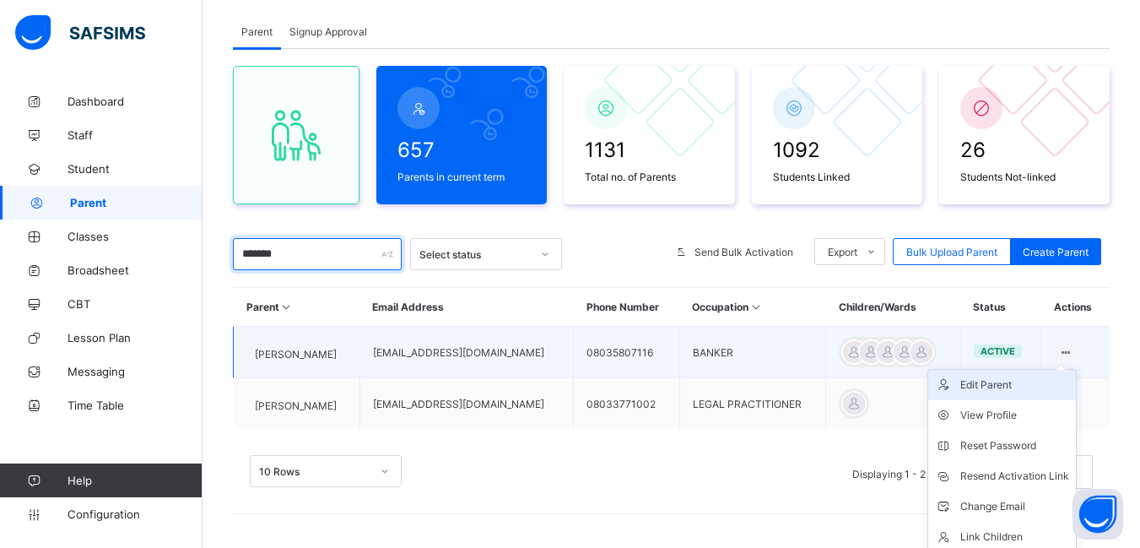
scroll to position [131, 0]
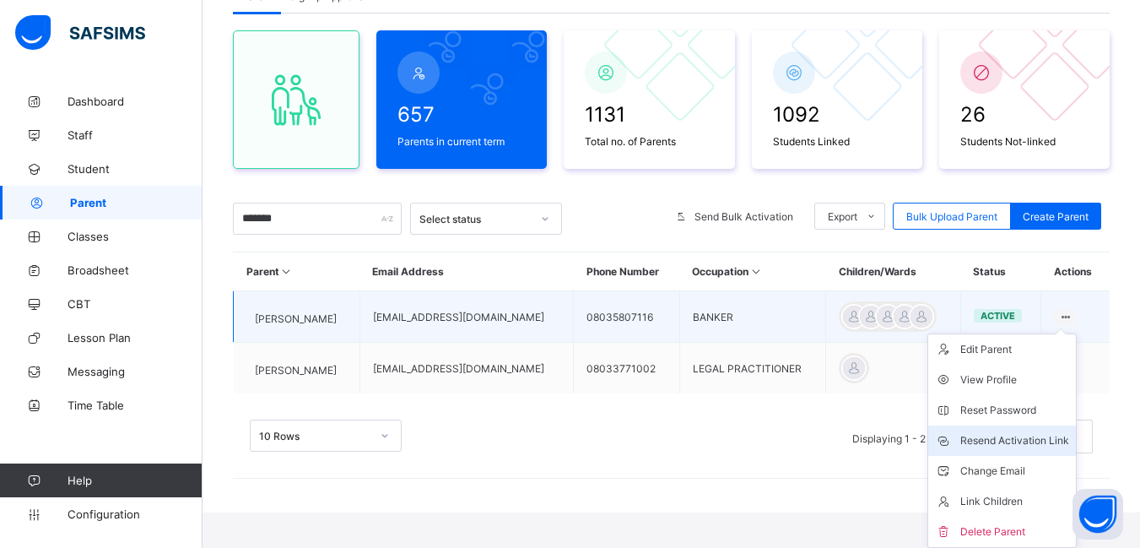
click at [1037, 439] on div "Resend Activation Link" at bounding box center [1014, 440] width 109 height 17
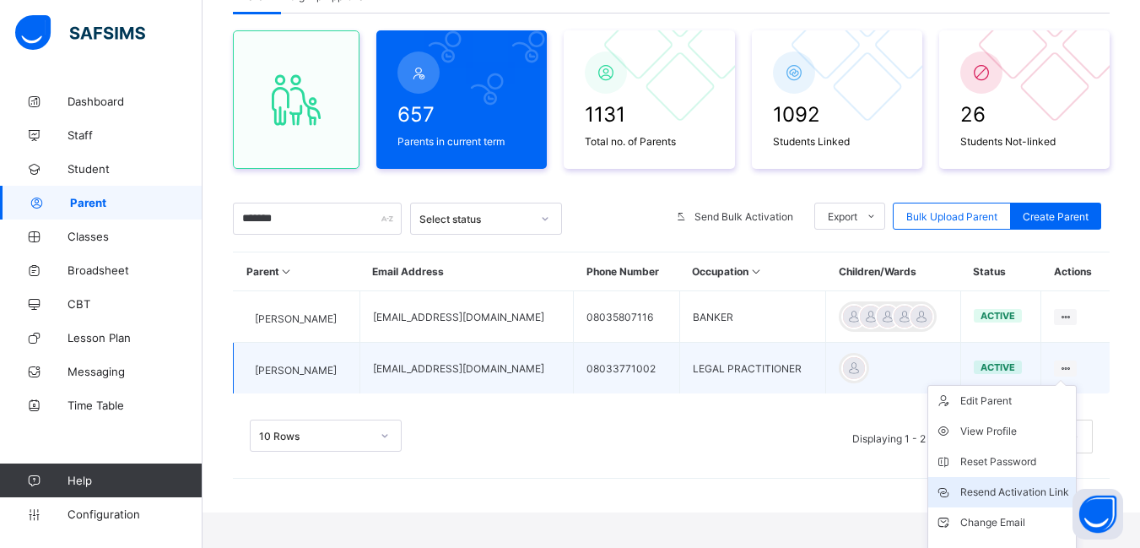
click at [1038, 493] on div "Resend Activation Link" at bounding box center [1014, 492] width 109 height 17
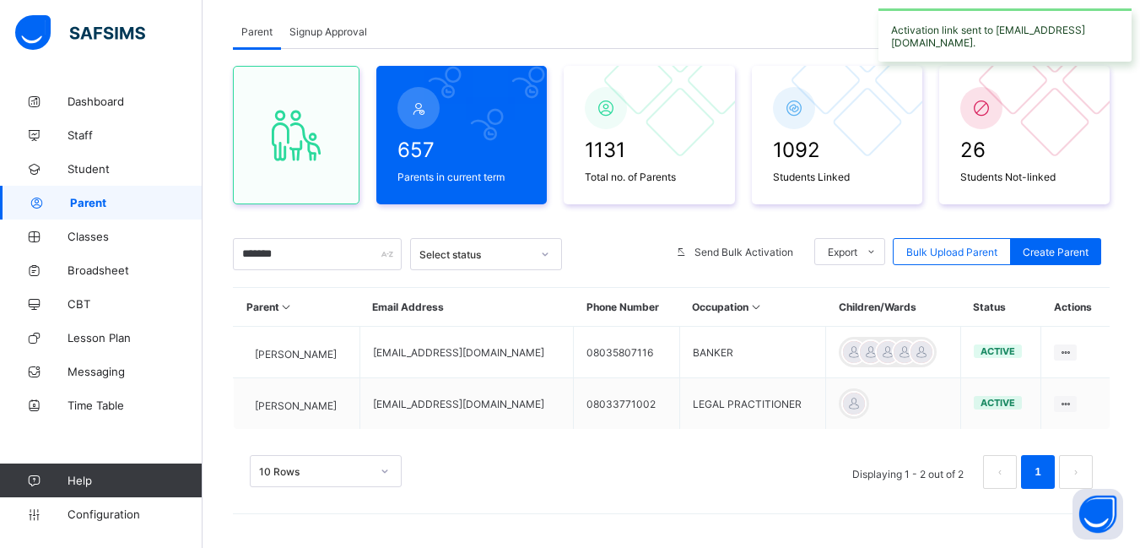
scroll to position [95, 0]
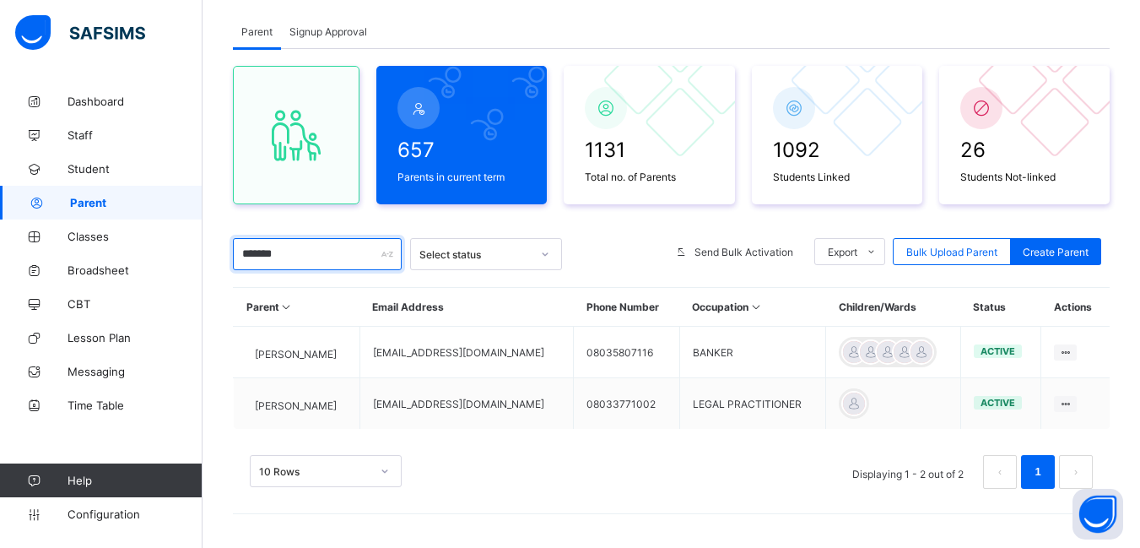
click at [295, 252] on input "*******" at bounding box center [317, 254] width 169 height 32
type input "*"
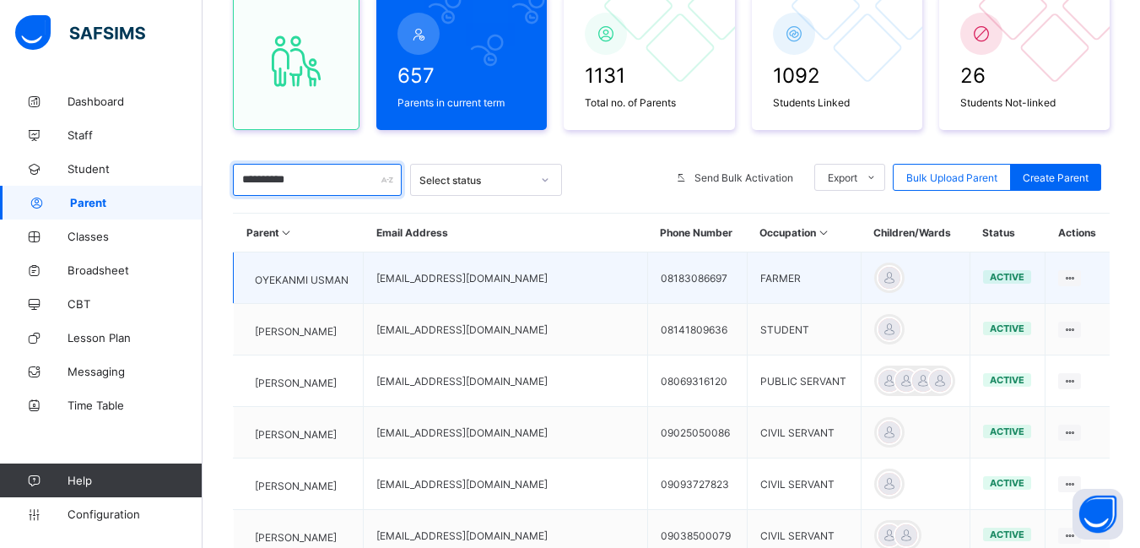
scroll to position [254, 0]
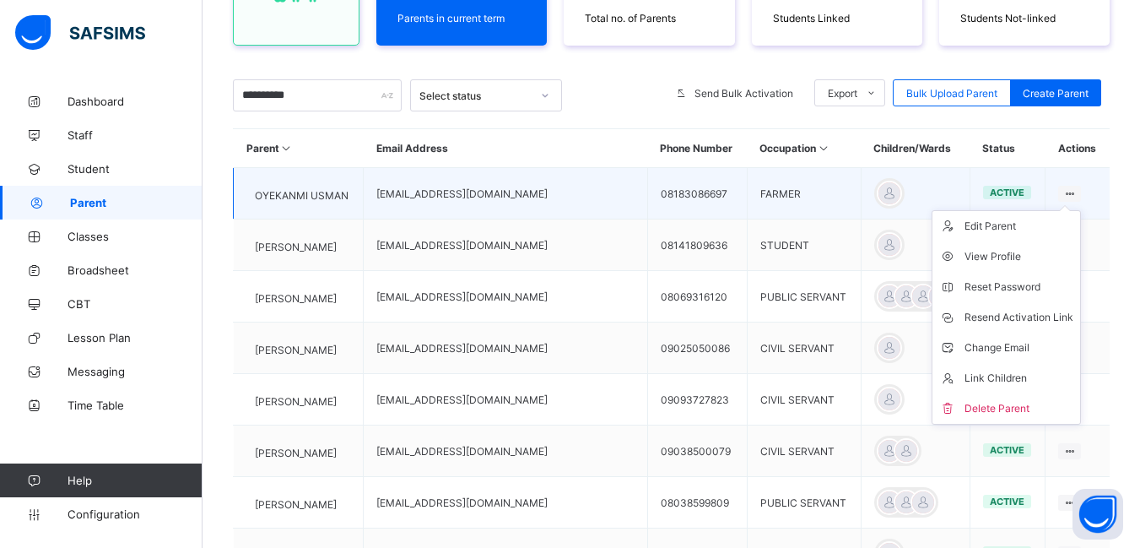
click at [1072, 210] on ul "Edit Parent View Profile Reset Password Resend Activation Link Change Email Lin…" at bounding box center [1006, 317] width 149 height 214
click at [1030, 318] on div "Resend Activation Link" at bounding box center [1019, 317] width 109 height 17
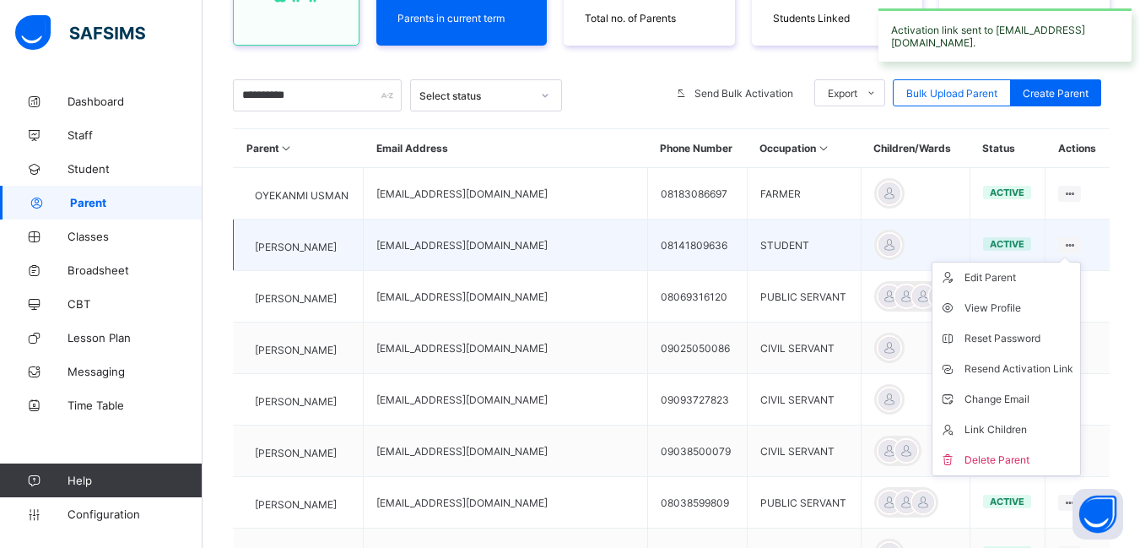
click at [1077, 238] on div at bounding box center [1069, 245] width 23 height 16
click at [1019, 368] on div "Resend Activation Link" at bounding box center [1019, 368] width 109 height 17
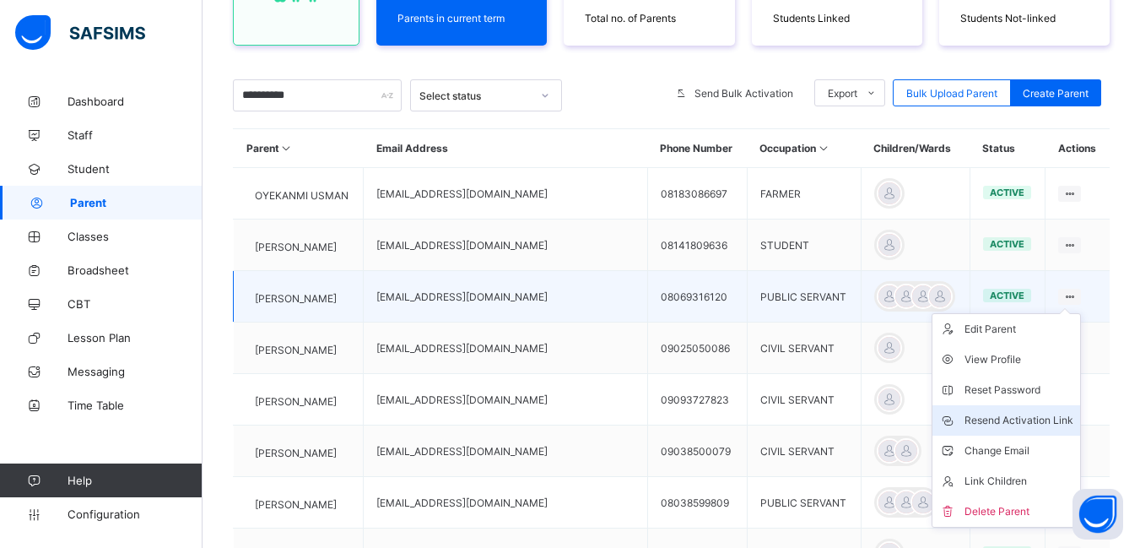
click at [1037, 419] on div "Resend Activation Link" at bounding box center [1019, 420] width 109 height 17
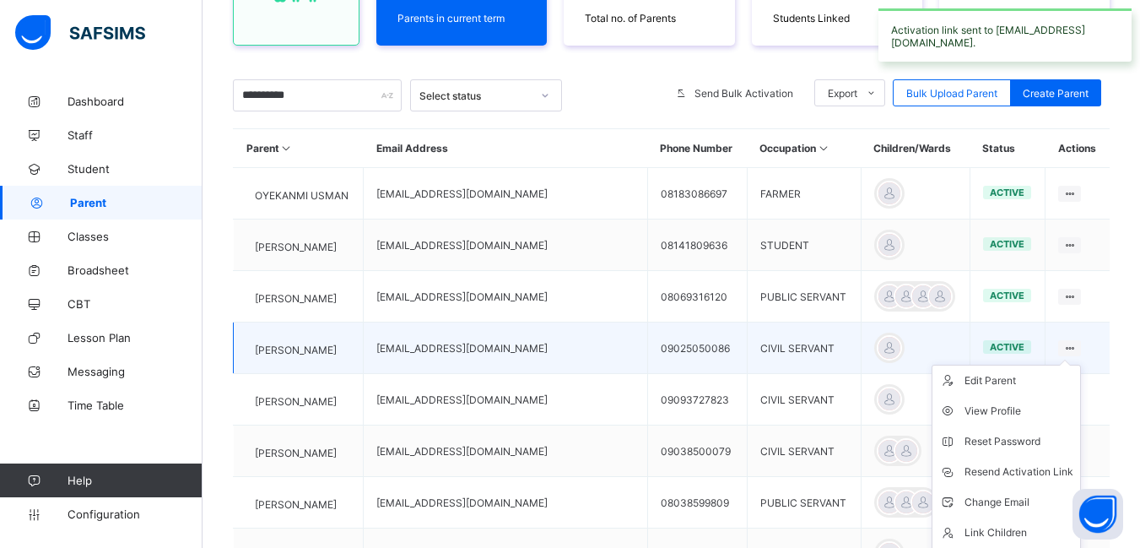
click at [1077, 344] on icon at bounding box center [1070, 348] width 14 height 13
click at [1017, 475] on div "Resend Activation Link" at bounding box center [1019, 471] width 109 height 17
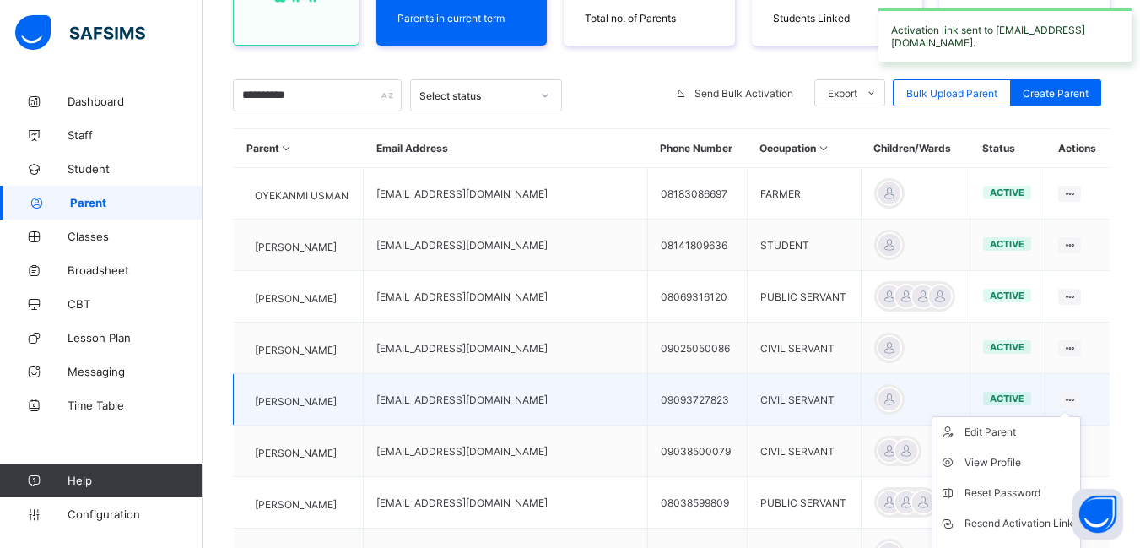
click at [1068, 416] on ul "Edit Parent View Profile Reset Password Resend Activation Link Change Email Lin…" at bounding box center [1006, 523] width 149 height 214
click at [1007, 518] on div "Resend Activation Link" at bounding box center [1019, 523] width 109 height 17
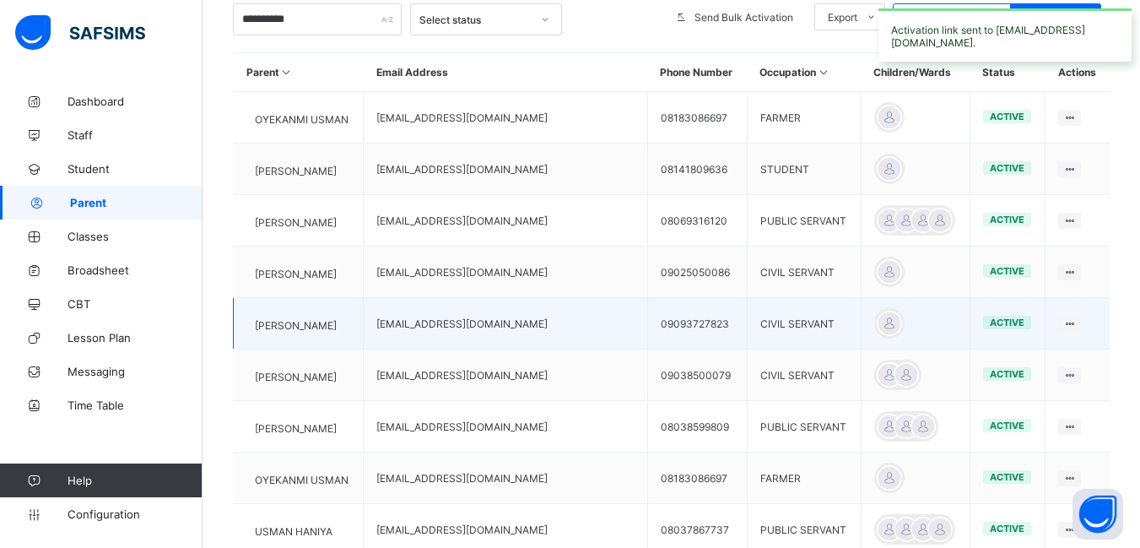
scroll to position [423, 0]
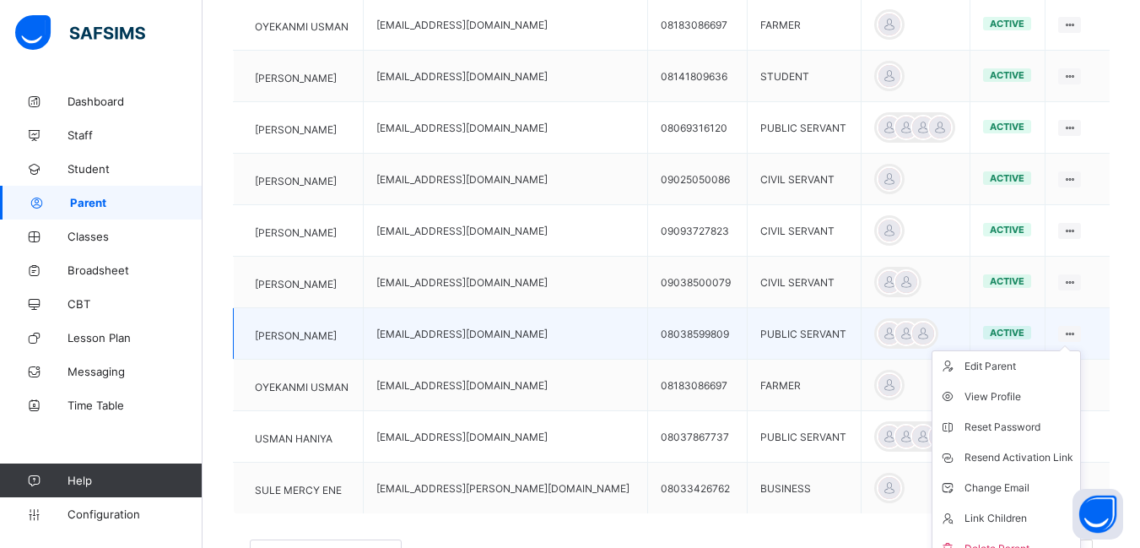
click at [1077, 330] on icon at bounding box center [1070, 333] width 14 height 13
click at [1032, 457] on div "Resend Activation Link" at bounding box center [1019, 457] width 109 height 17
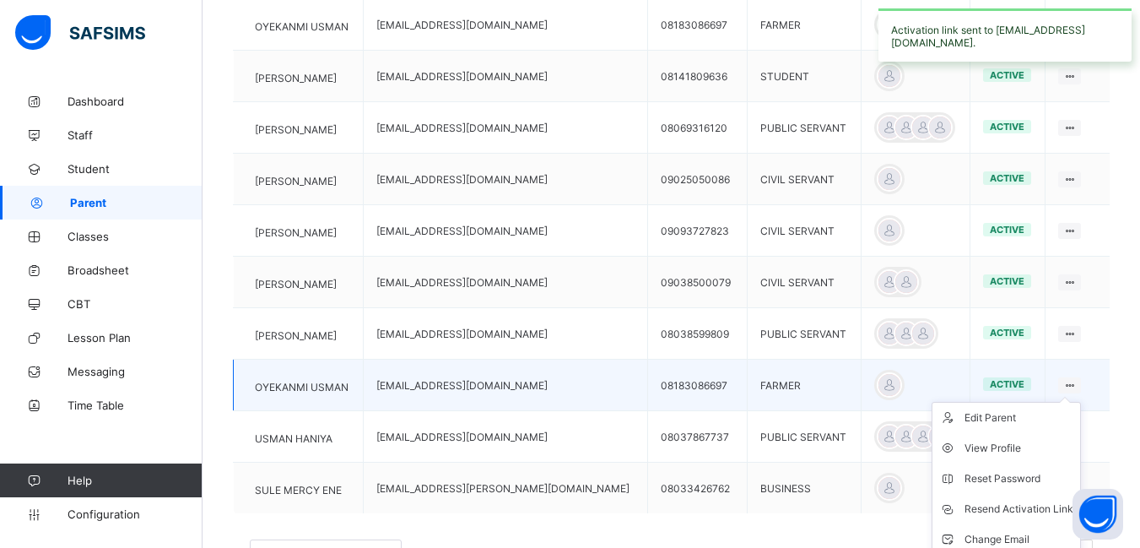
click at [1070, 383] on icon at bounding box center [1070, 385] width 14 height 13
click at [998, 511] on div "Resend Activation Link" at bounding box center [1019, 508] width 109 height 17
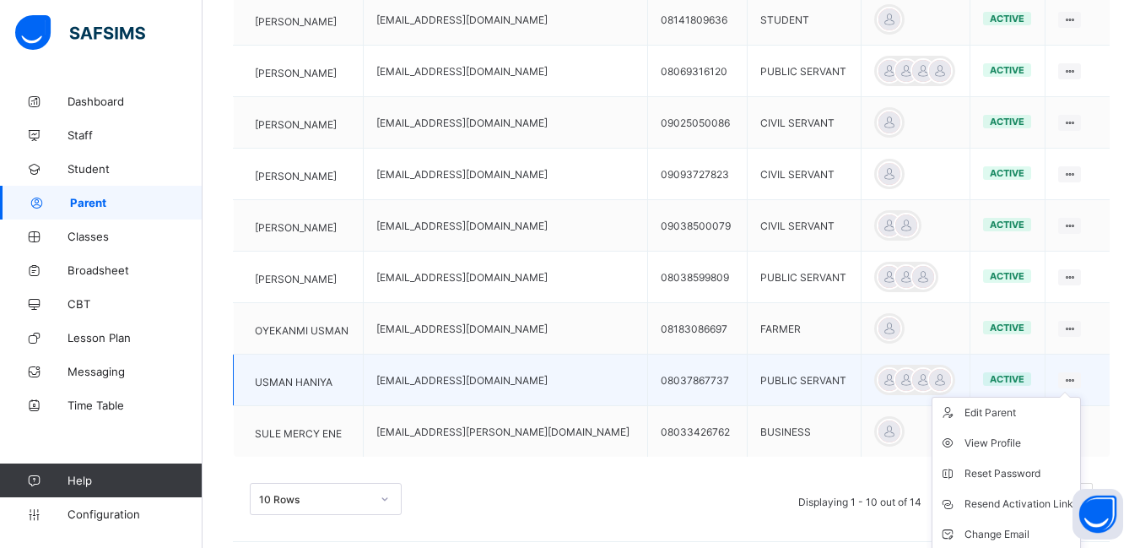
scroll to position [543, 0]
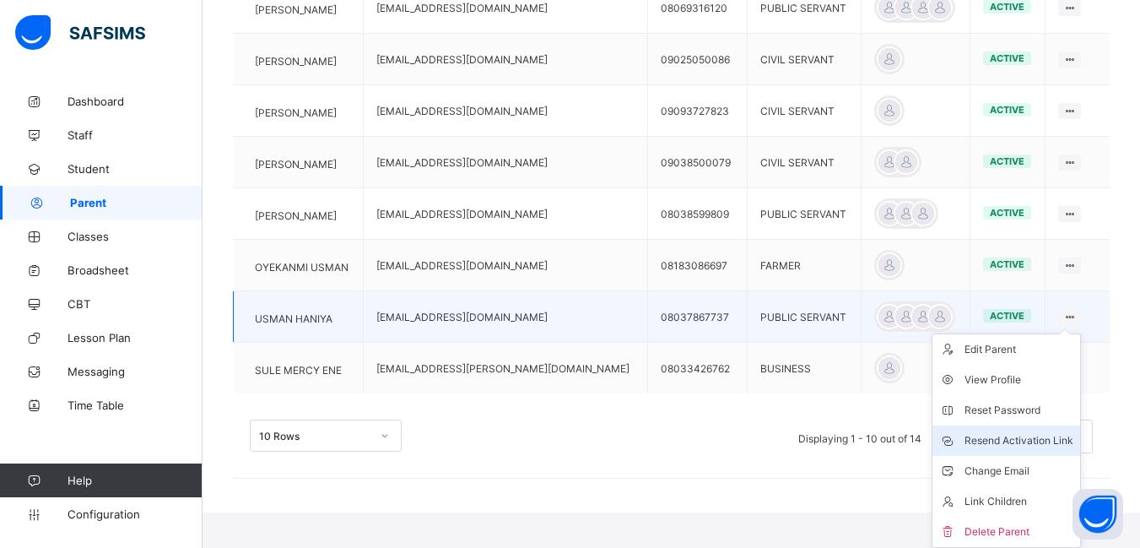
click at [1051, 437] on div "Resend Activation Link" at bounding box center [1019, 440] width 109 height 17
click at [1035, 441] on div "Resend Activation Link" at bounding box center [1019, 440] width 109 height 17
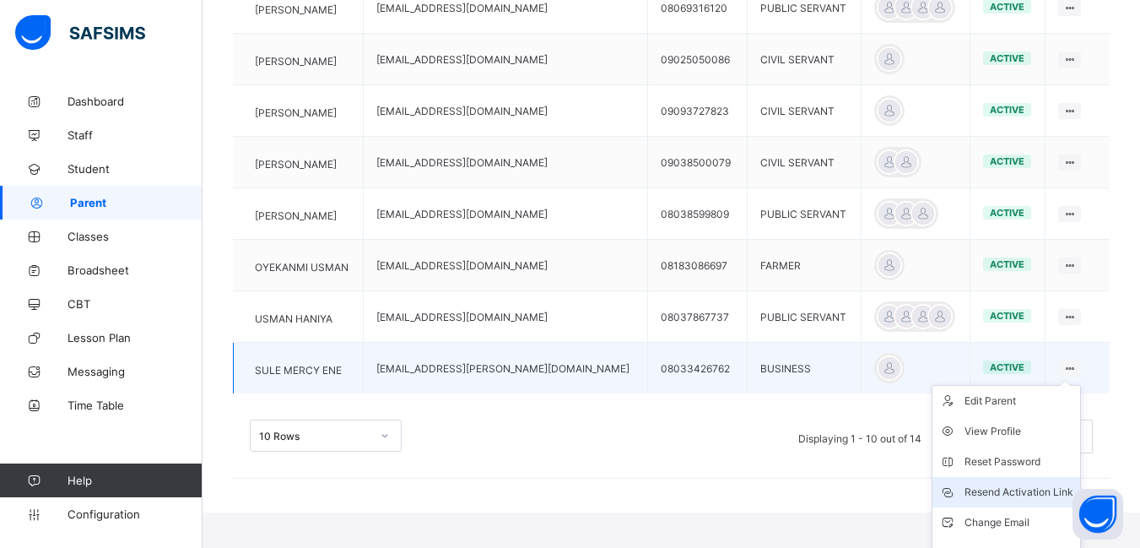
click at [1020, 489] on div "Resend Activation Link" at bounding box center [1019, 492] width 109 height 17
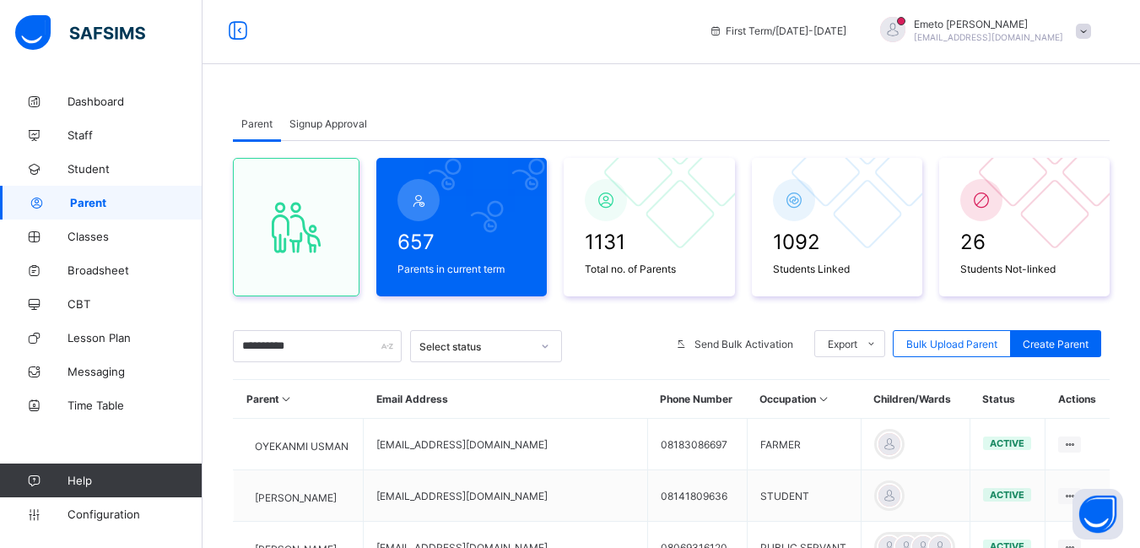
scroll to position [0, 0]
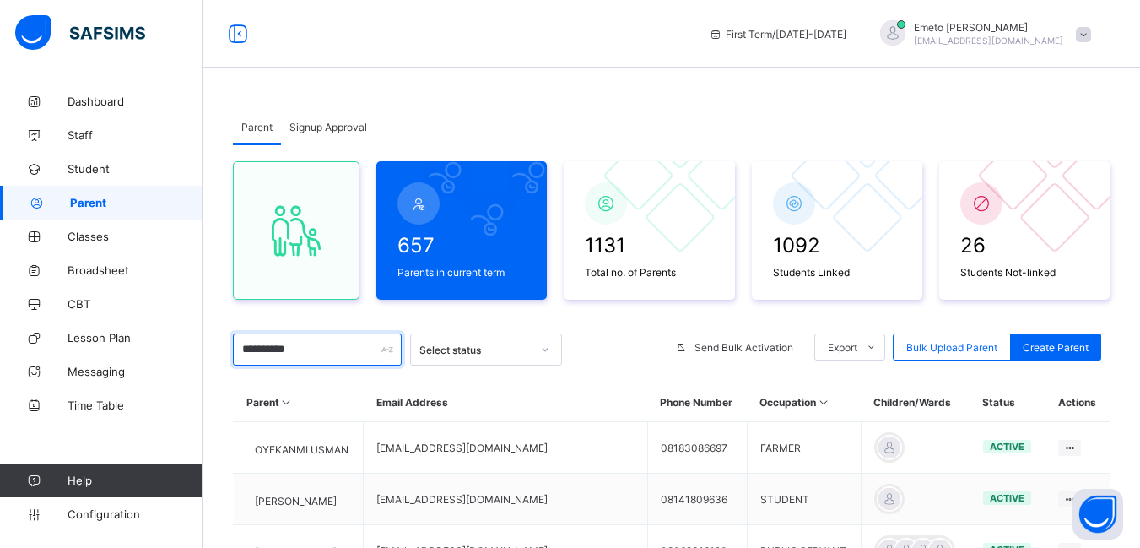
click at [311, 353] on input "**********" at bounding box center [317, 349] width 169 height 32
type input "*"
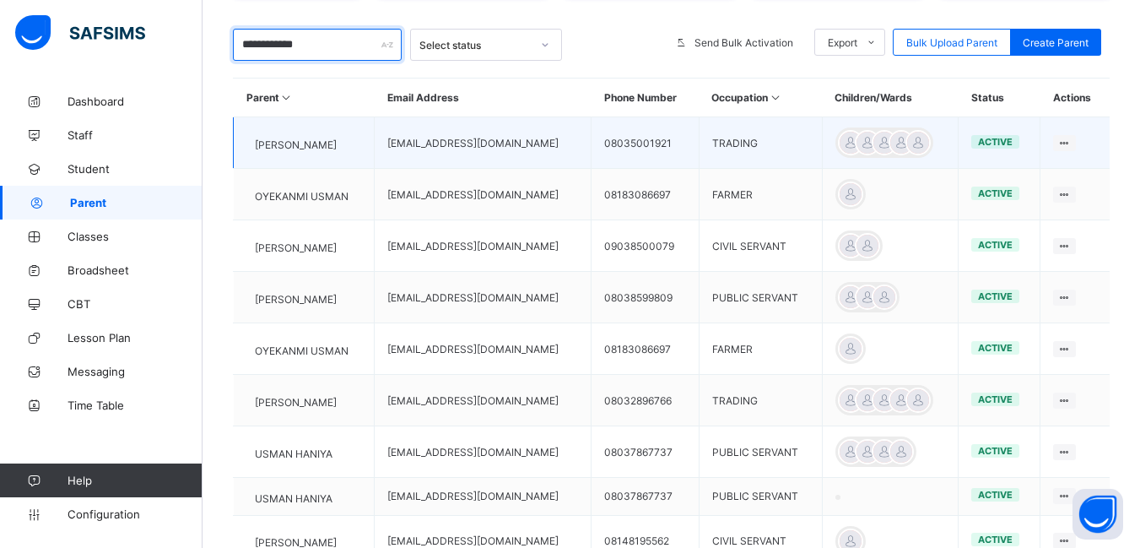
scroll to position [279, 0]
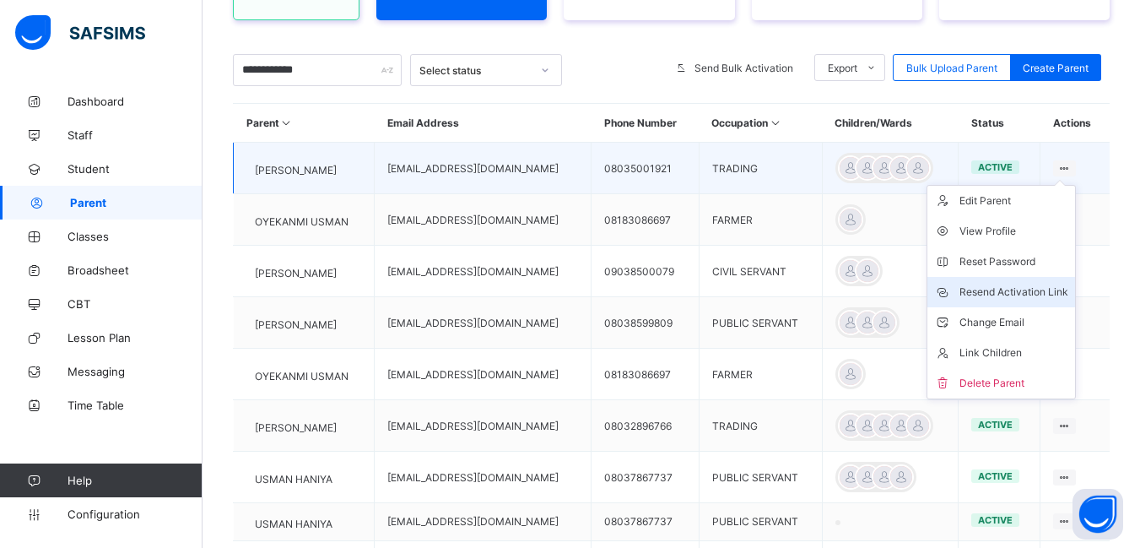
click at [1037, 288] on div "Resend Activation Link" at bounding box center [1014, 292] width 109 height 17
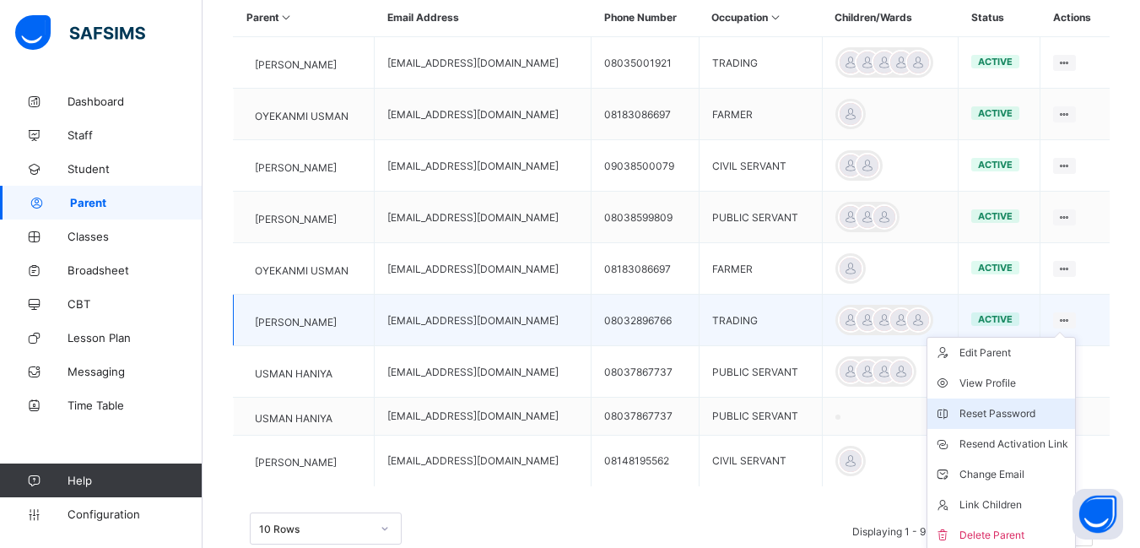
scroll to position [448, 0]
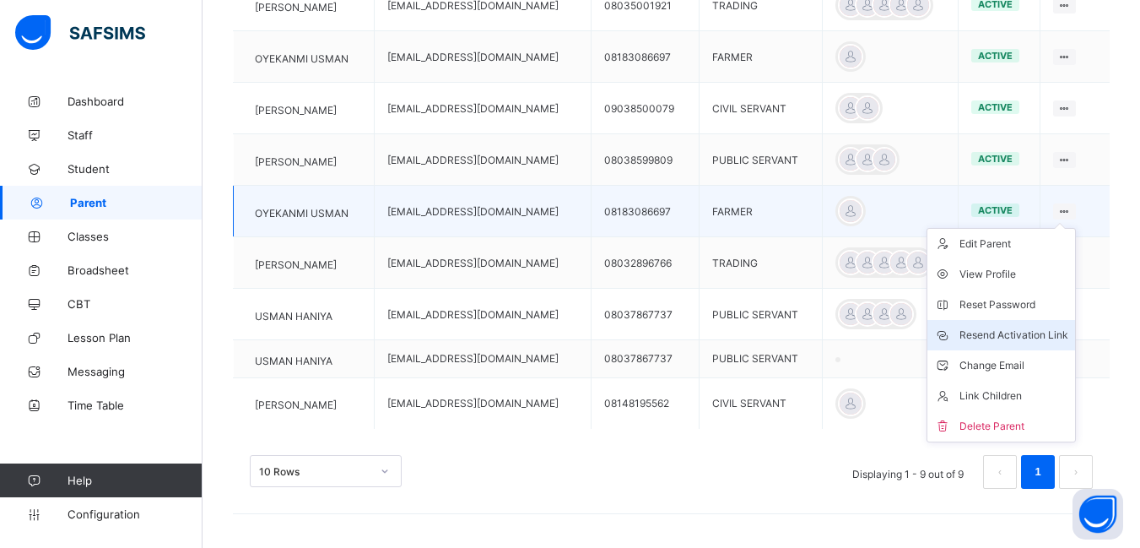
click at [1030, 332] on div "Resend Activation Link" at bounding box center [1014, 335] width 109 height 17
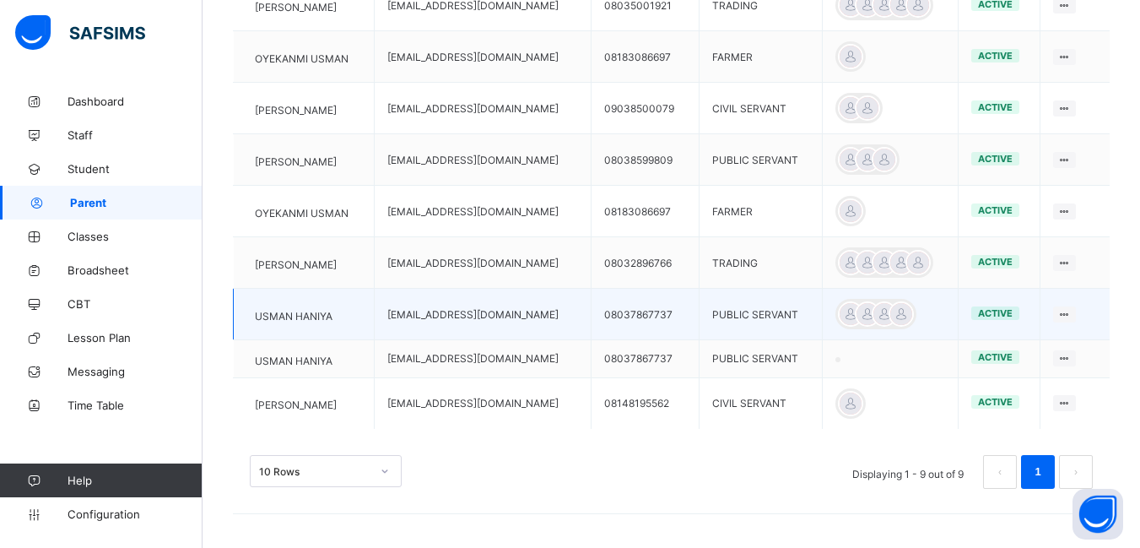
scroll to position [0, 0]
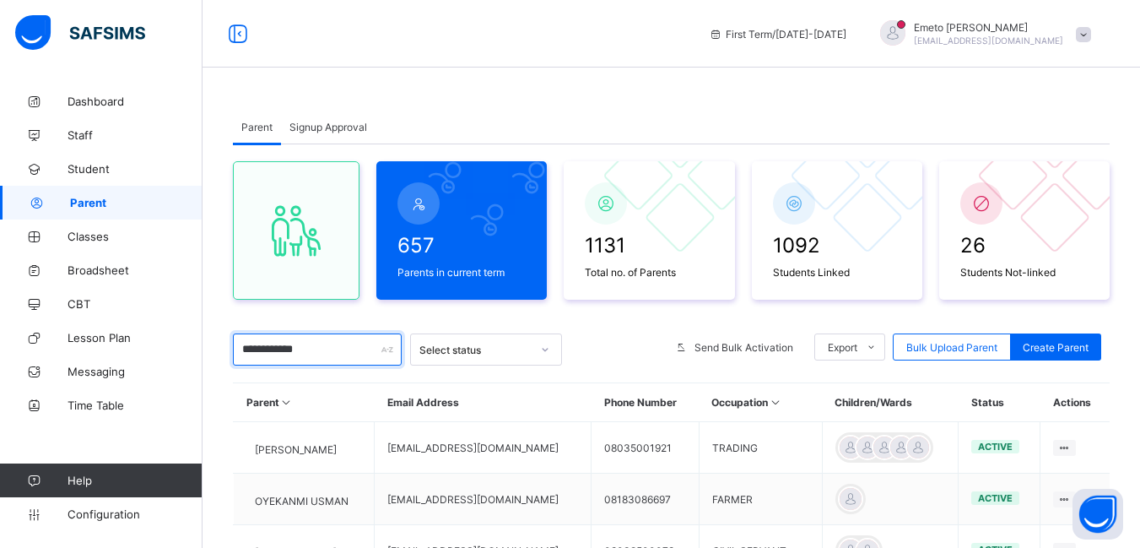
click at [330, 343] on input "**********" at bounding box center [317, 349] width 169 height 32
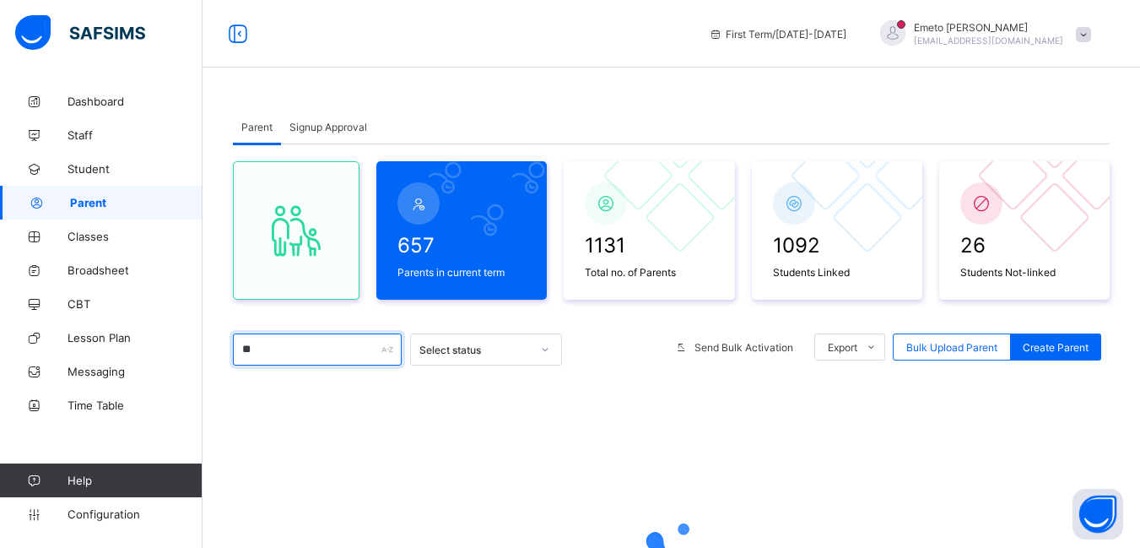
type input "*"
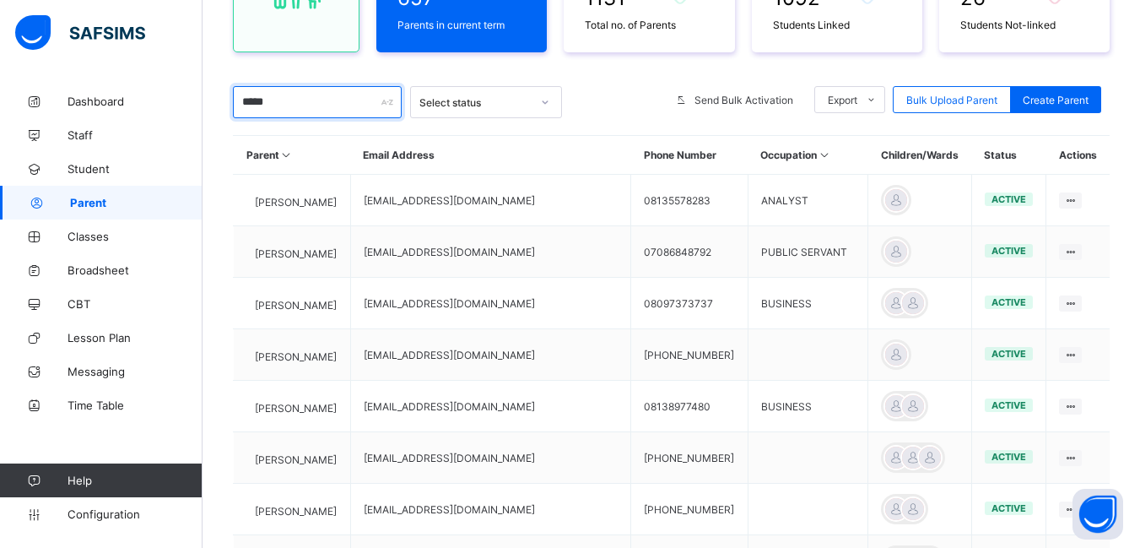
scroll to position [253, 0]
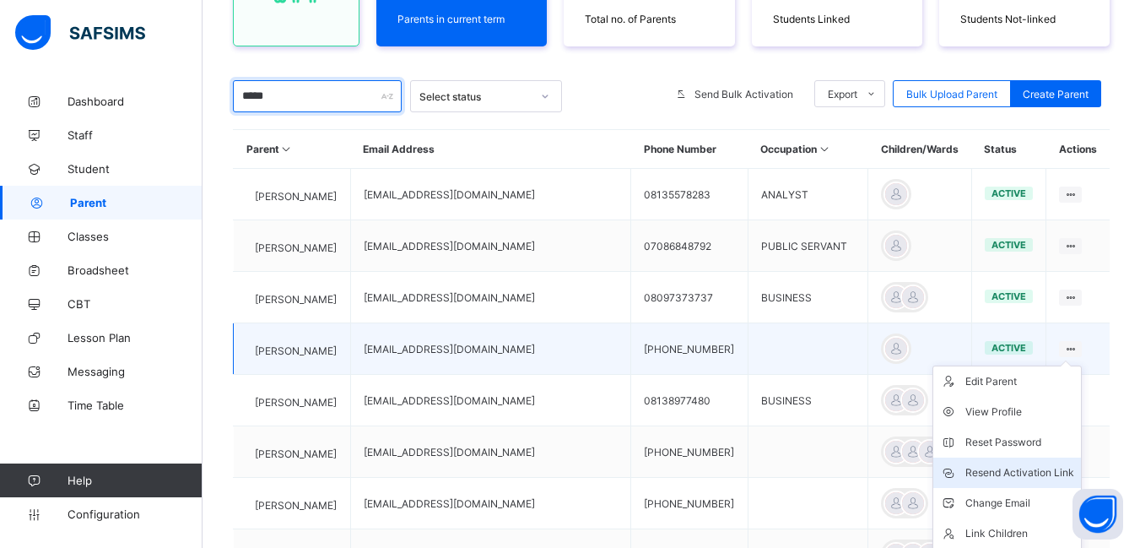
type input "*****"
click at [1023, 471] on div "Resend Activation Link" at bounding box center [1020, 472] width 109 height 17
